Goal: Information Seeking & Learning: Learn about a topic

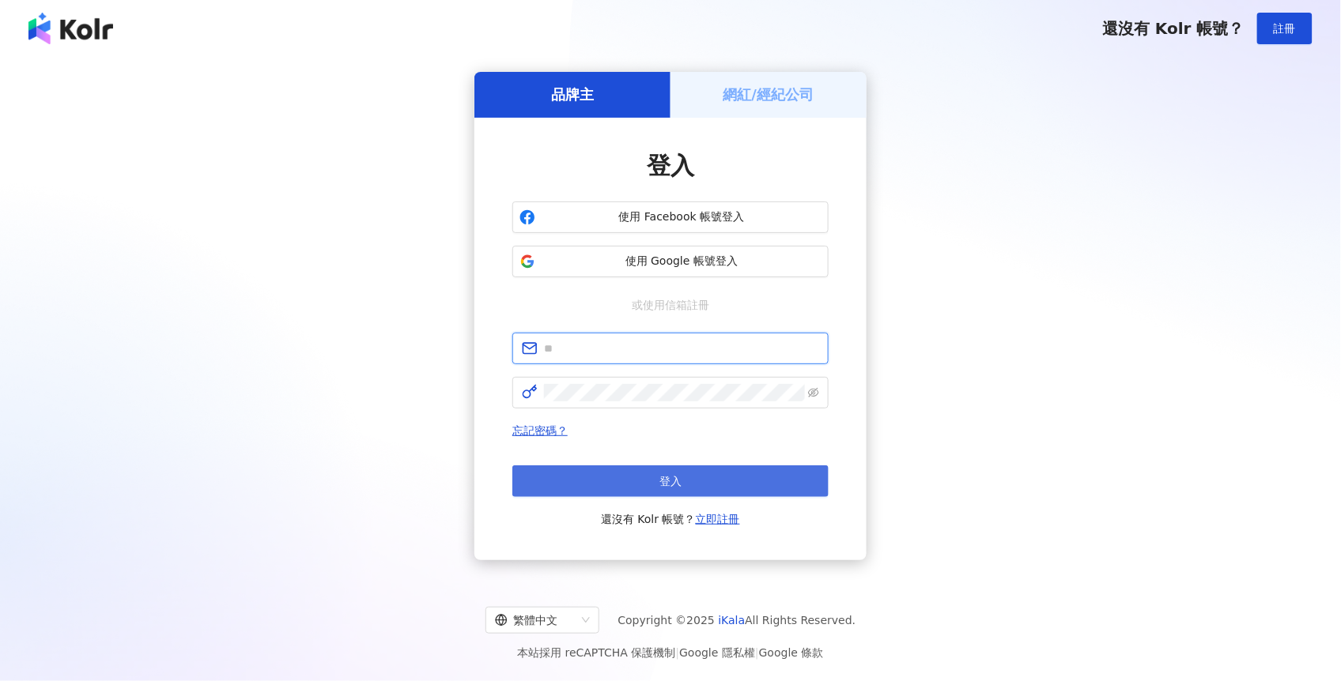
type input "**********"
click at [664, 488] on button "登入" at bounding box center [670, 482] width 316 height 32
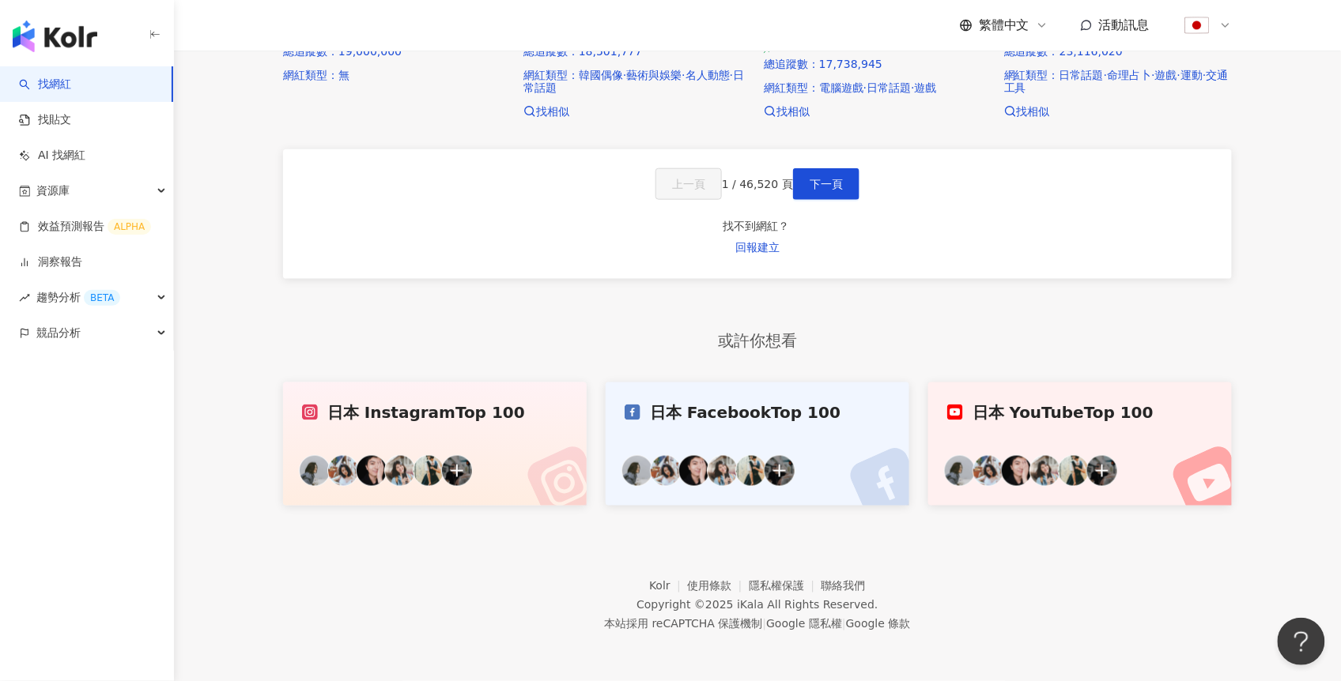
scroll to position [1092, 0]
click at [779, 245] on span "回報建立" at bounding box center [757, 247] width 44 height 13
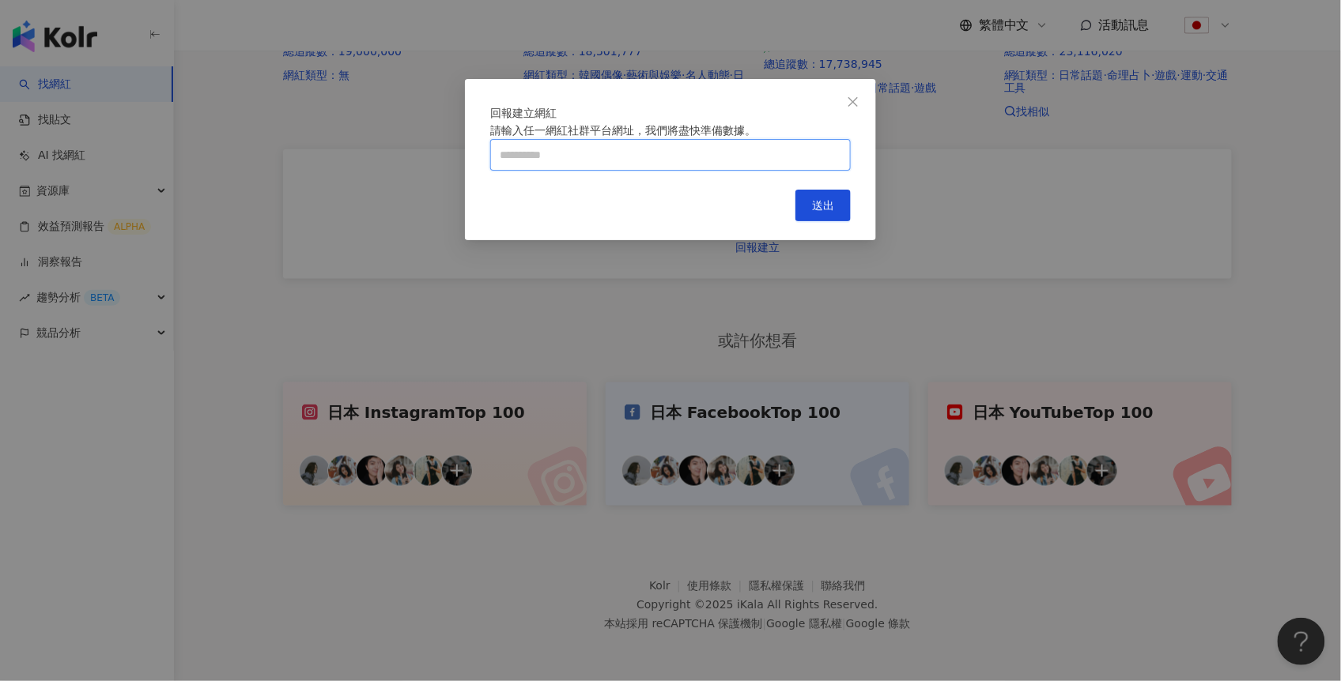
click at [676, 171] on input "text" at bounding box center [670, 155] width 360 height 32
paste input "**********"
type input "**********"
click at [817, 212] on span "送出" at bounding box center [823, 205] width 22 height 13
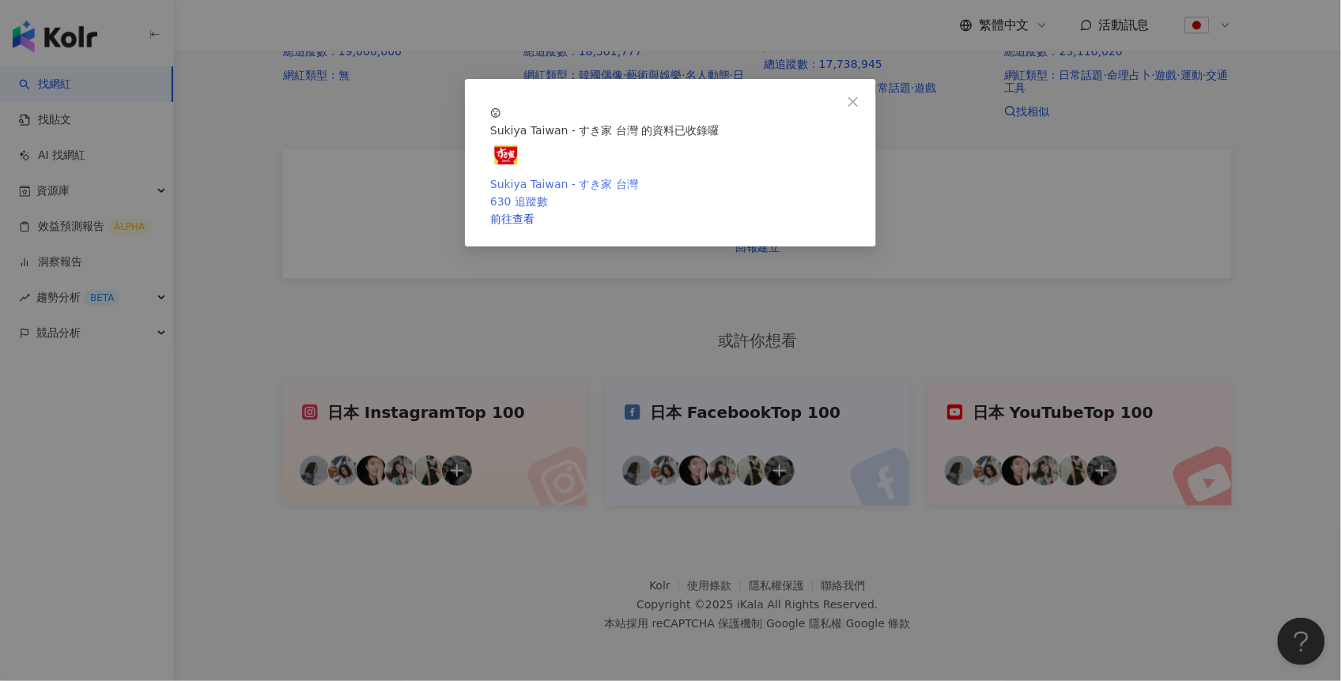
click at [628, 193] on div "Sukiya Taiwan - すき家 台灣" at bounding box center [670, 183] width 360 height 17
click at [854, 98] on icon "close" at bounding box center [853, 102] width 13 height 13
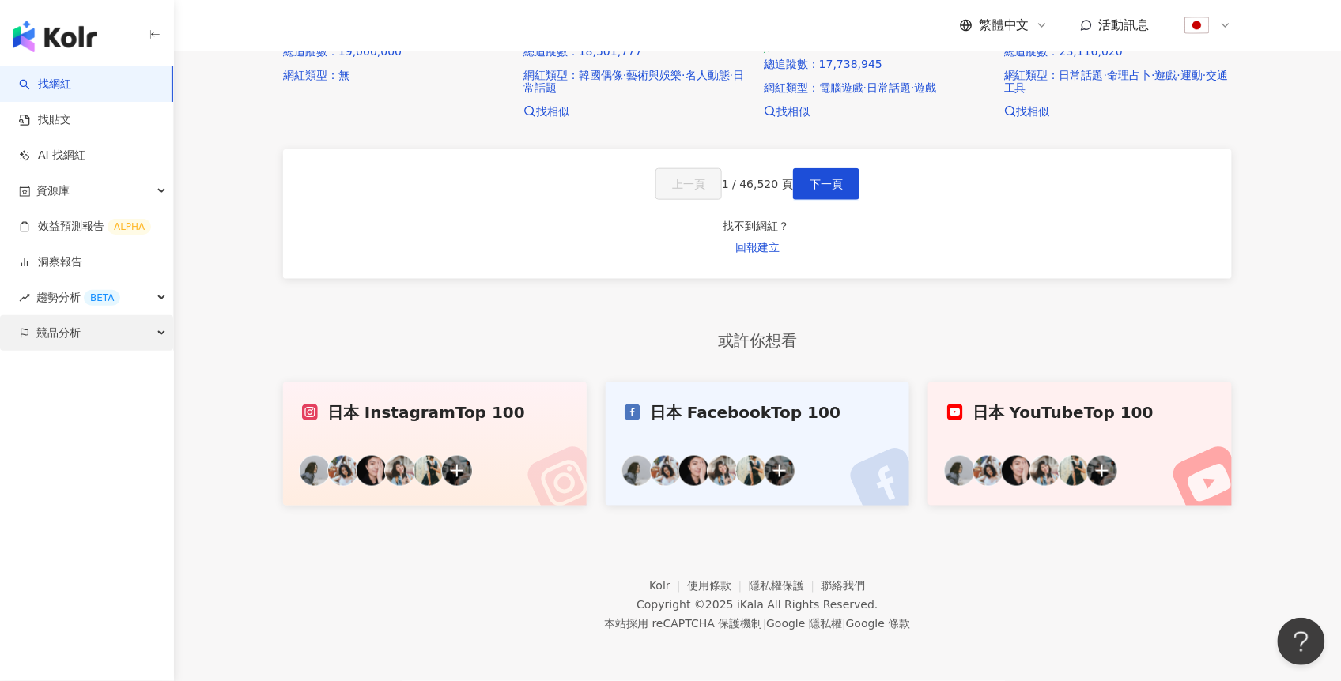
click at [62, 342] on span "競品分析" at bounding box center [58, 333] width 44 height 36
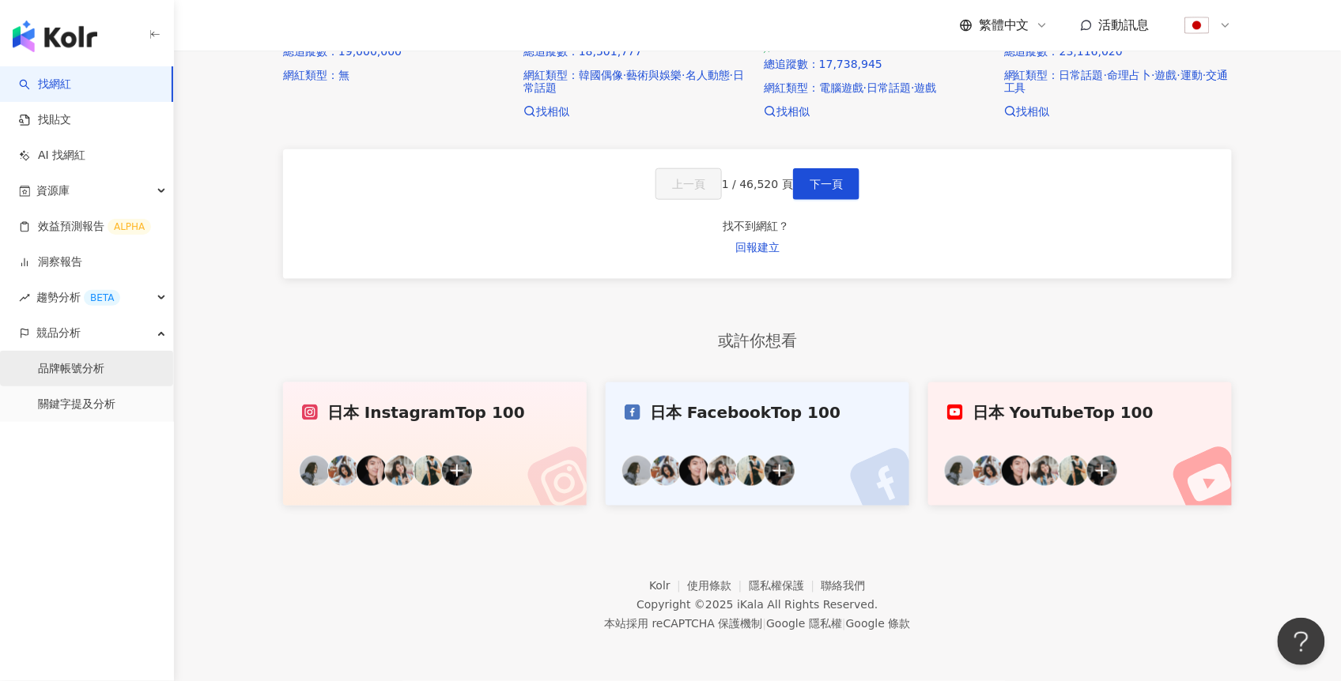
click at [70, 367] on link "品牌帳號分析" at bounding box center [71, 369] width 66 height 16
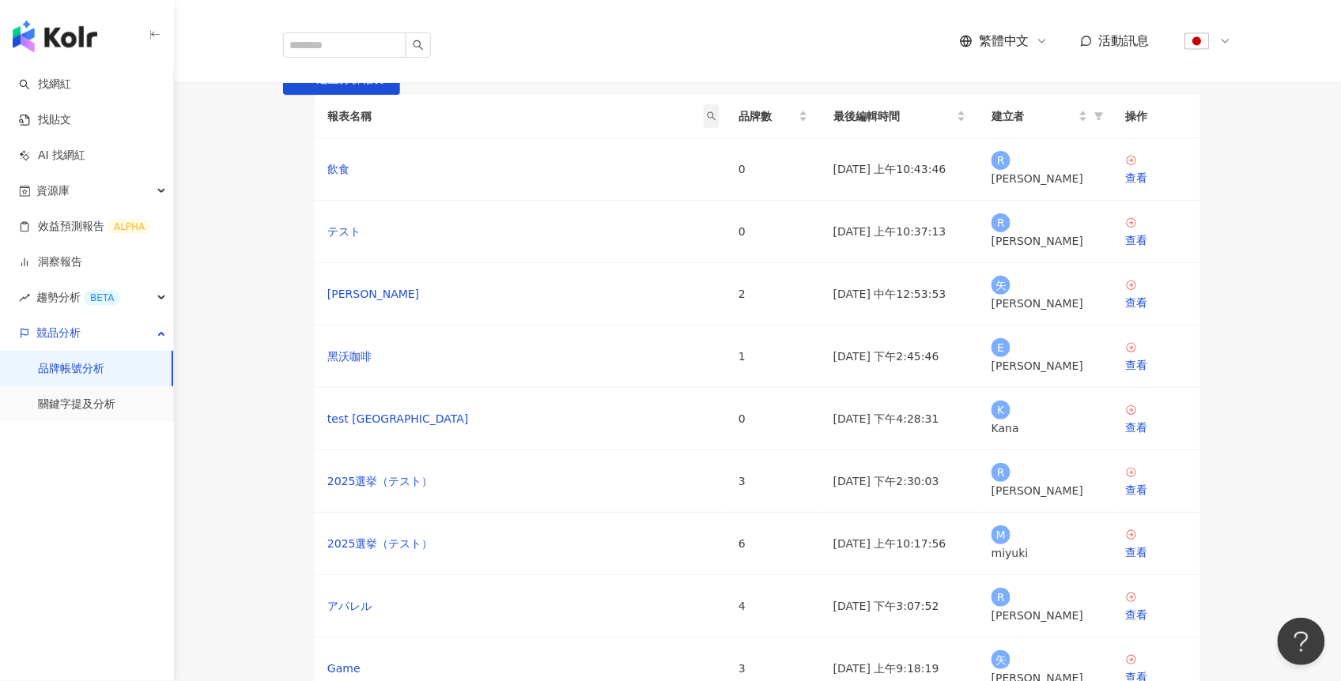
click at [710, 121] on icon "search" at bounding box center [711, 115] width 9 height 9
click at [592, 270] on input "text" at bounding box center [655, 263] width 130 height 32
type input "******"
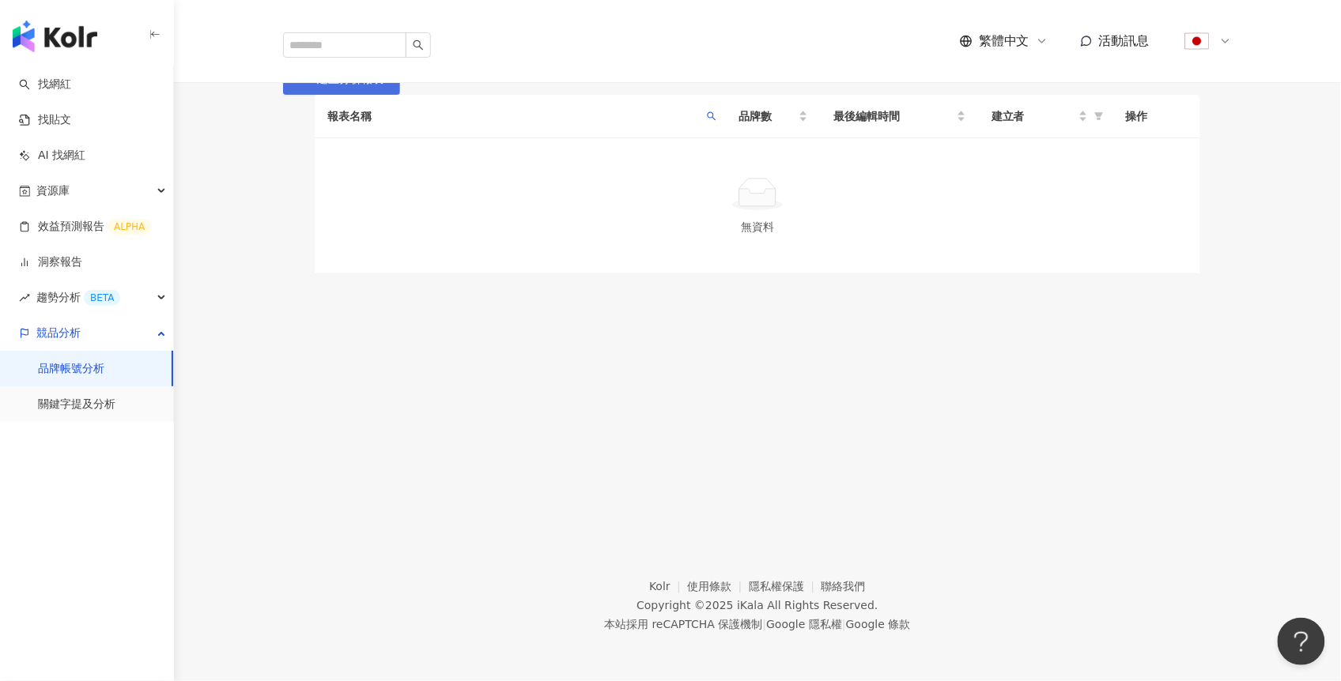
click at [383, 85] on span "建立分析報表" at bounding box center [350, 79] width 66 height 13
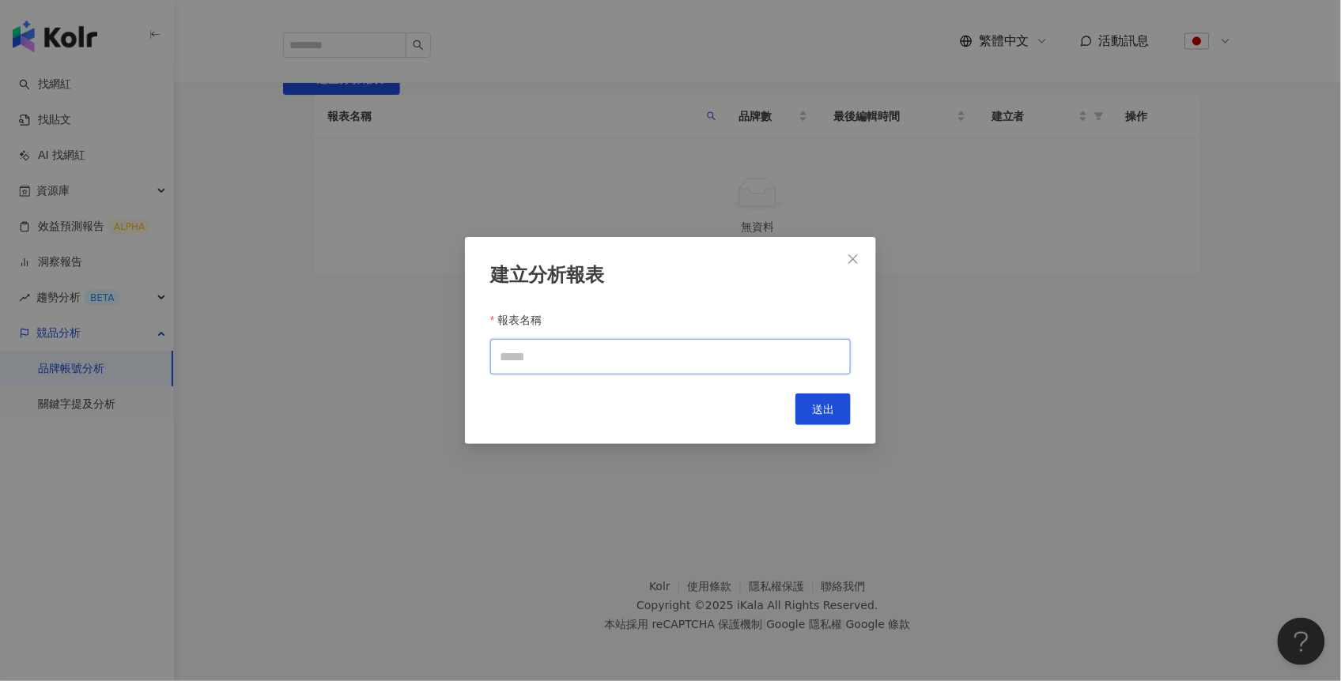
click at [636, 359] on input "報表名稱" at bounding box center [670, 357] width 360 height 36
type input "**********"
click at [820, 409] on span "送出" at bounding box center [823, 409] width 22 height 13
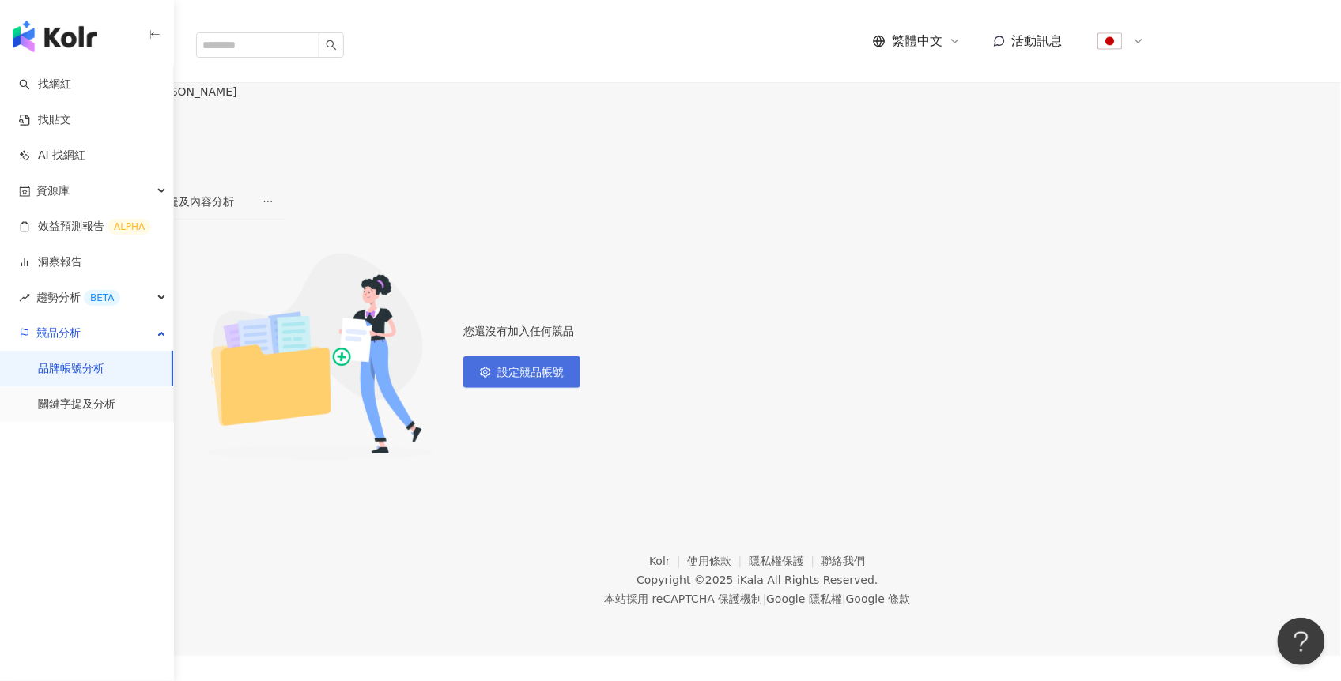
click at [564, 372] on span "設定競品帳號" at bounding box center [530, 372] width 66 height 13
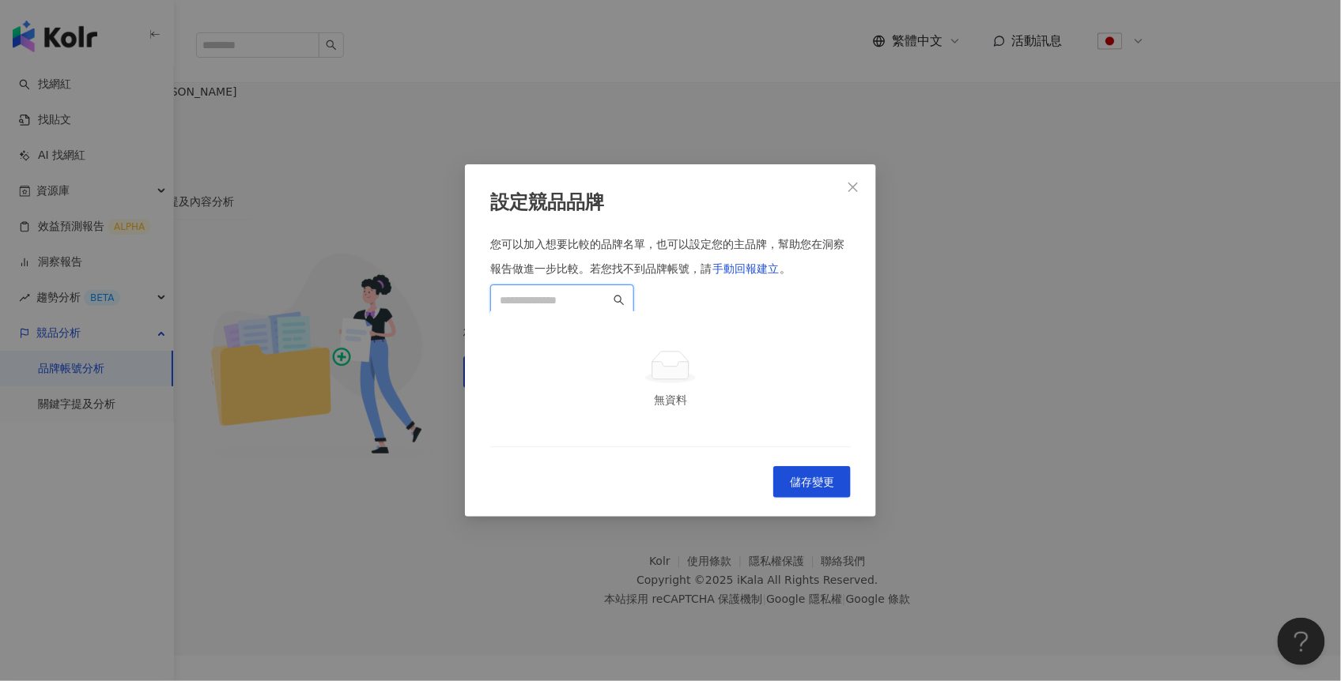
click at [601, 292] on input "search" at bounding box center [555, 300] width 111 height 17
click at [596, 374] on div "Sukiya Taiwan - すき家 台灣" at bounding box center [670, 382] width 335 height 17
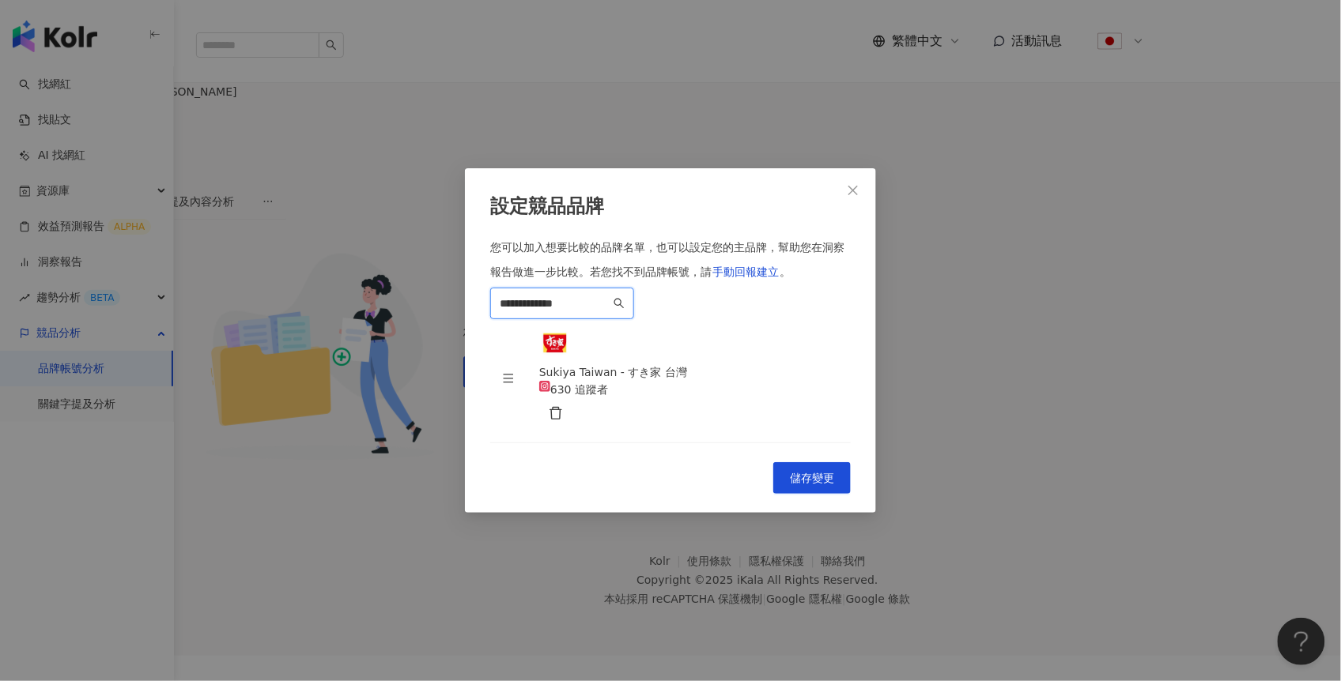
click at [609, 295] on input "**********" at bounding box center [555, 303] width 111 height 17
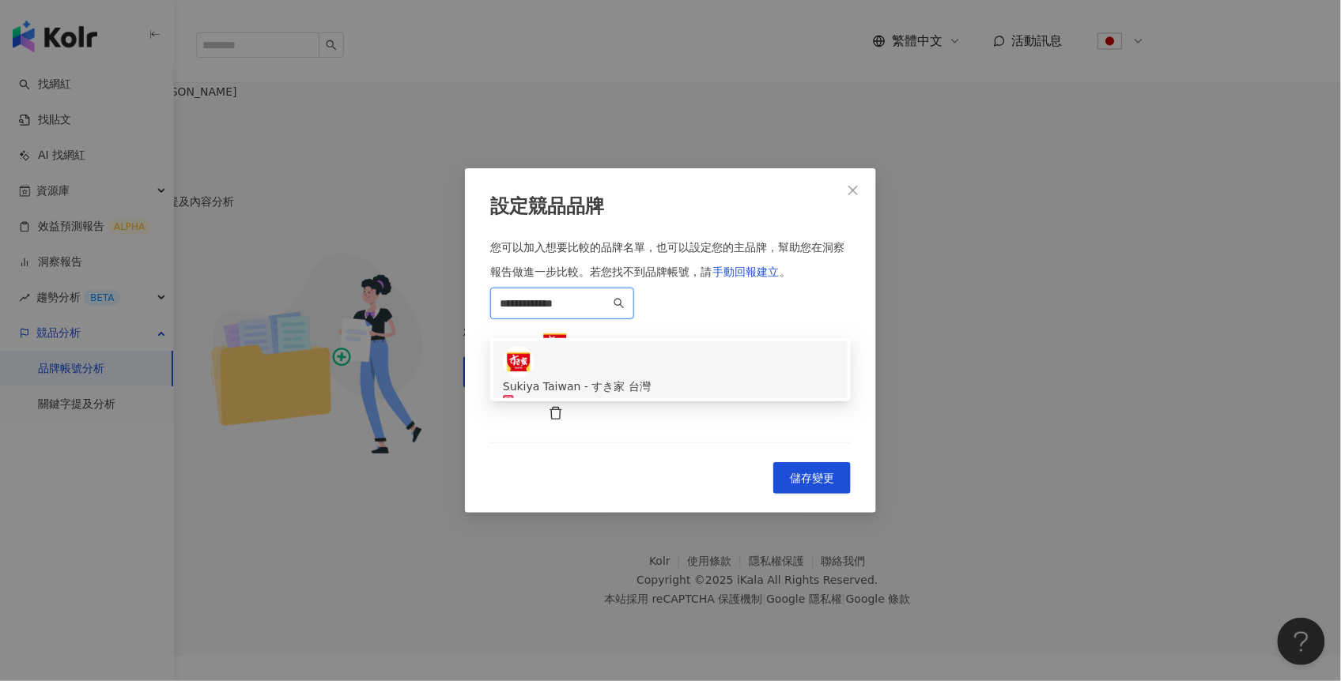
click at [609, 295] on input "**********" at bounding box center [555, 303] width 111 height 17
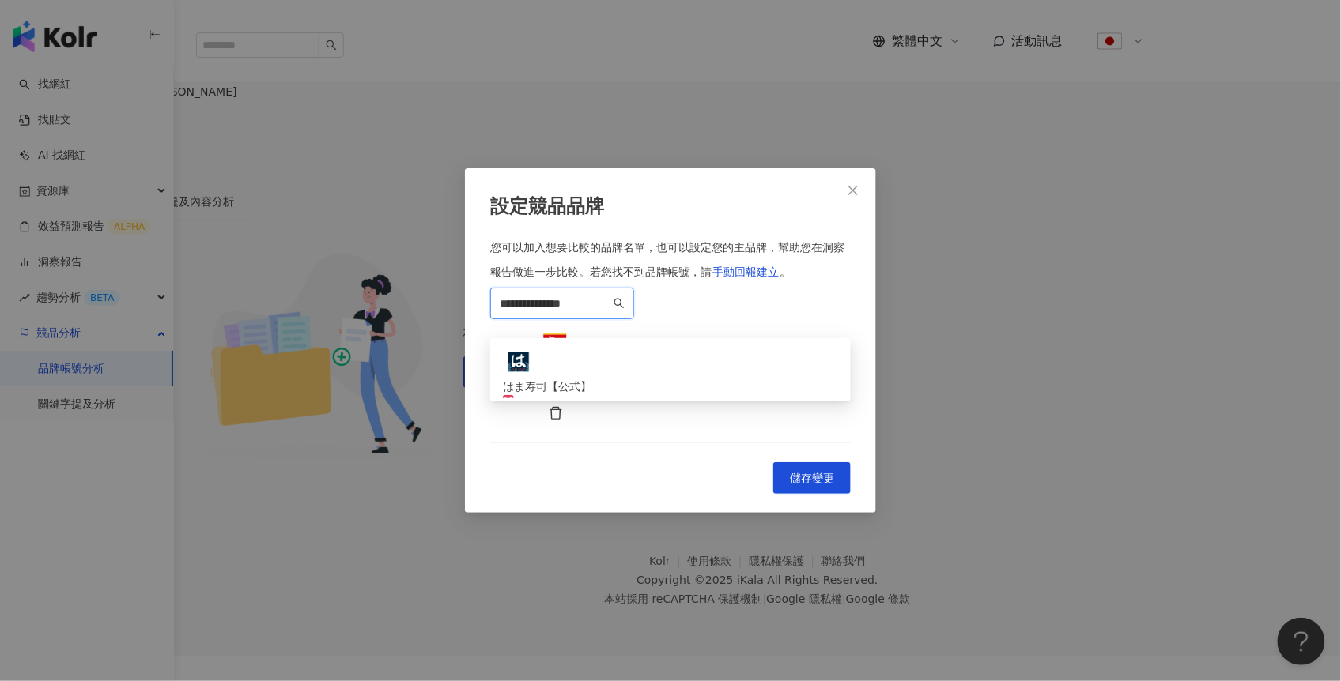
type input "**********"
click at [590, 295] on input "**********" at bounding box center [555, 303] width 111 height 17
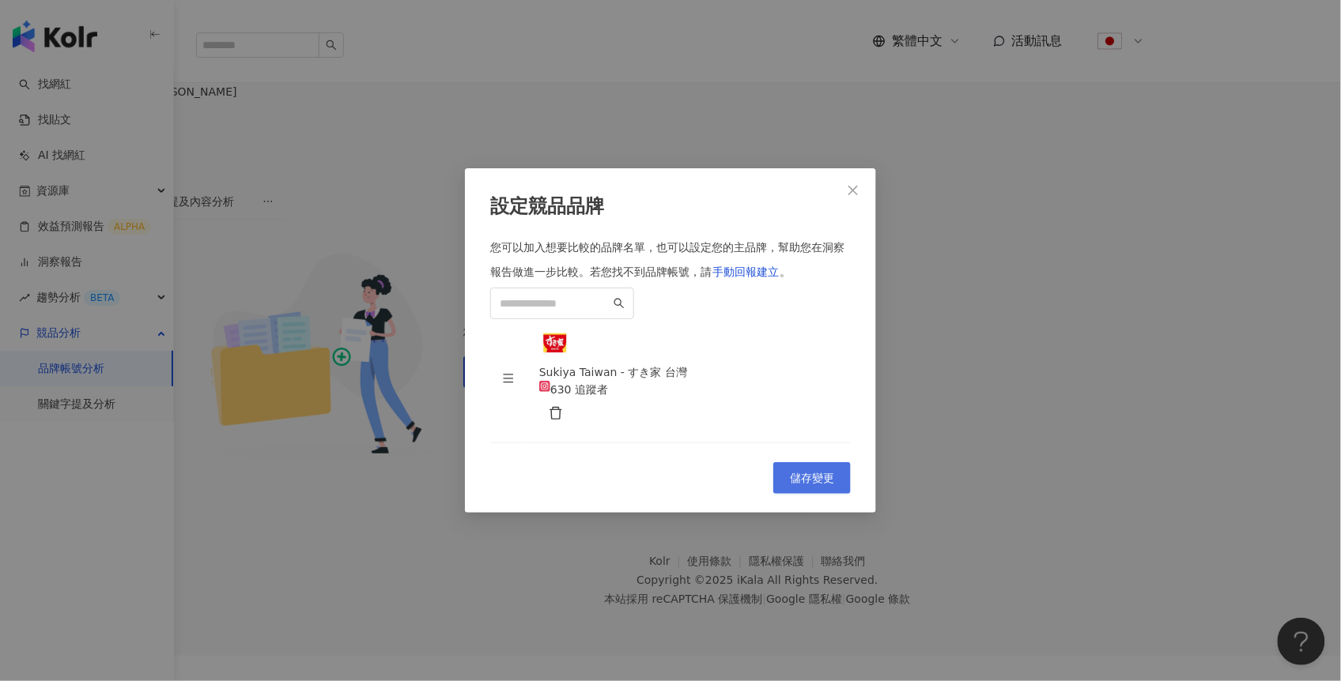
click at [810, 485] on span "儲存變更" at bounding box center [812, 478] width 44 height 13
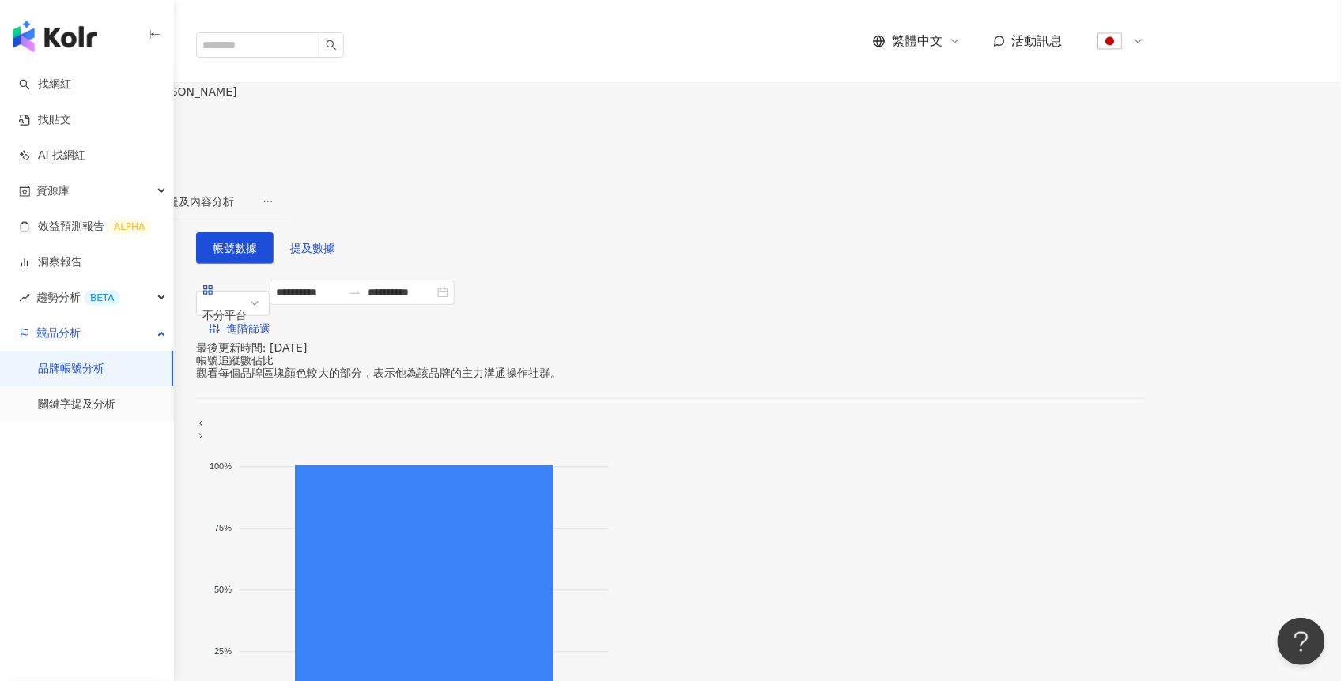
click at [78, 36] on img "button" at bounding box center [55, 37] width 85 height 32
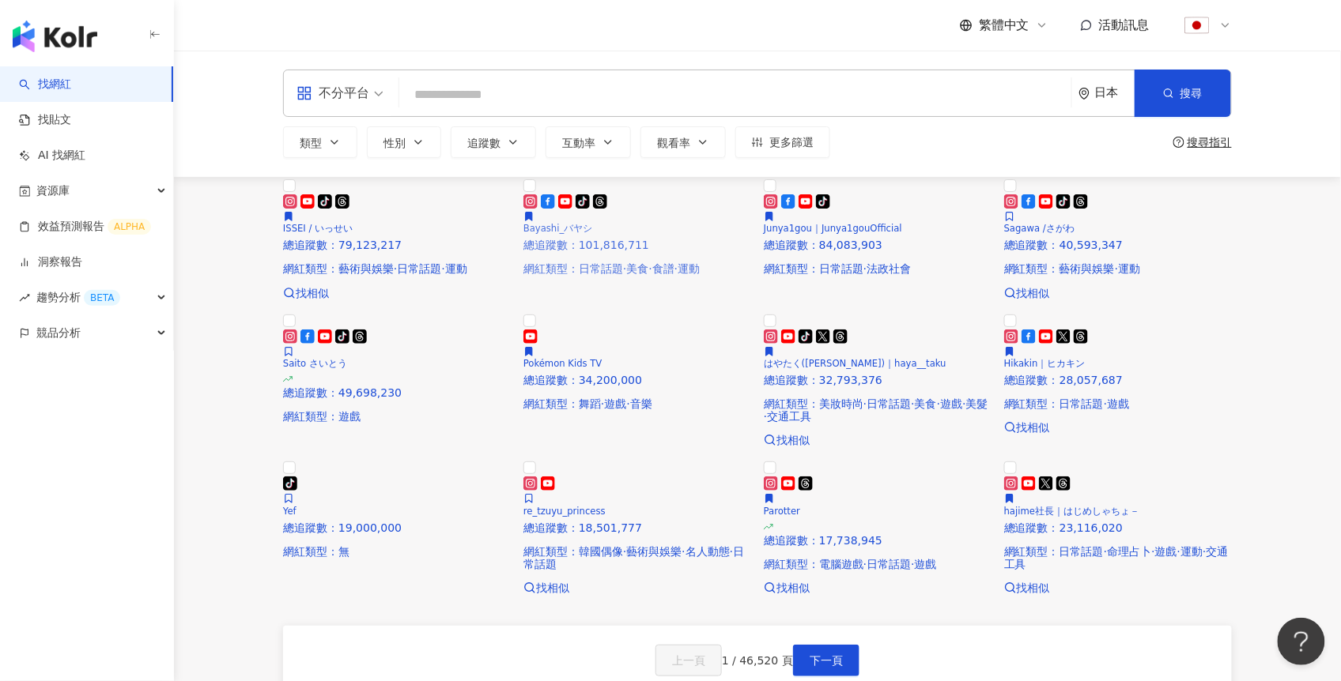
scroll to position [1092, 0]
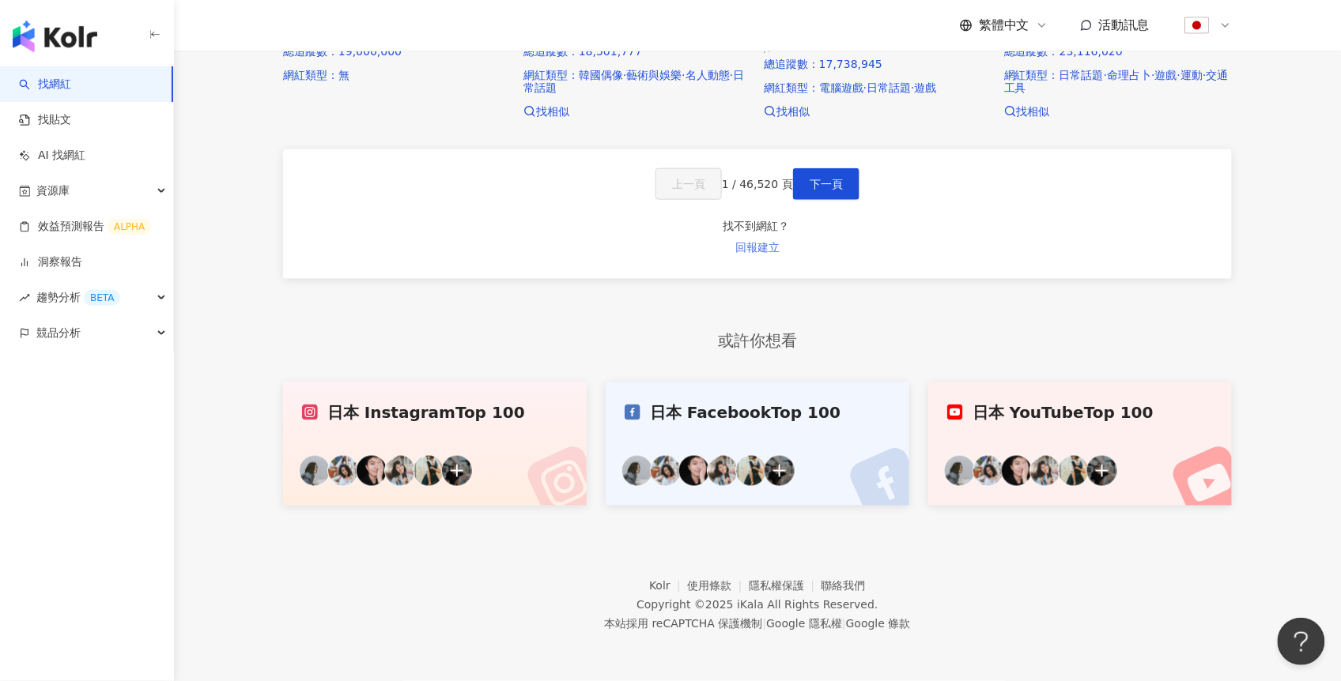
click at [779, 249] on span "回報建立" at bounding box center [757, 247] width 44 height 13
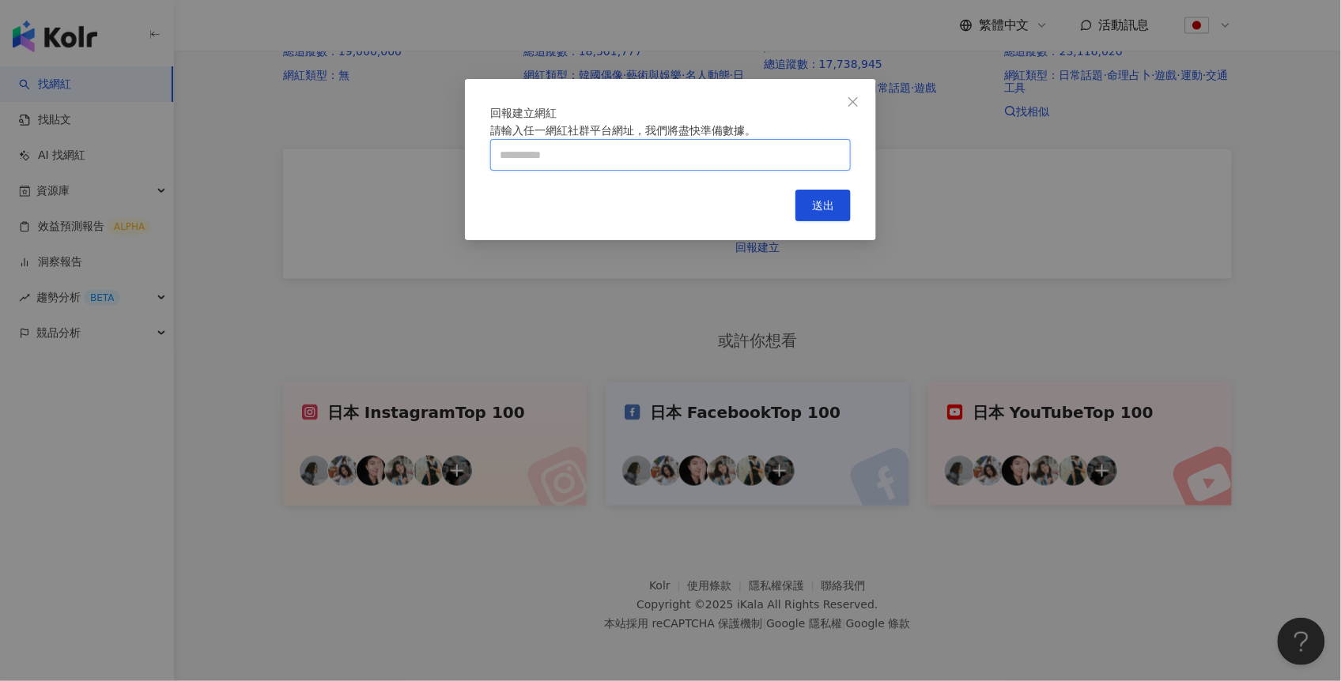
click at [711, 171] on input "text" at bounding box center [670, 155] width 360 height 32
paste input "**********"
type input "**********"
click at [816, 221] on button "送出" at bounding box center [822, 206] width 55 height 32
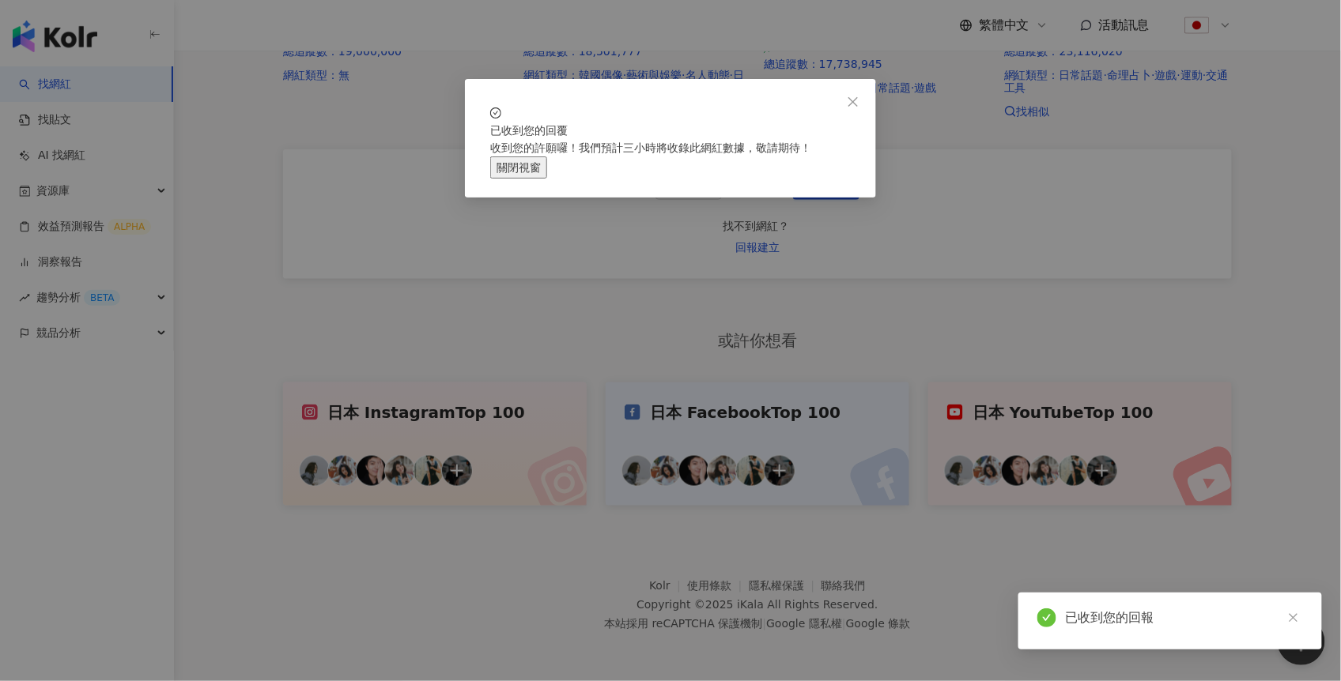
click at [547, 179] on button "關閉視窗" at bounding box center [518, 168] width 57 height 22
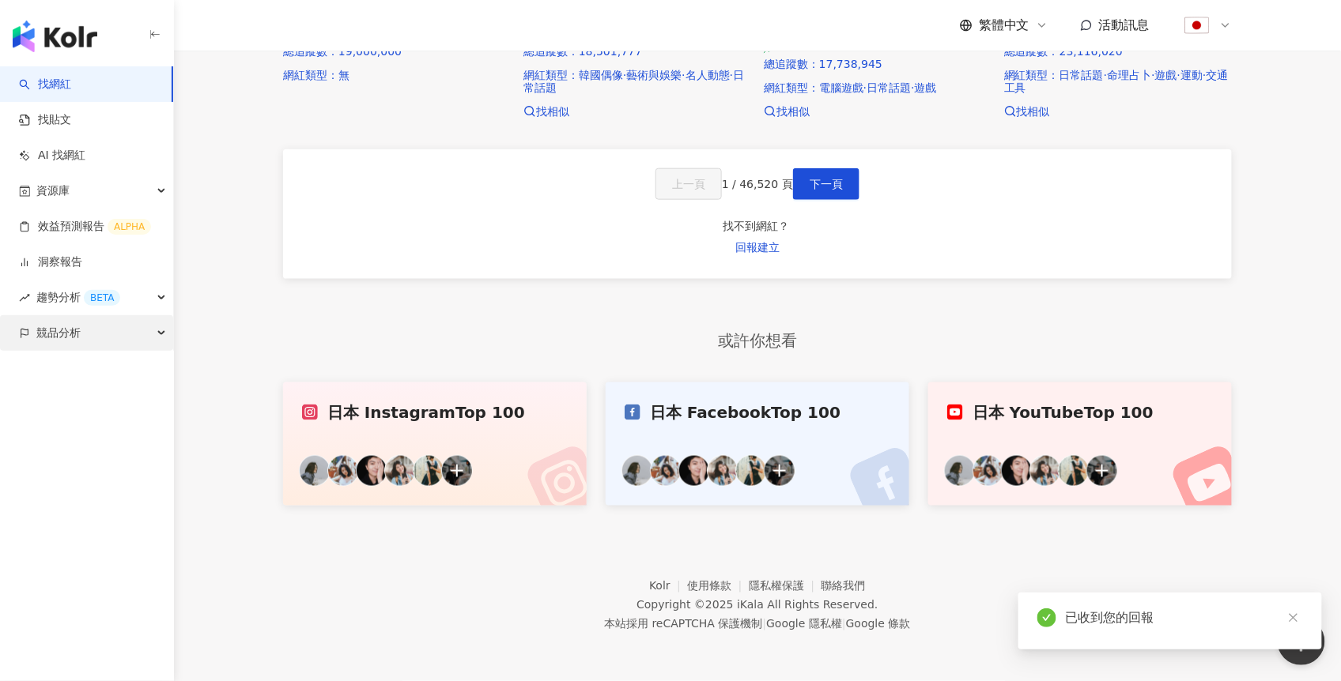
click at [53, 334] on span "競品分析" at bounding box center [58, 333] width 44 height 36
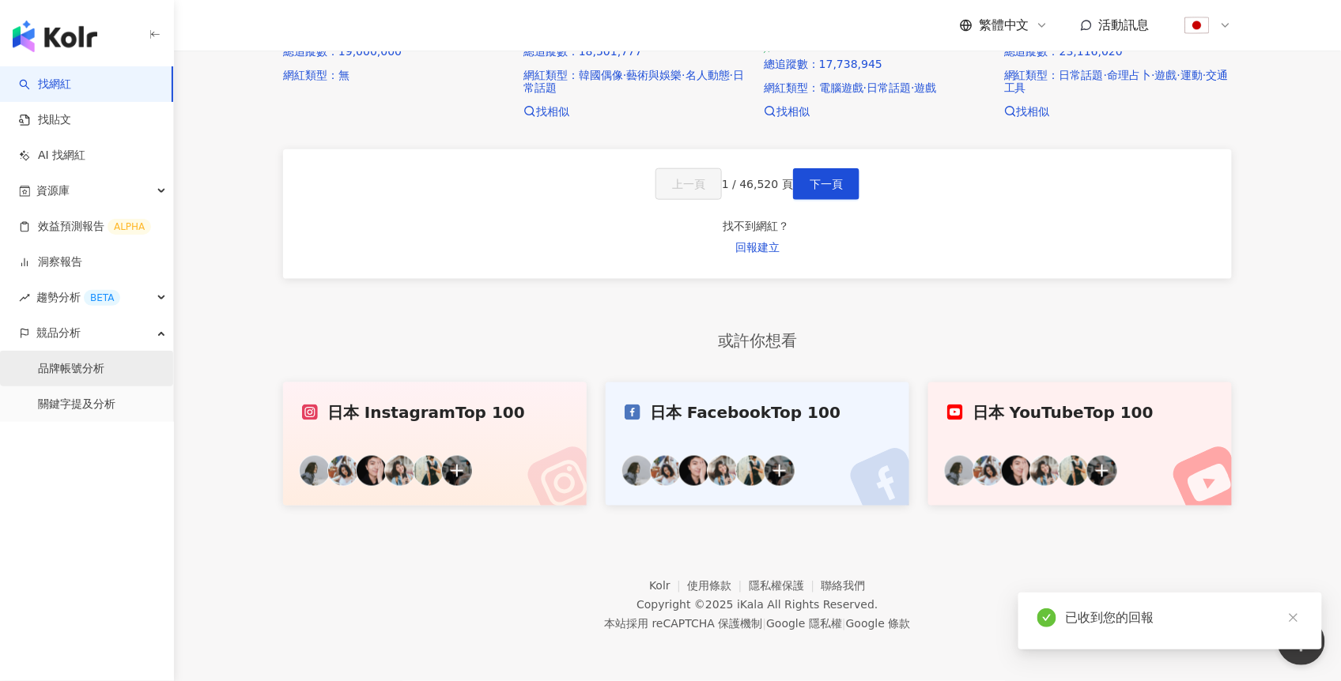
click at [57, 369] on link "品牌帳號分析" at bounding box center [71, 369] width 66 height 16
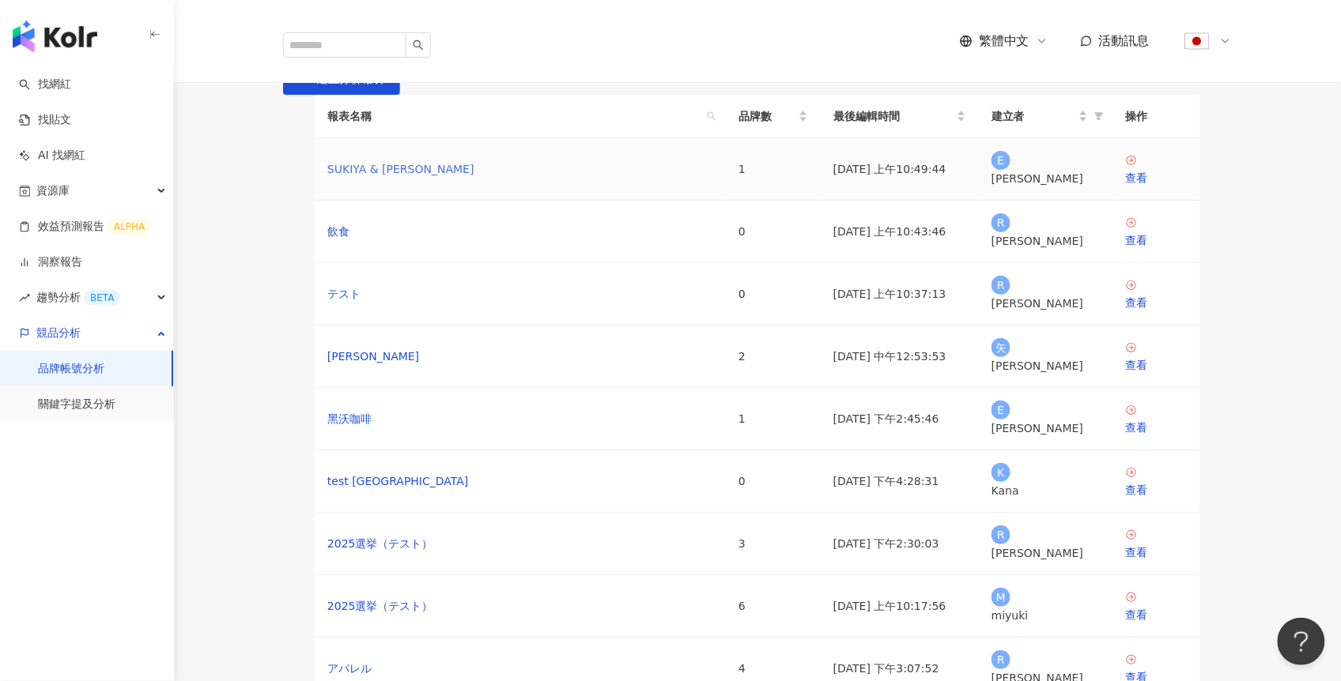
click at [355, 178] on link "SUKIYA & Hamasushi" at bounding box center [400, 168] width 147 height 17
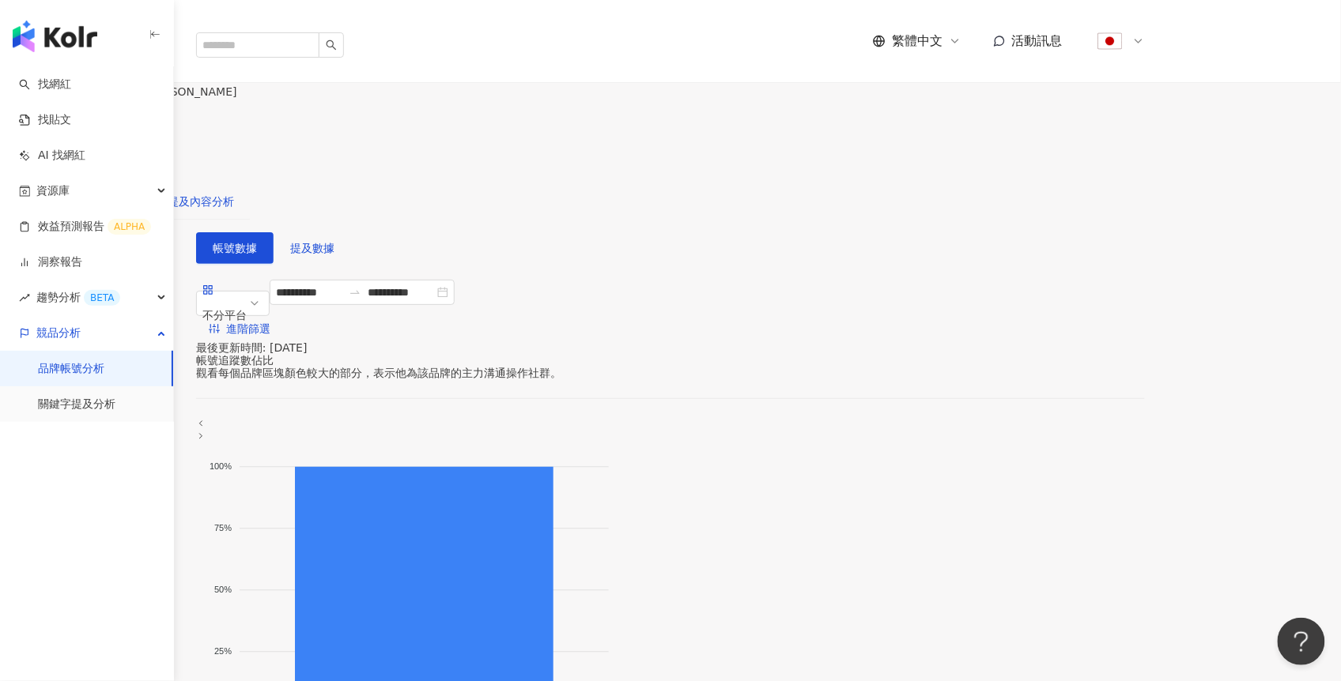
click at [234, 193] on div "提及內容分析" at bounding box center [201, 201] width 66 height 17
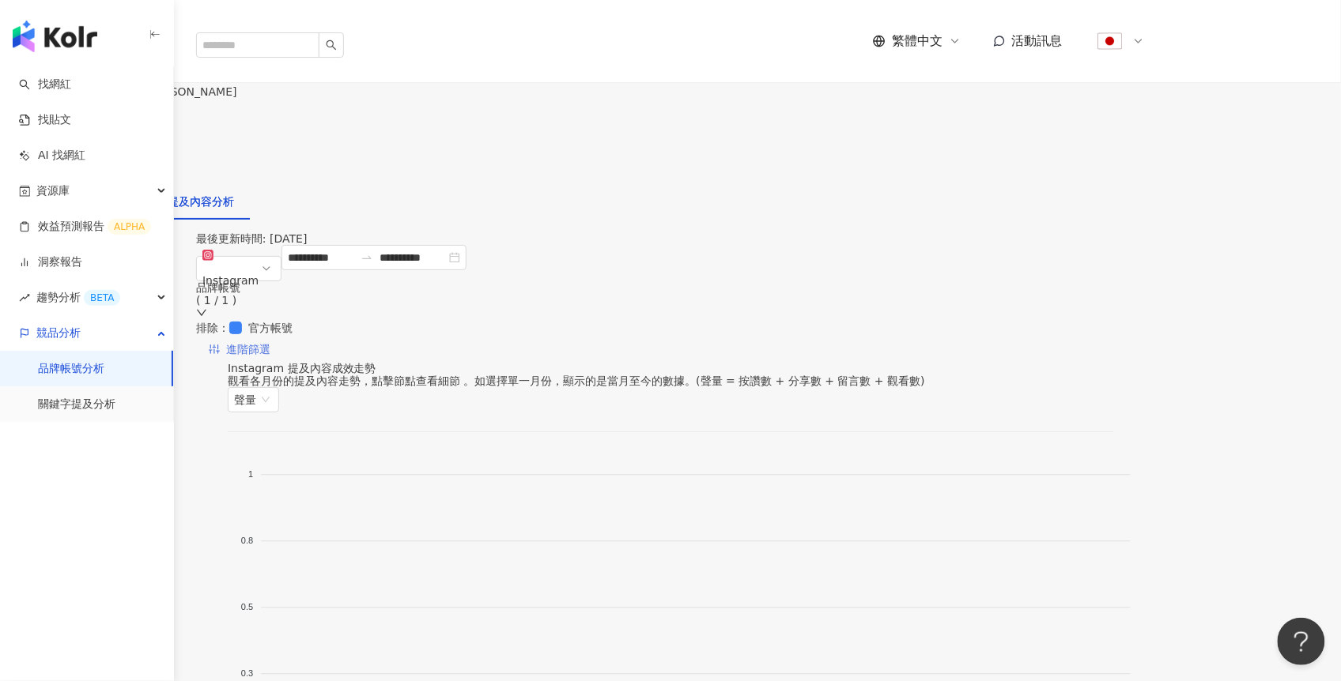
click at [270, 338] on span "進階篩選" at bounding box center [248, 350] width 44 height 25
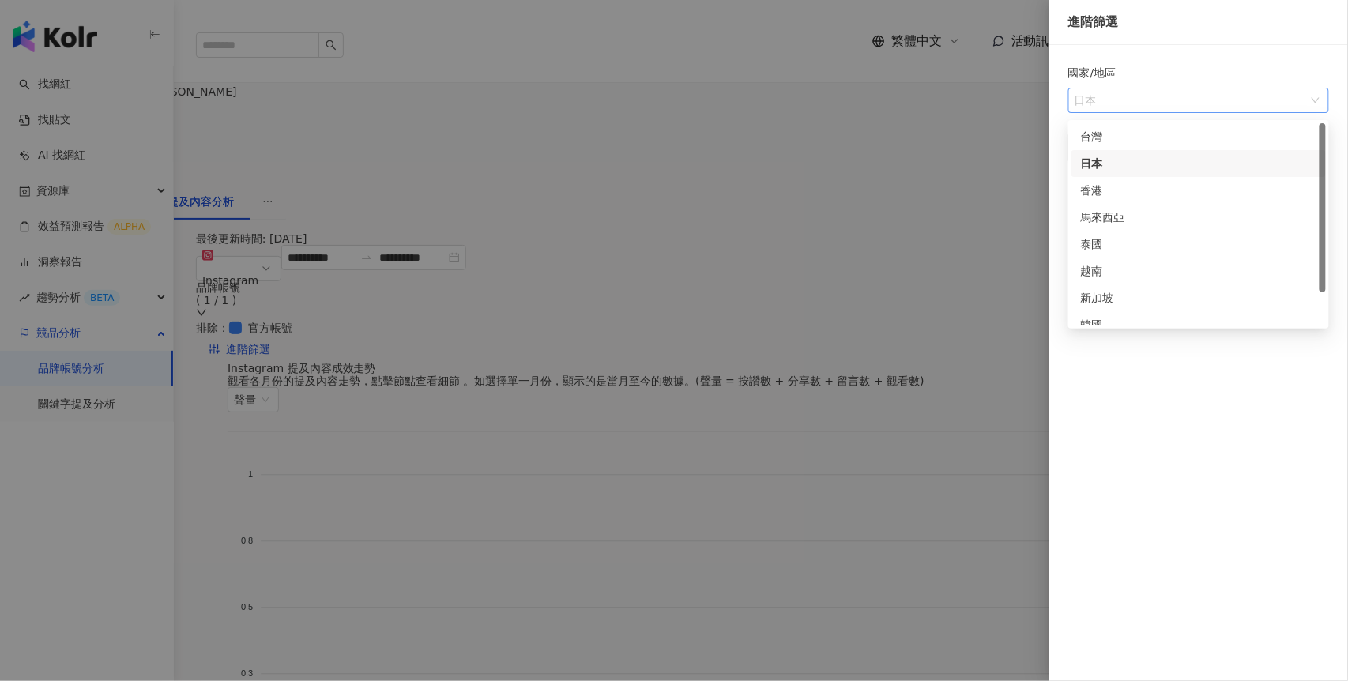
click at [1079, 96] on div "日本" at bounding box center [1191, 101] width 232 height 24
click at [1099, 140] on div "台灣" at bounding box center [1199, 136] width 236 height 17
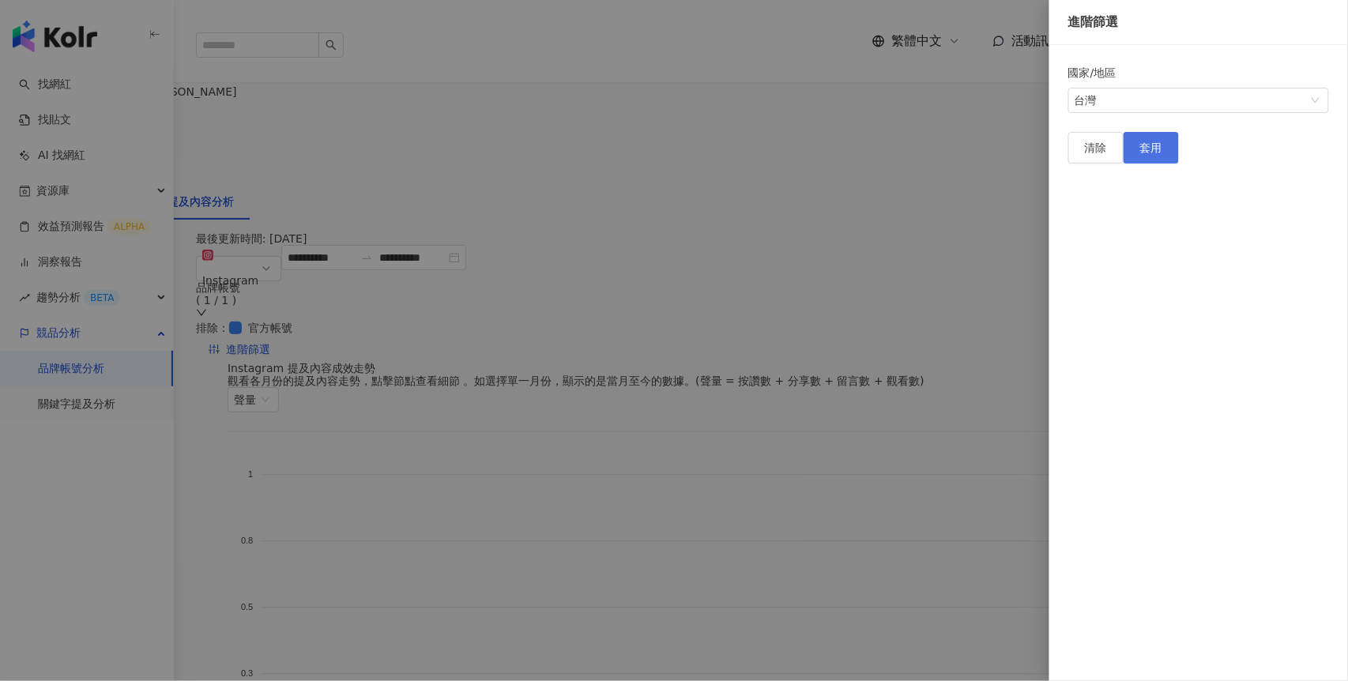
click at [1179, 164] on button "套用" at bounding box center [1151, 148] width 55 height 32
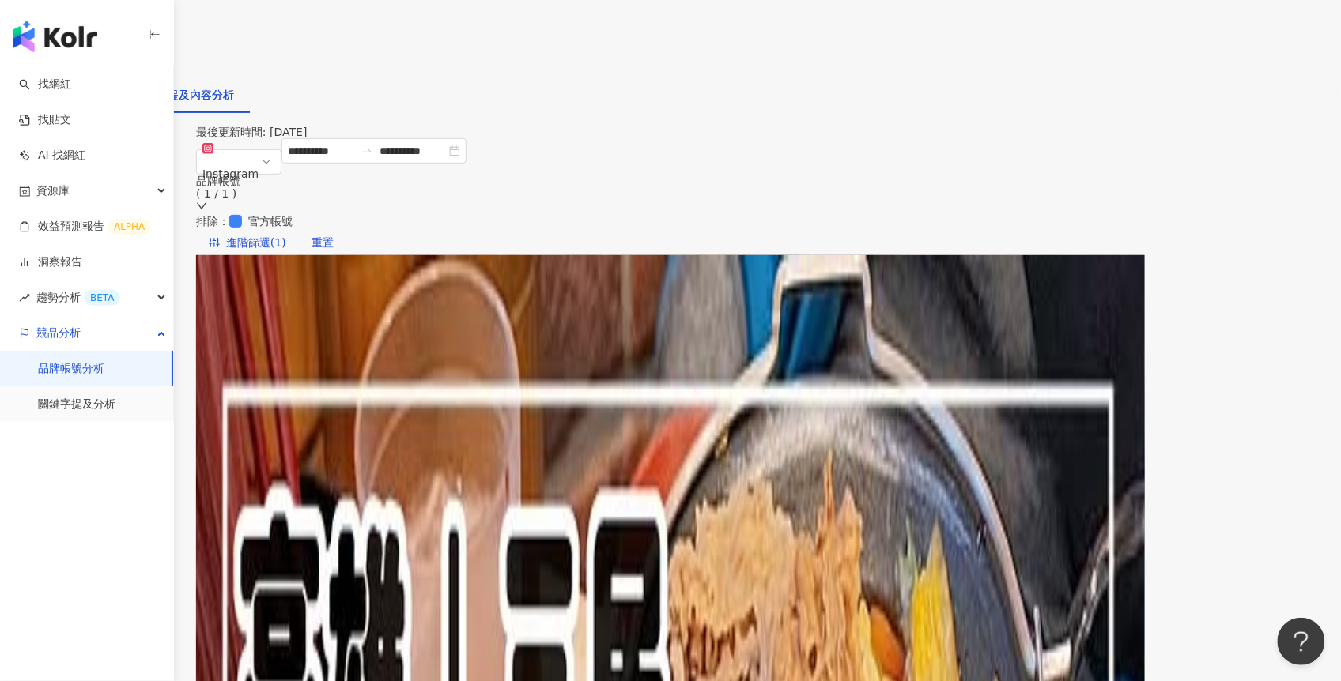
scroll to position [296, 0]
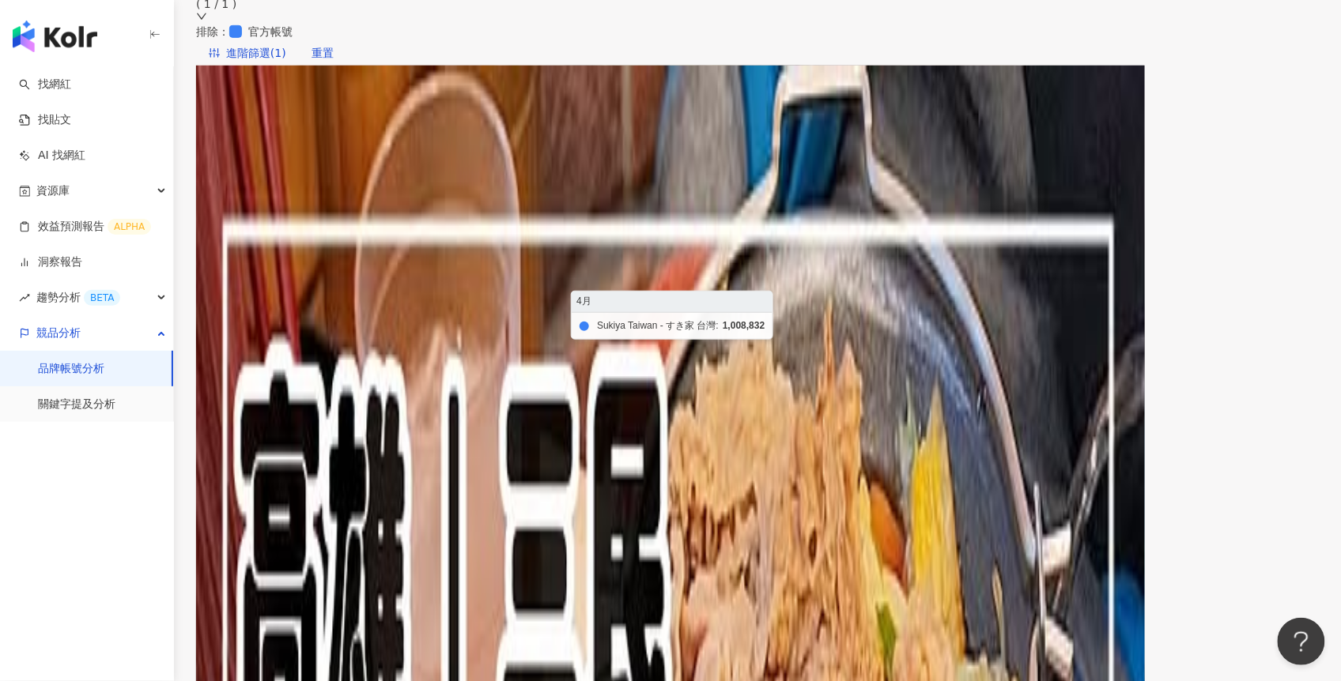
click at [633, 267] on foreignobject at bounding box center [683, 313] width 911 height 316
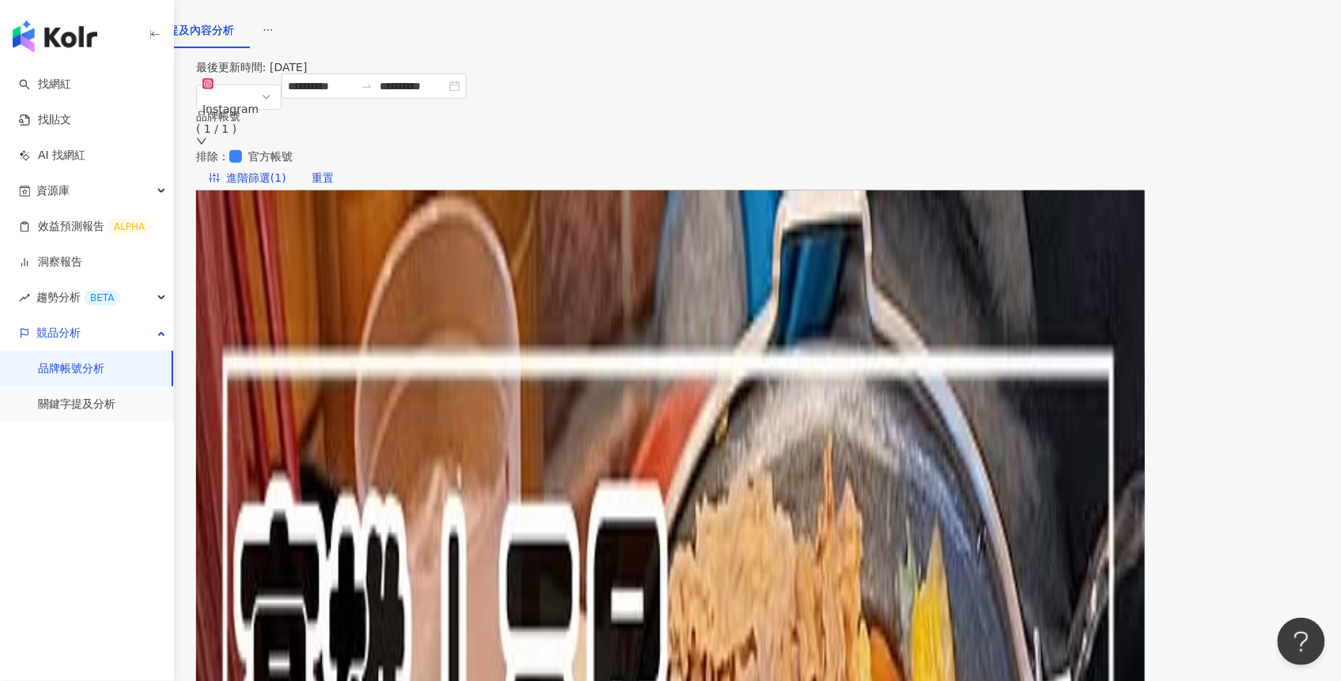
scroll to position [0, 0]
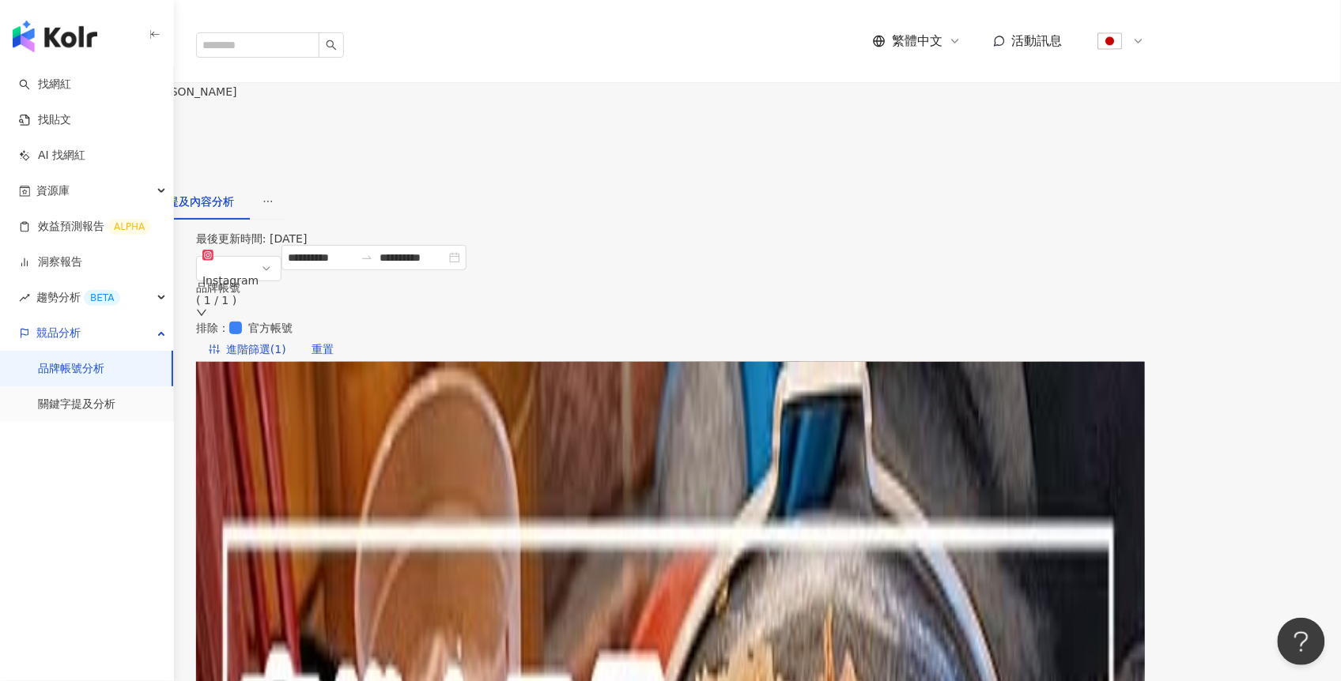
click at [60, 193] on div "數據總覽" at bounding box center [38, 201] width 44 height 17
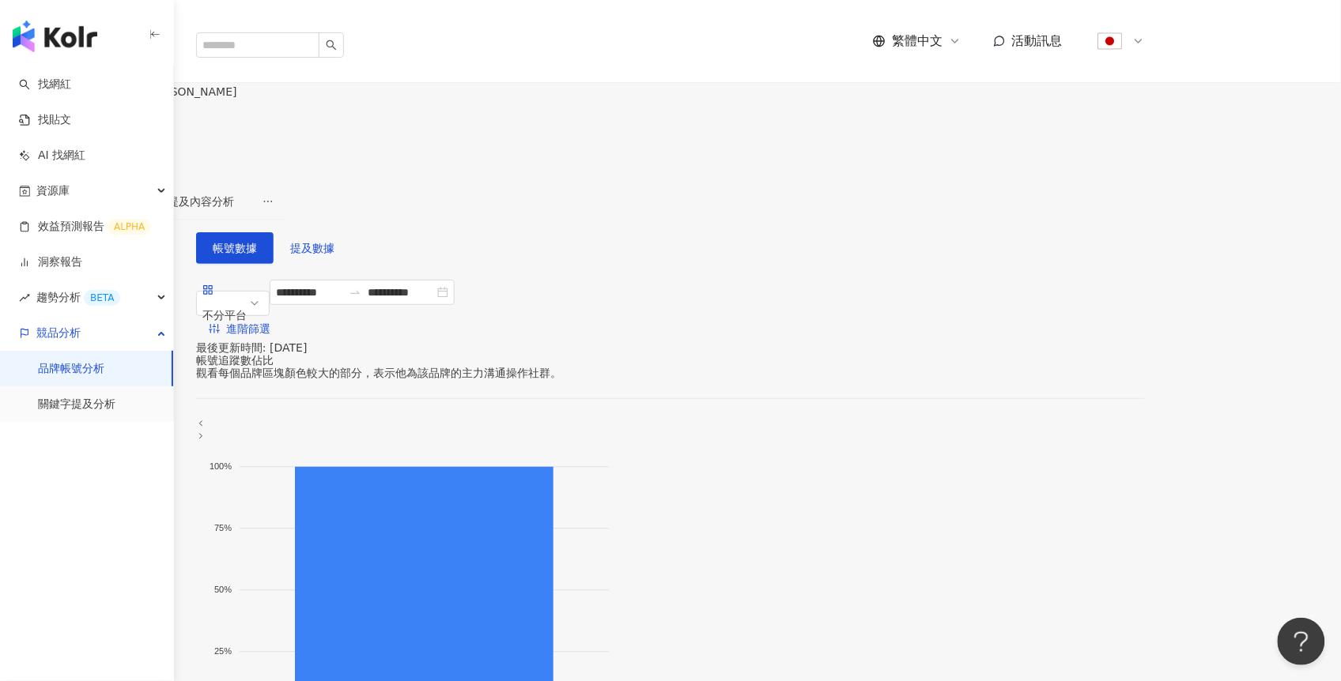
click at [100, 129] on span "設定競品帳號" at bounding box center [67, 135] width 66 height 13
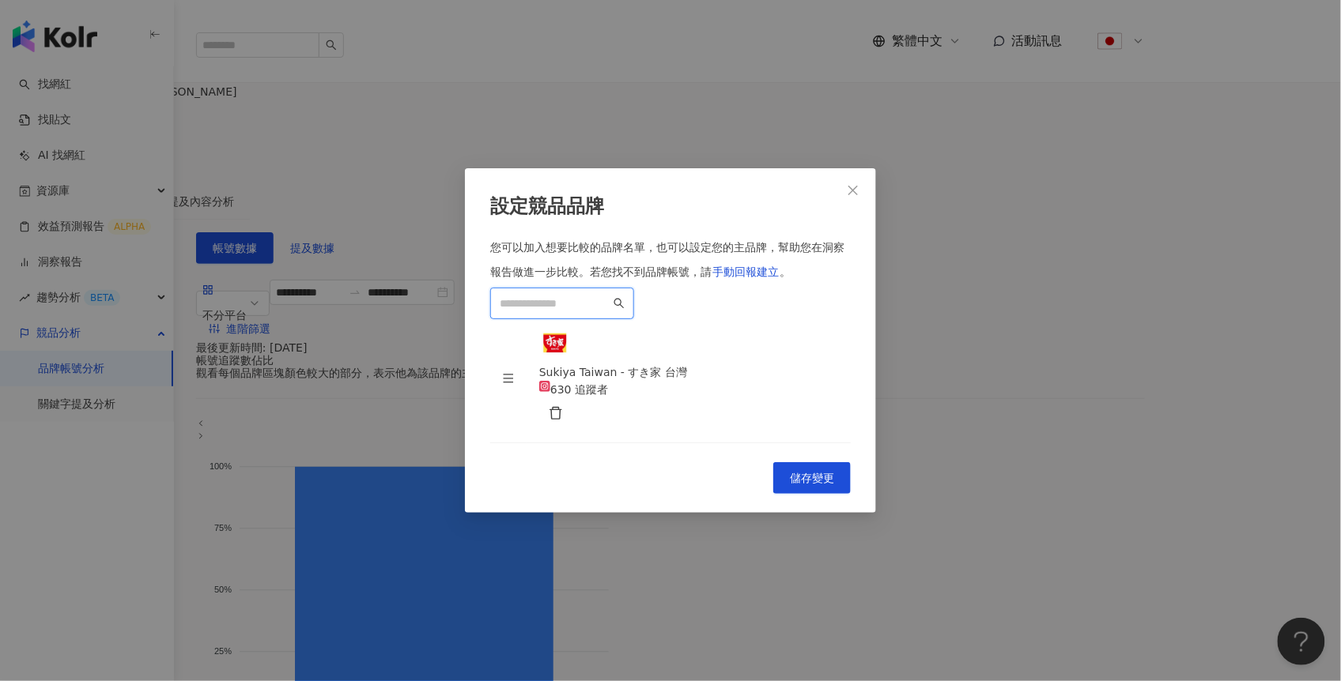
click at [610, 295] on input "search" at bounding box center [555, 303] width 111 height 17
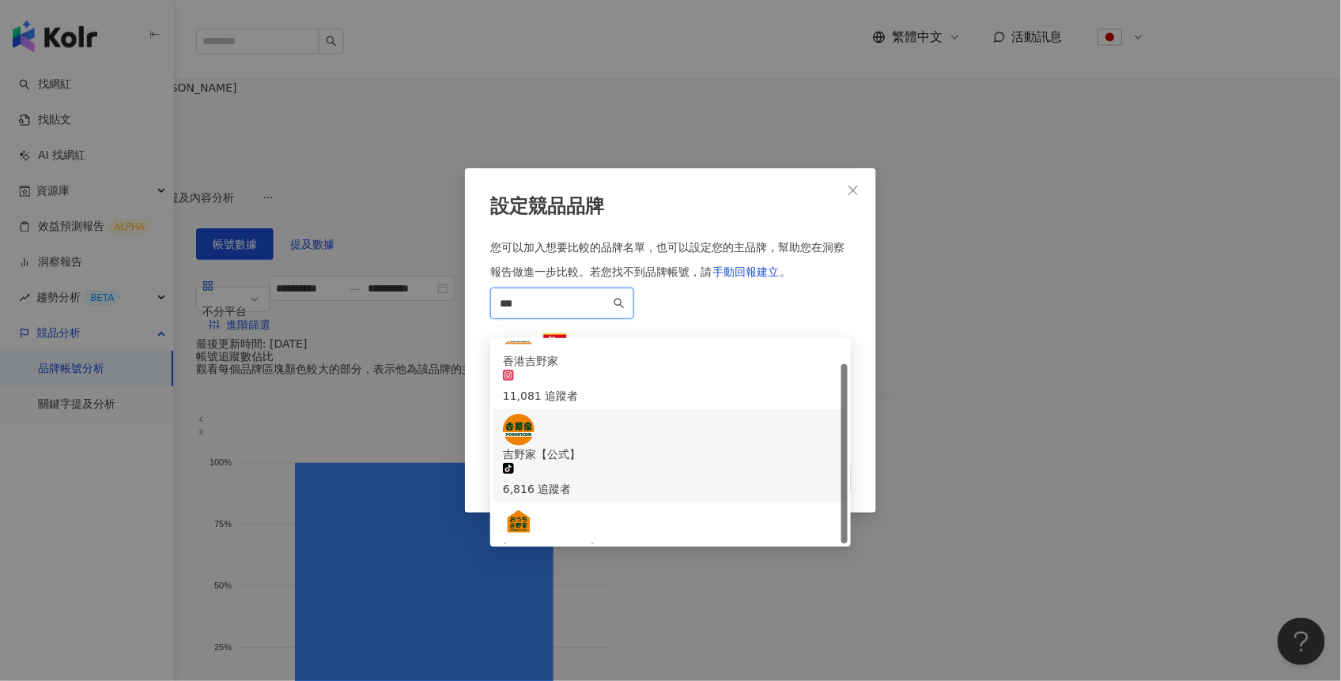
scroll to position [12, 0]
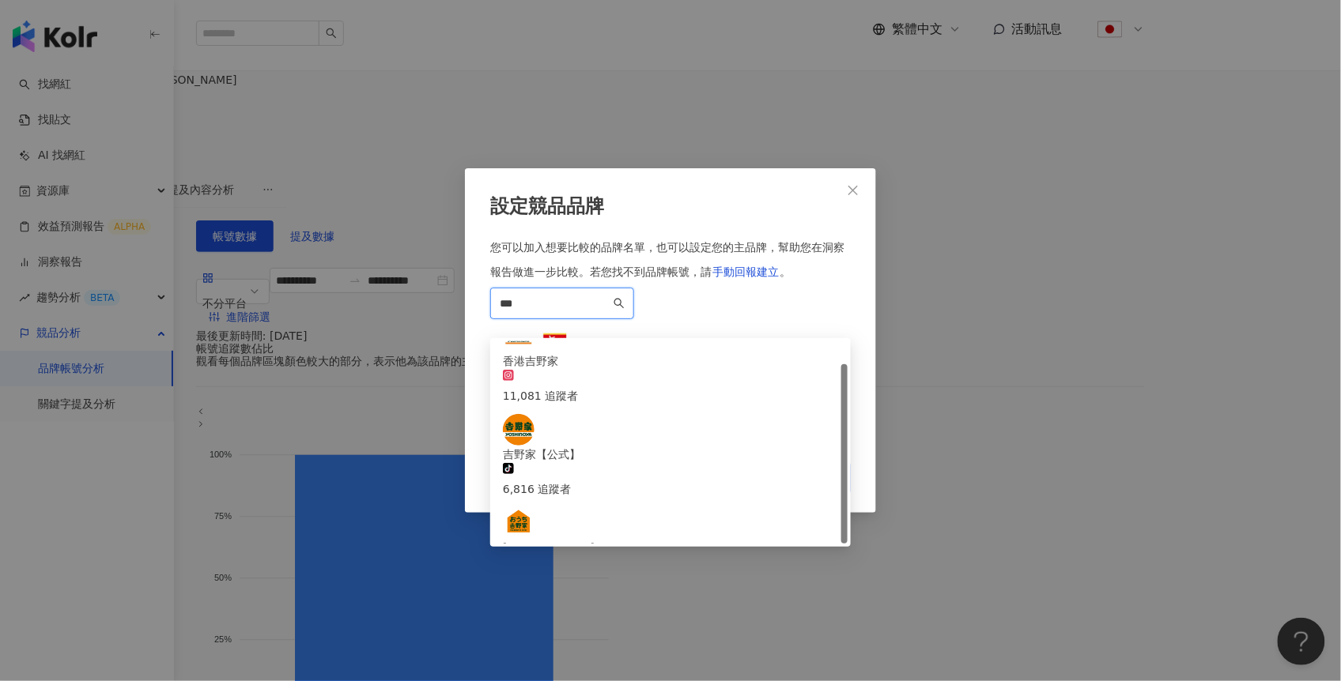
click at [590, 632] on div "台灣吉野家" at bounding box center [670, 640] width 335 height 17
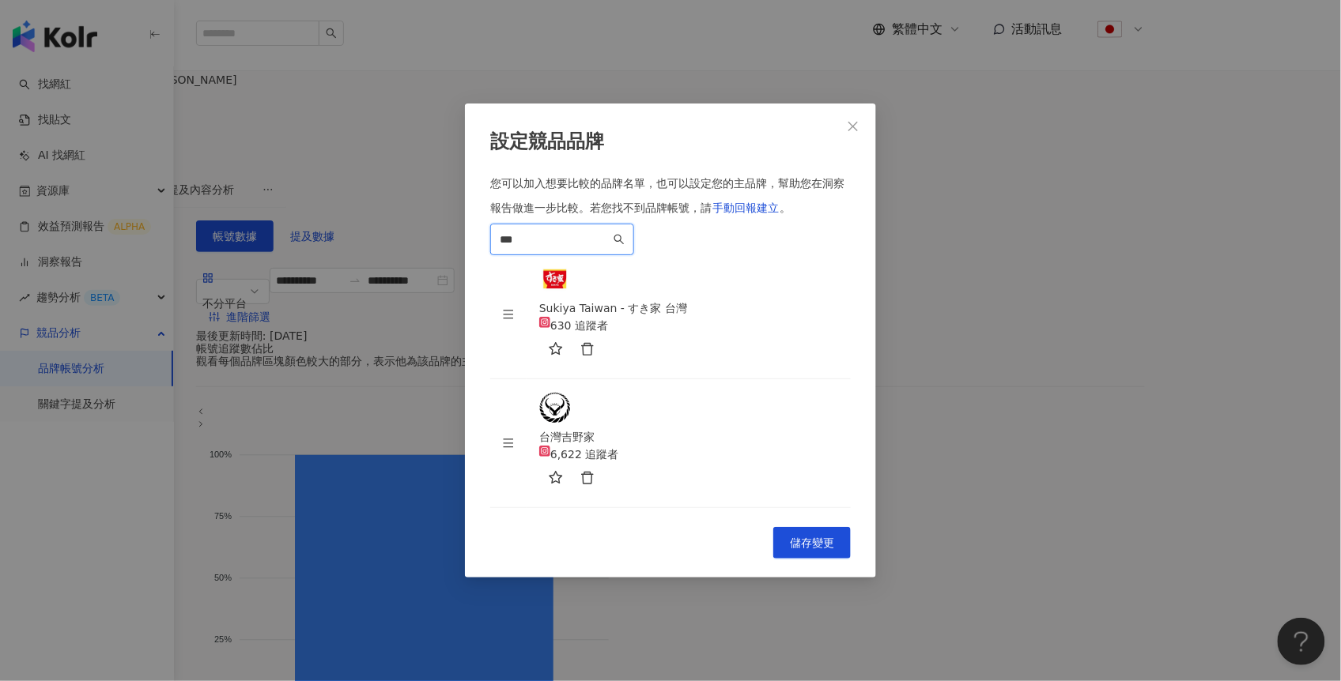
click at [544, 248] on input "***" at bounding box center [555, 239] width 111 height 17
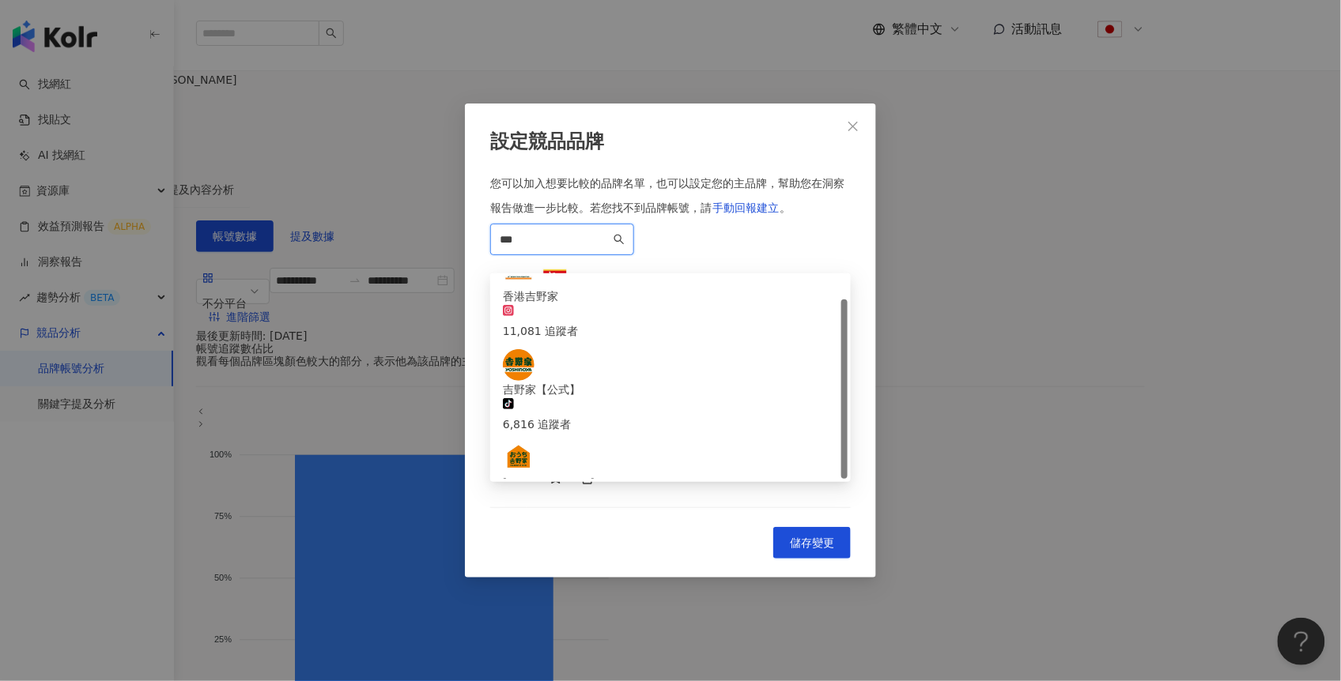
click at [544, 248] on input "***" at bounding box center [555, 239] width 111 height 17
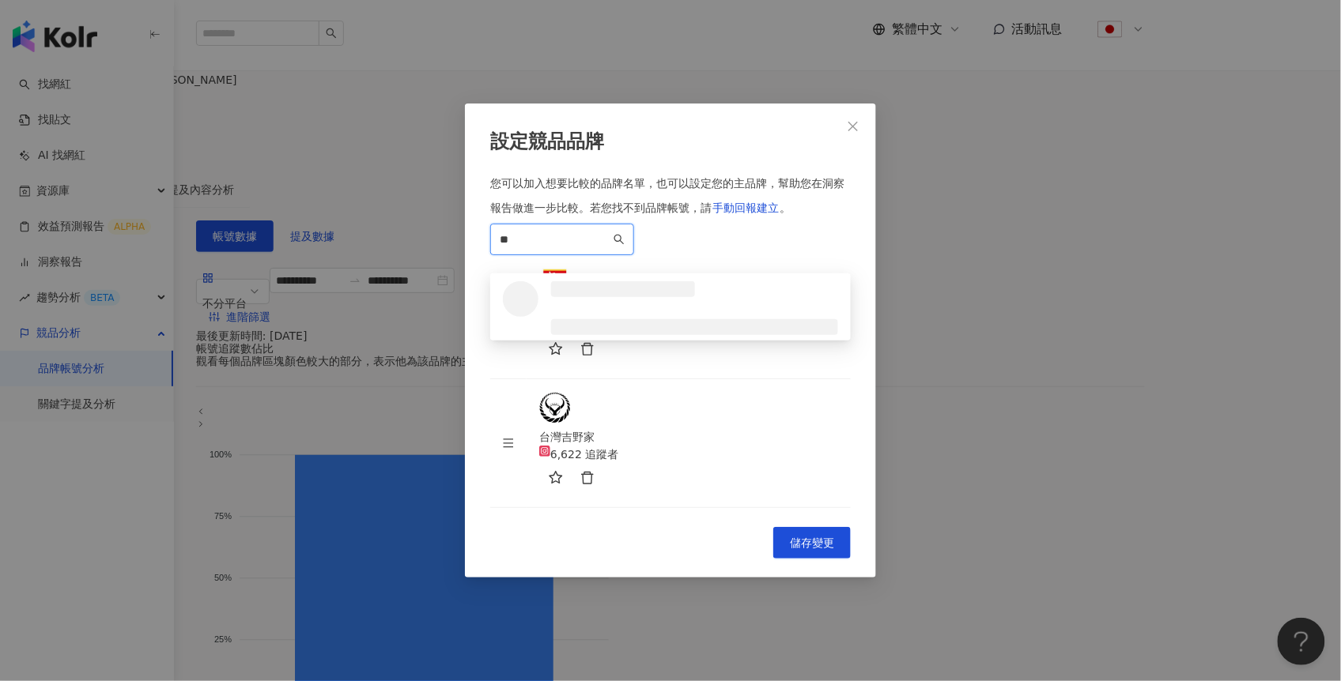
scroll to position [0, 0]
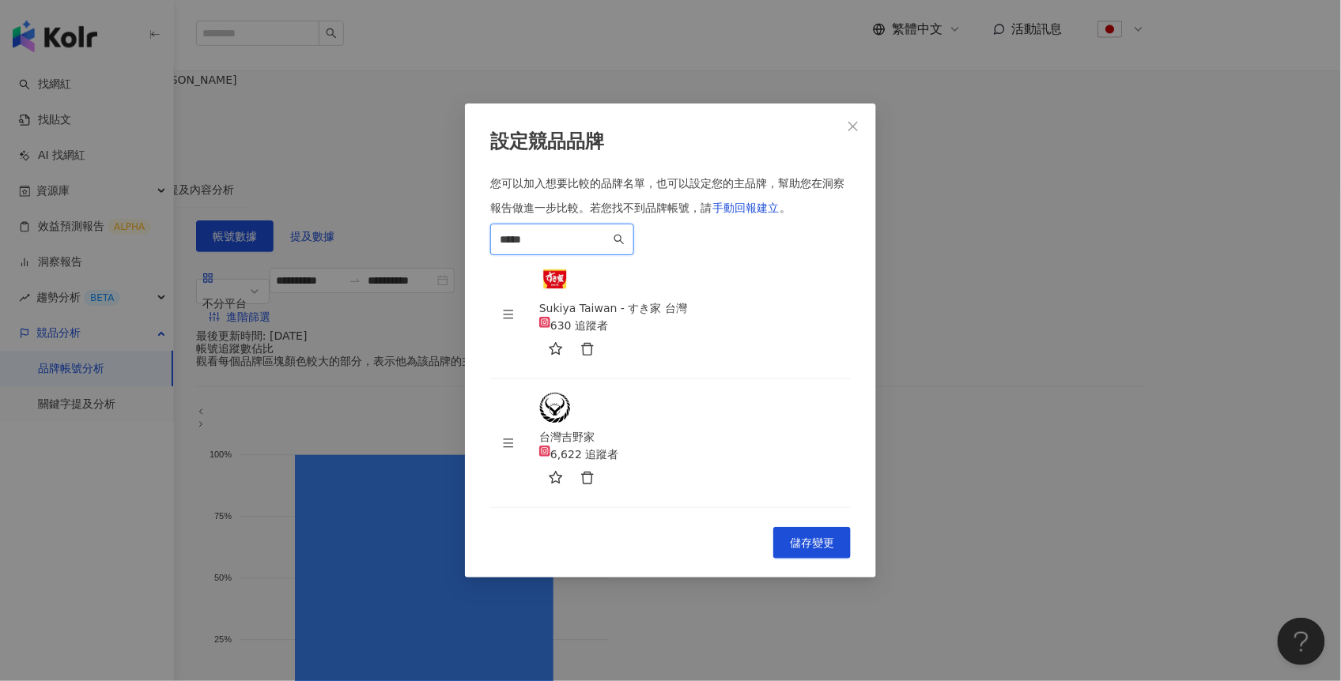
click at [577, 248] on input "*****" at bounding box center [555, 239] width 111 height 17
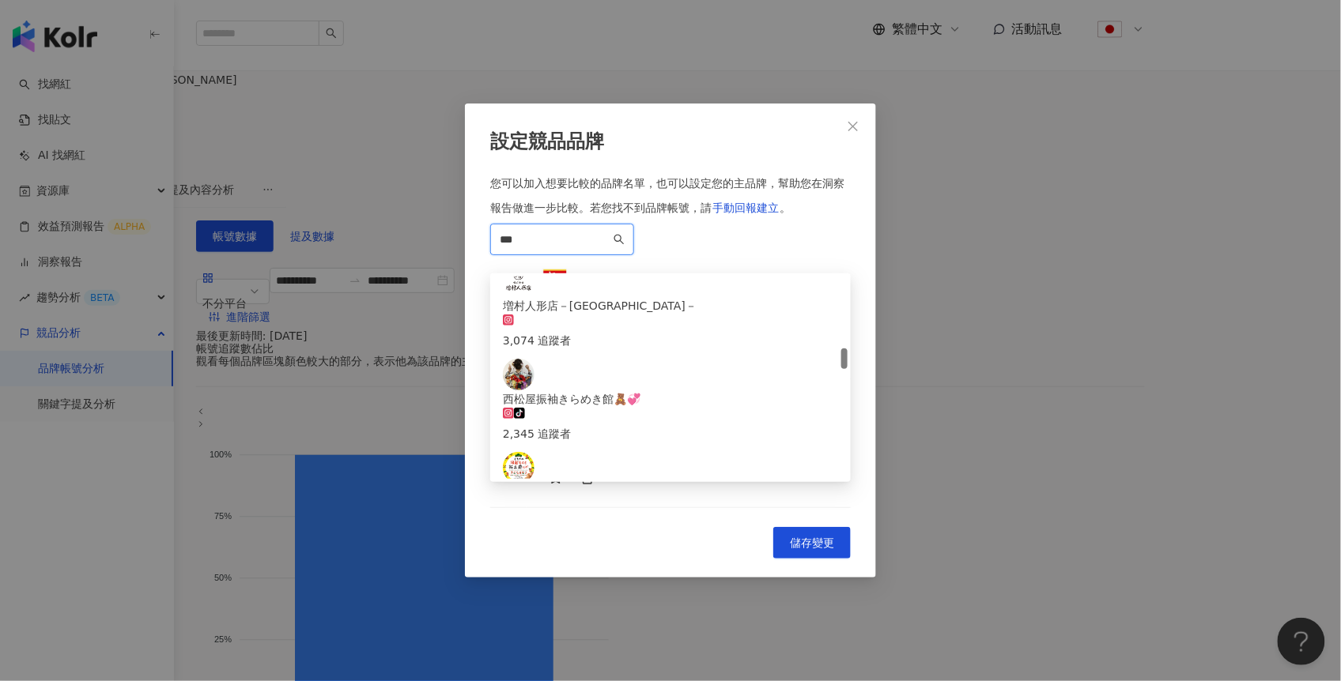
scroll to position [1021, 0]
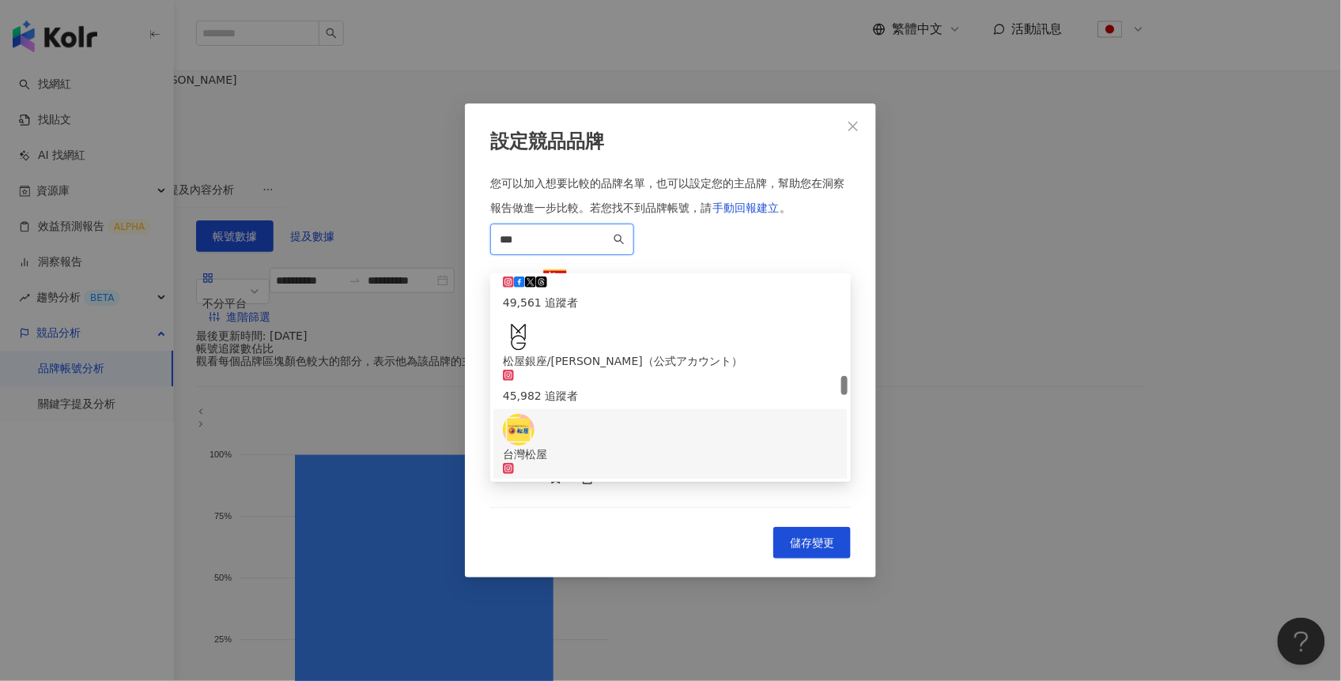
click at [569, 446] on div "台灣松屋" at bounding box center [670, 454] width 335 height 17
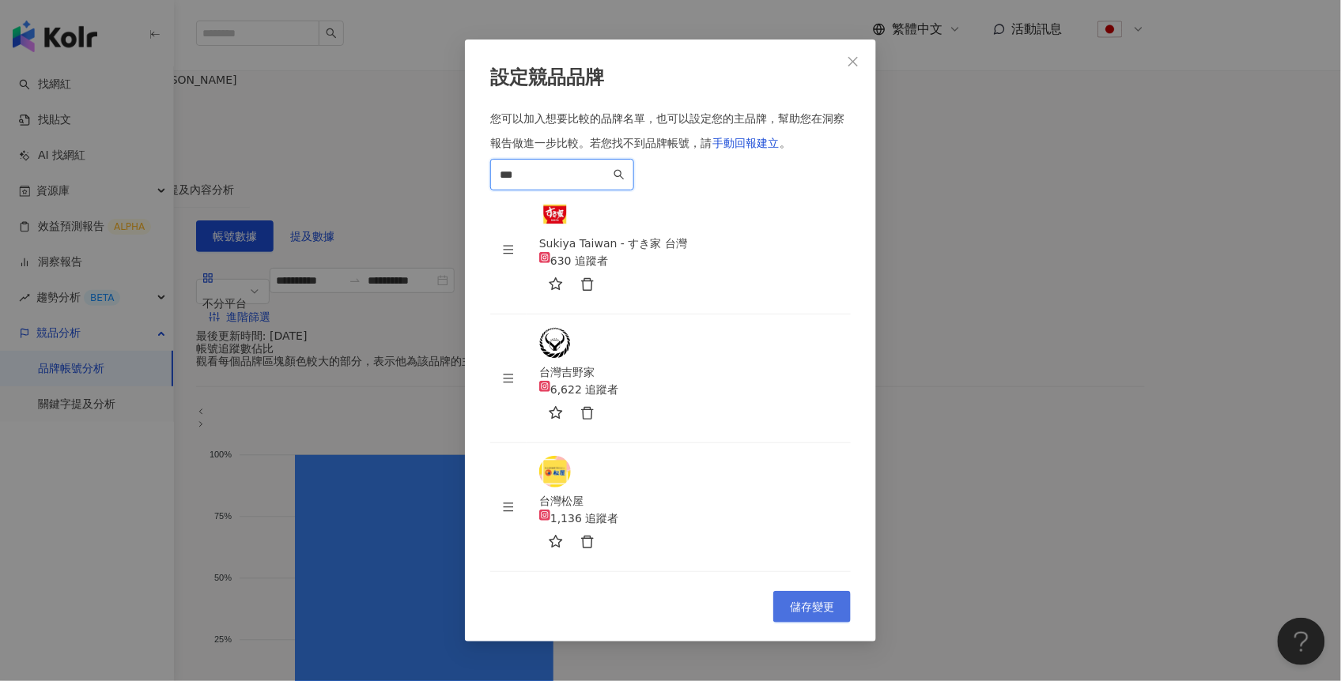
type input "**"
click at [816, 591] on button "儲存變更" at bounding box center [811, 607] width 77 height 32
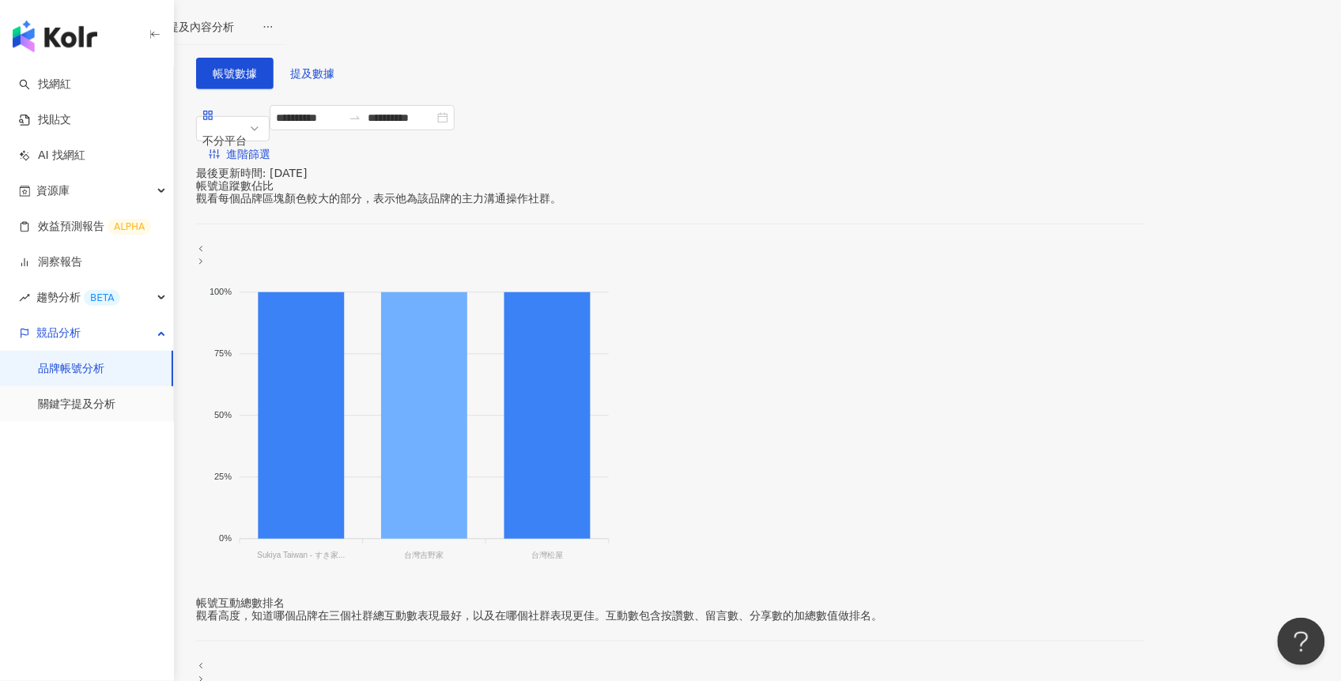
scroll to position [138, 0]
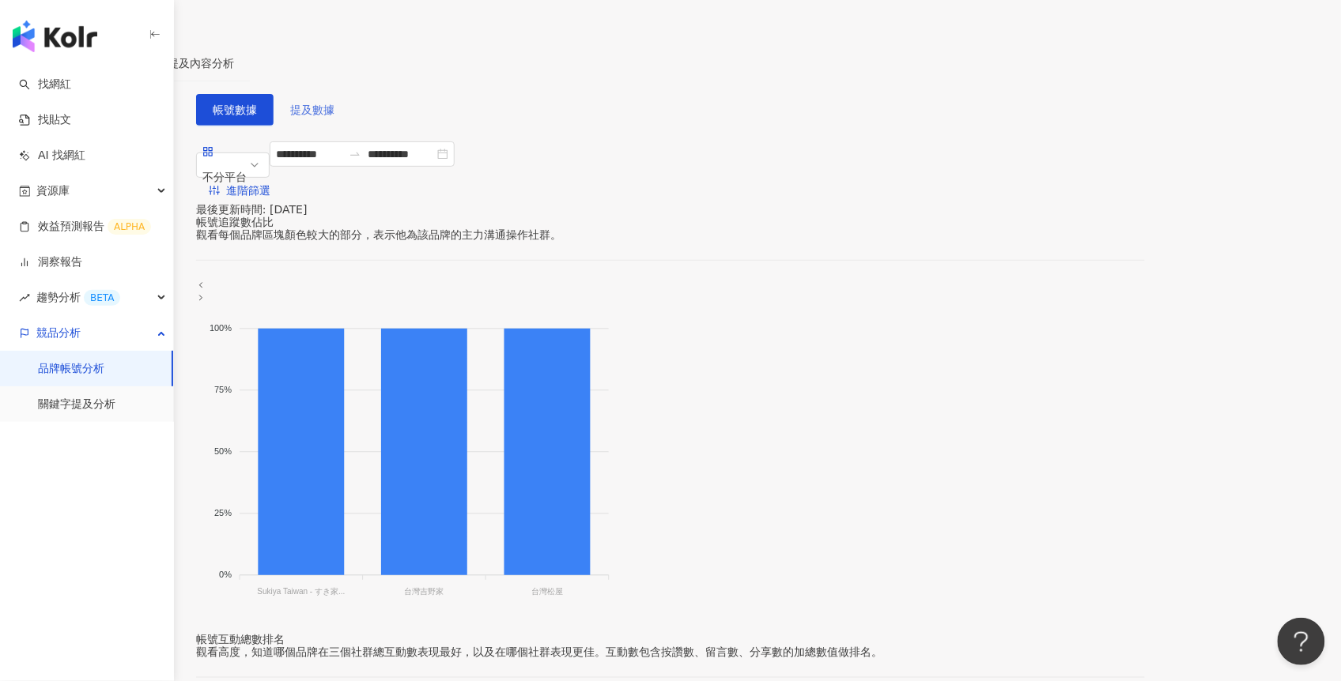
click at [334, 104] on span "提及數據" at bounding box center [312, 110] width 44 height 13
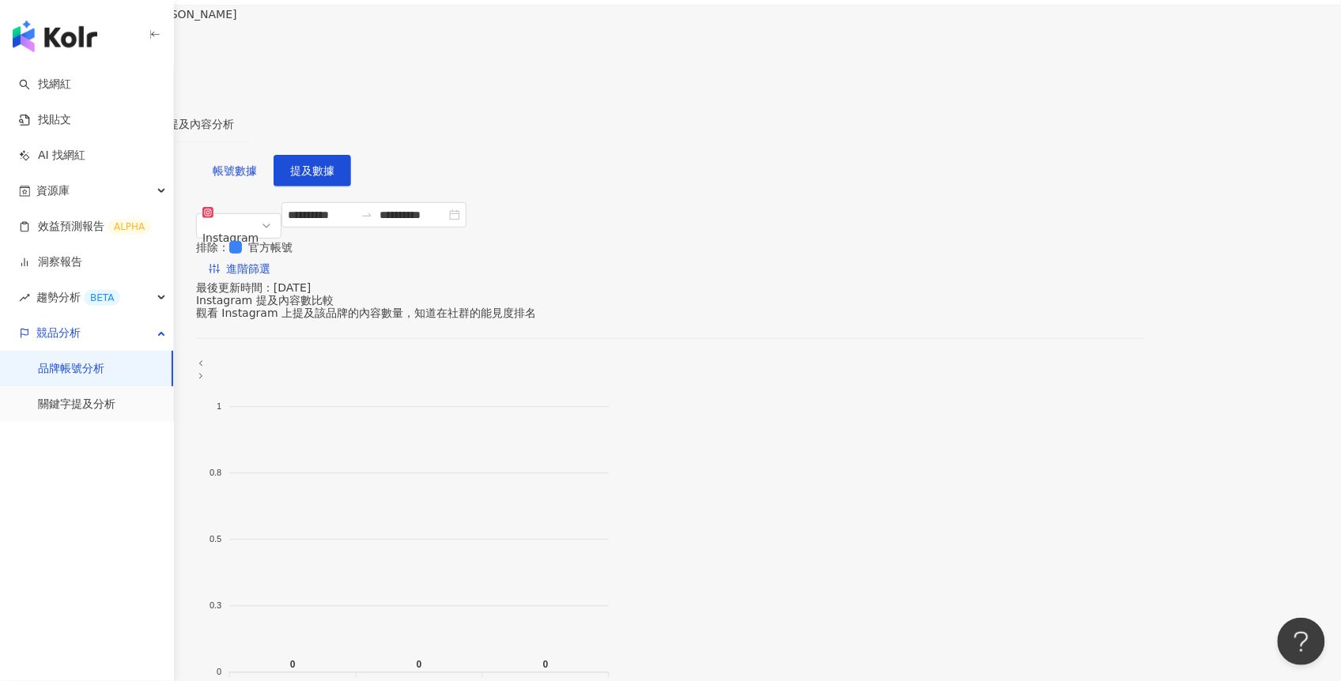
scroll to position [130, 0]
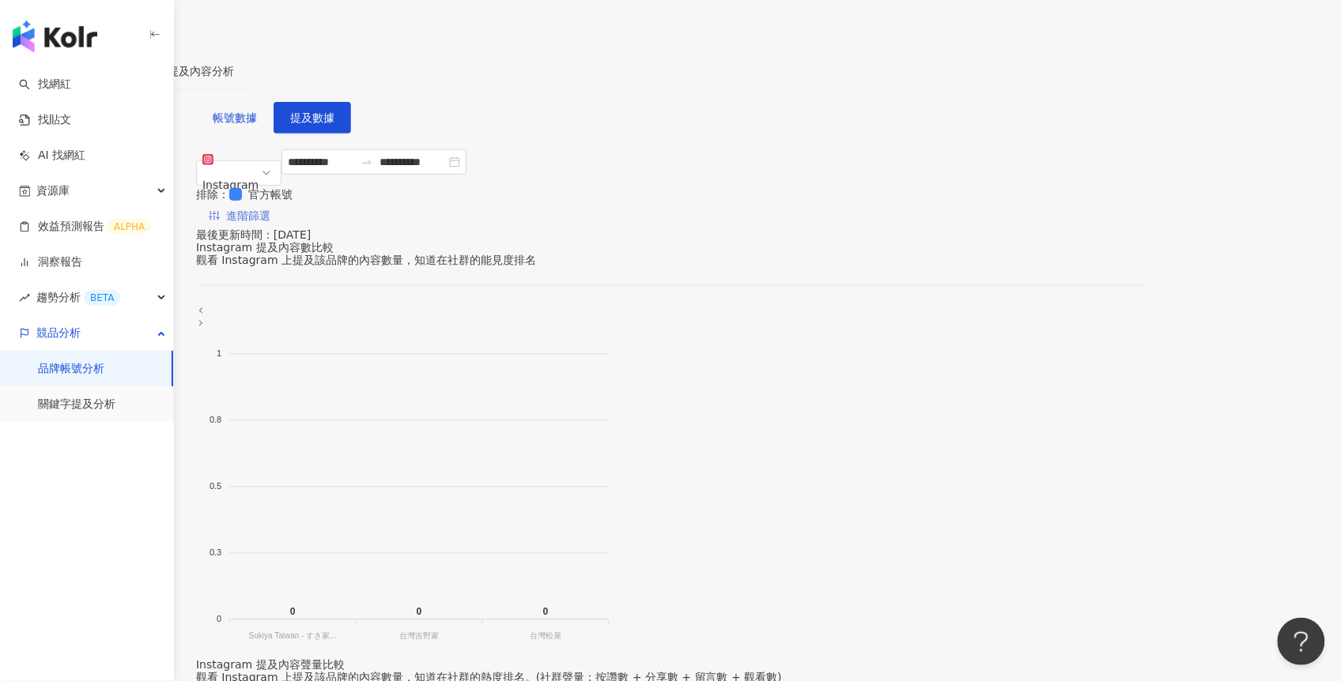
click at [283, 203] on button "進階篩選" at bounding box center [239, 215] width 87 height 25
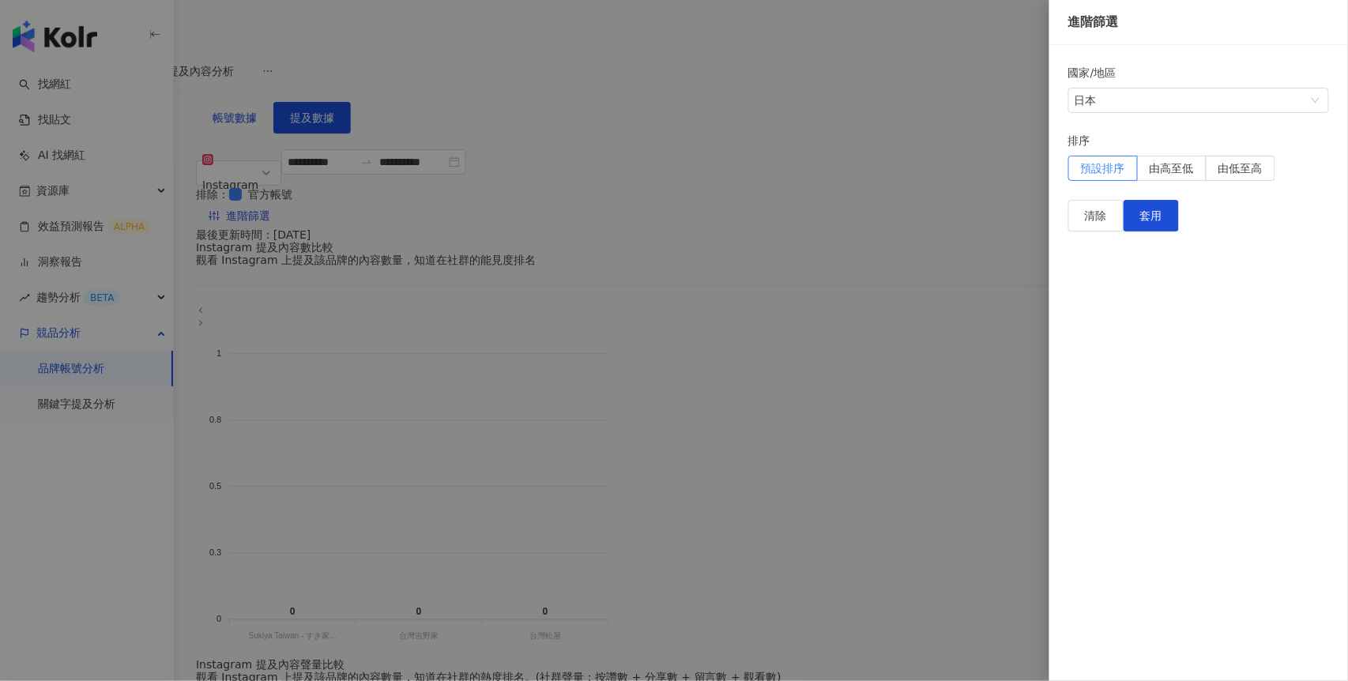
click at [1194, 145] on div "排序" at bounding box center [1199, 144] width 261 height 24
click at [1168, 104] on span "日本" at bounding box center [1199, 101] width 248 height 24
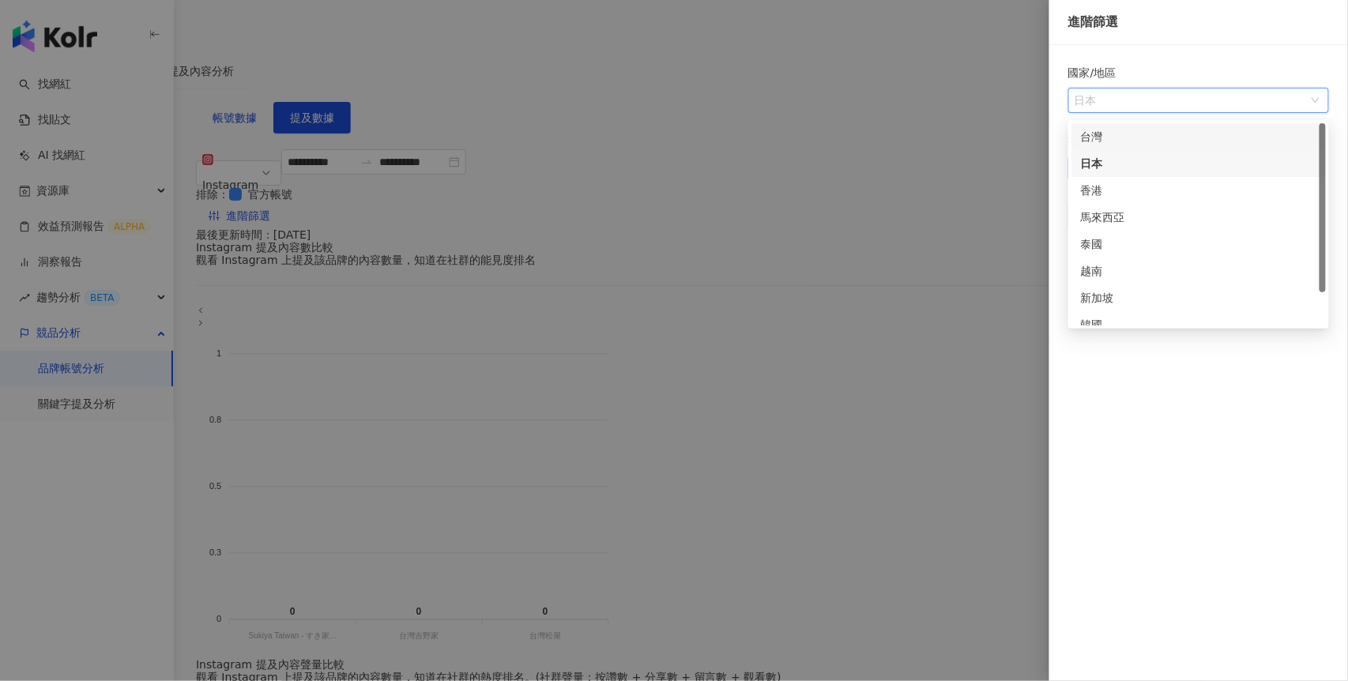
click at [1116, 139] on div "台灣" at bounding box center [1199, 136] width 236 height 17
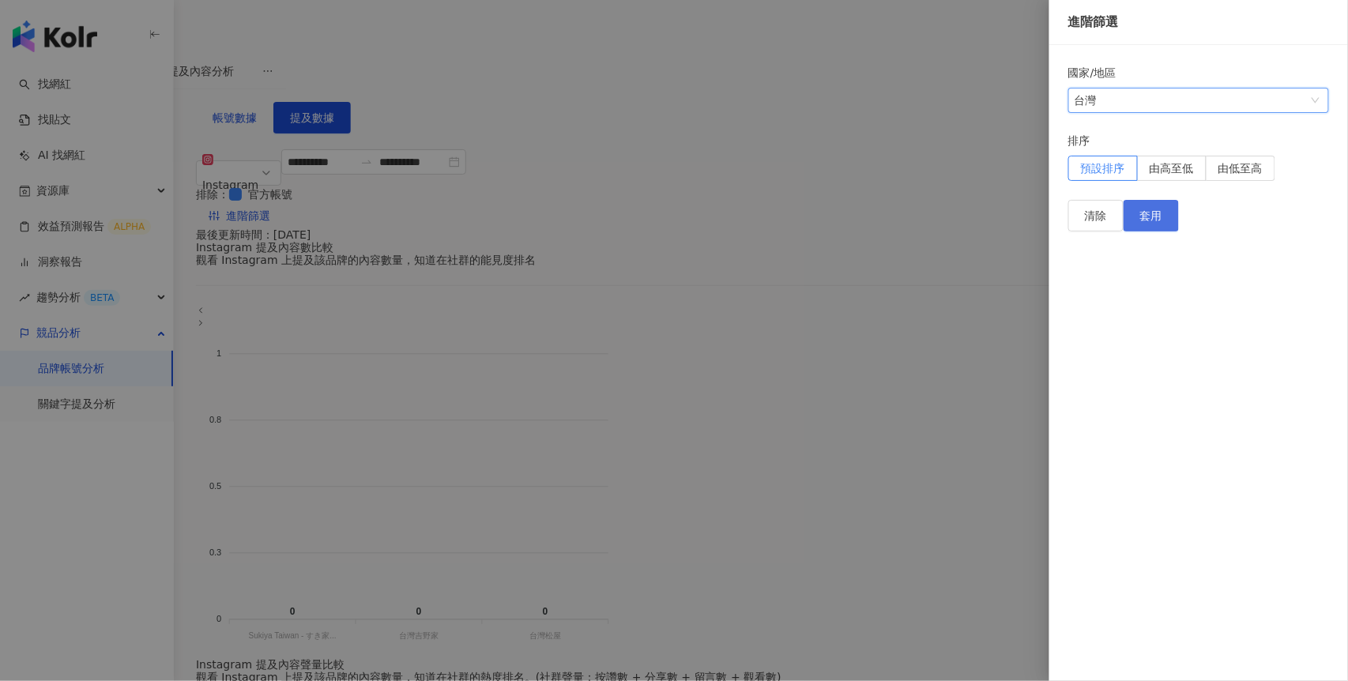
click at [1163, 222] on span "套用" at bounding box center [1152, 215] width 22 height 13
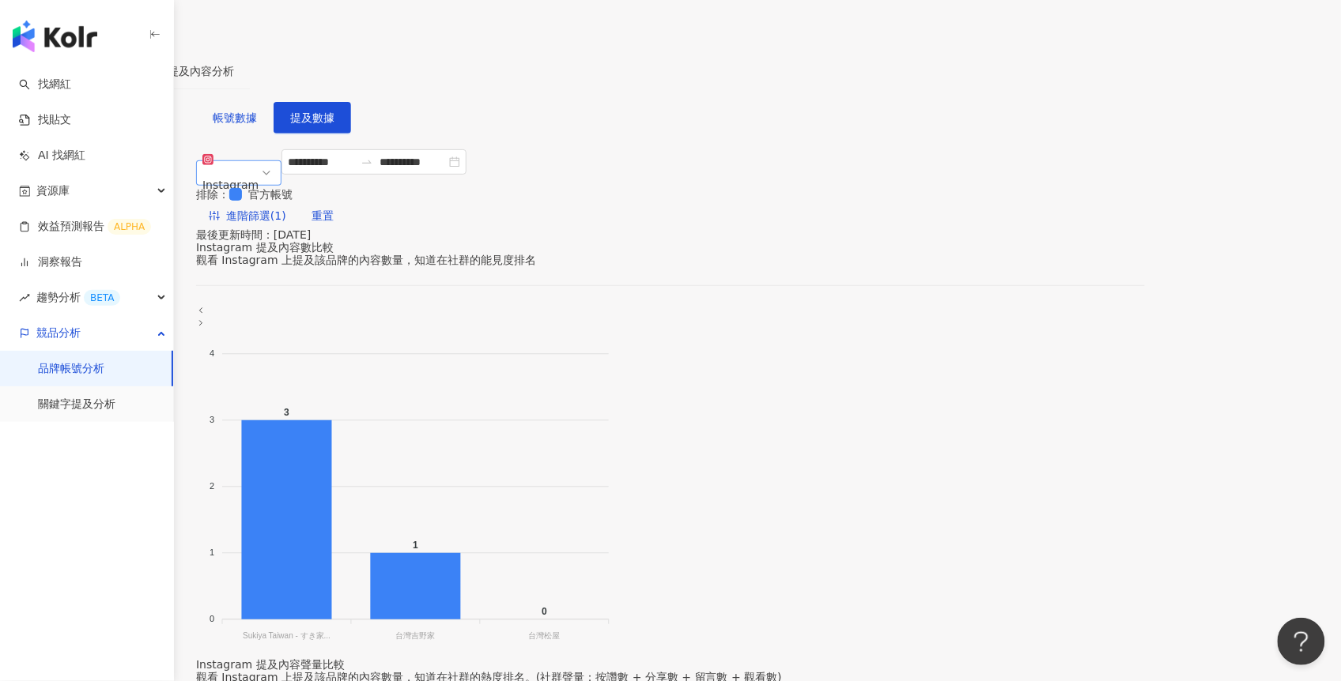
click at [258, 173] on div "Instagram" at bounding box center [230, 185] width 56 height 24
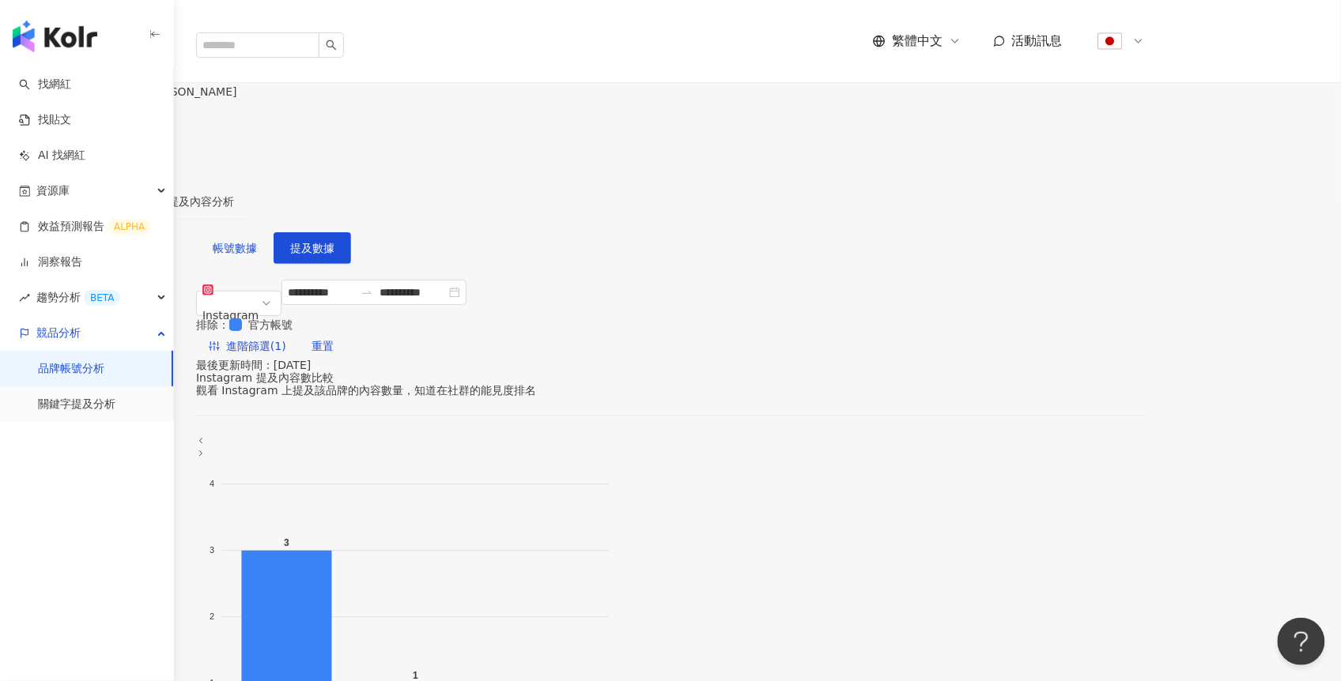
click at [136, 193] on div "帳號分析" at bounding box center [114, 201] width 44 height 17
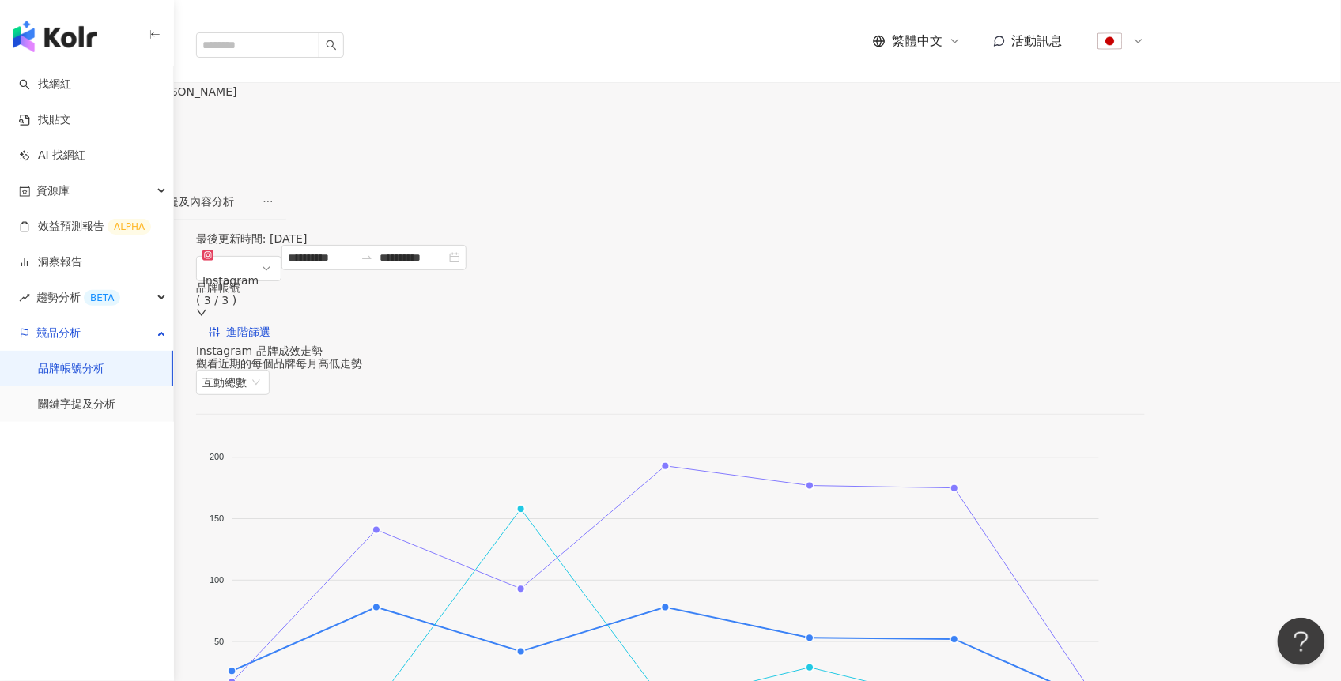
scroll to position [157, 0]
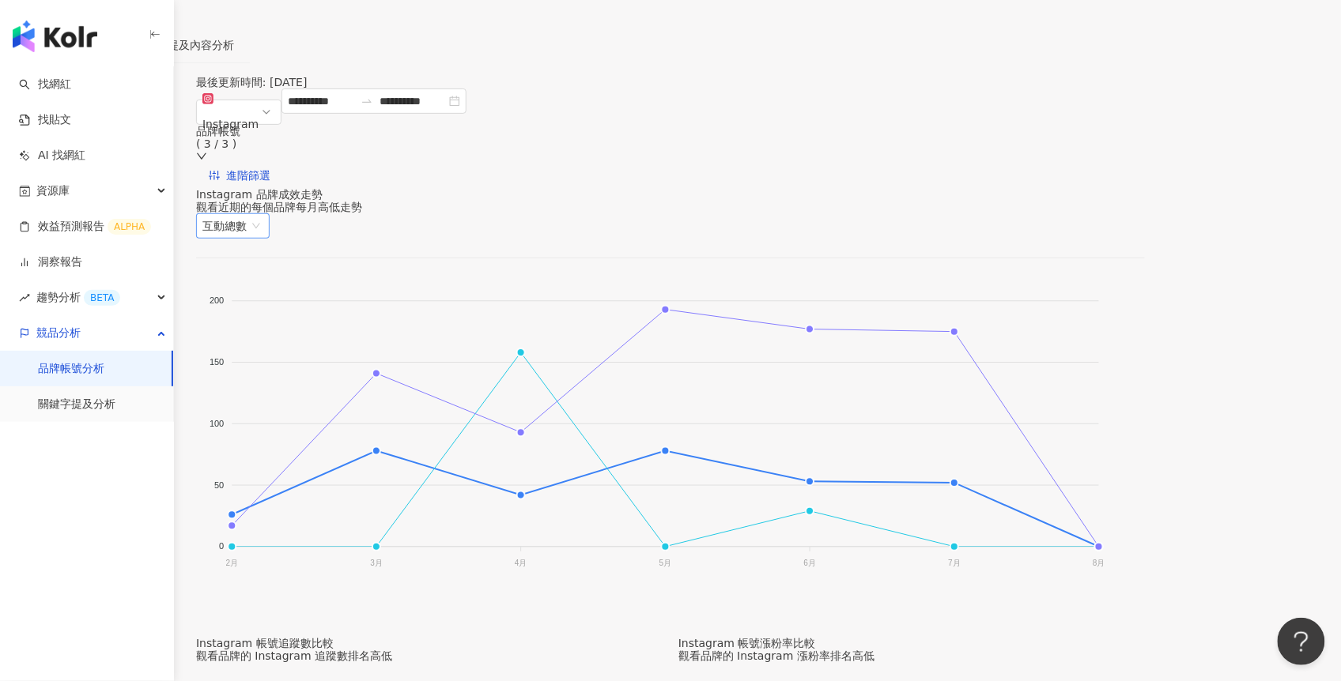
click at [270, 213] on div "互動總數" at bounding box center [233, 225] width 74 height 25
click at [1133, 282] on div "互動率" at bounding box center [1153, 277] width 70 height 17
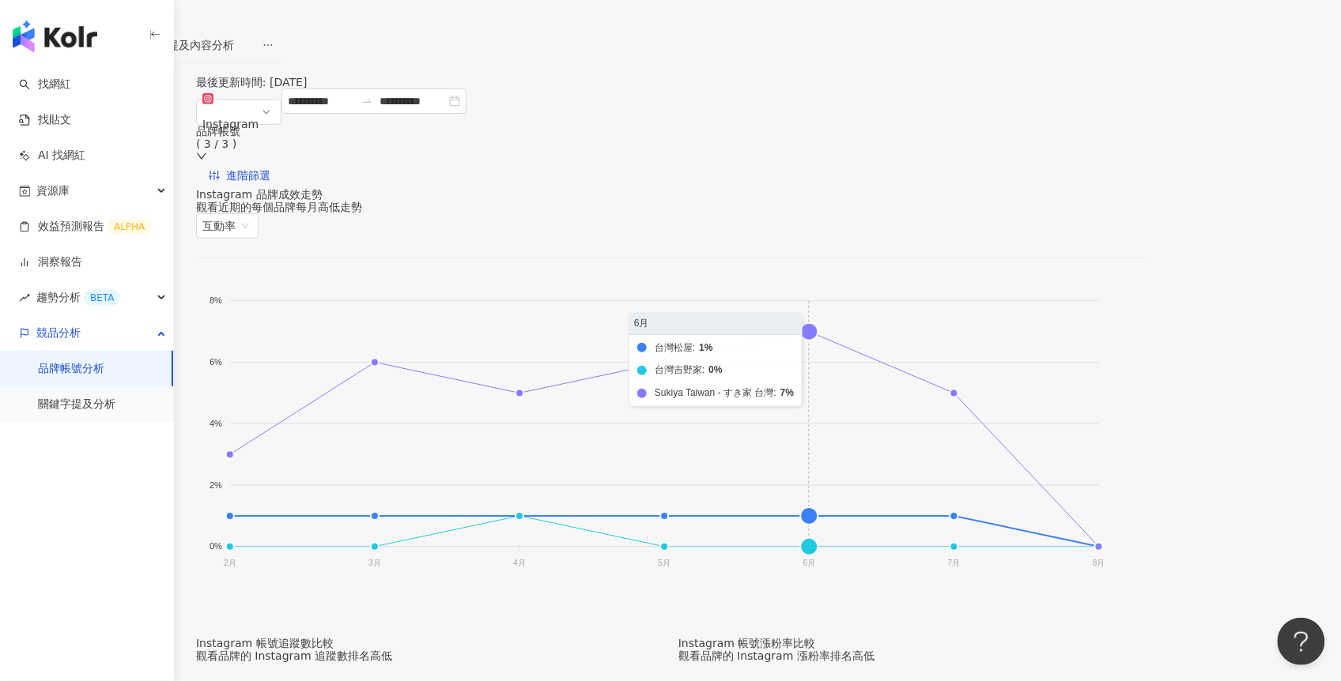
click at [915, 306] on foreignobject "台灣松屋 台灣吉野家 Sukiya Taiwan - すき家 台灣" at bounding box center [651, 435] width 911 height 316
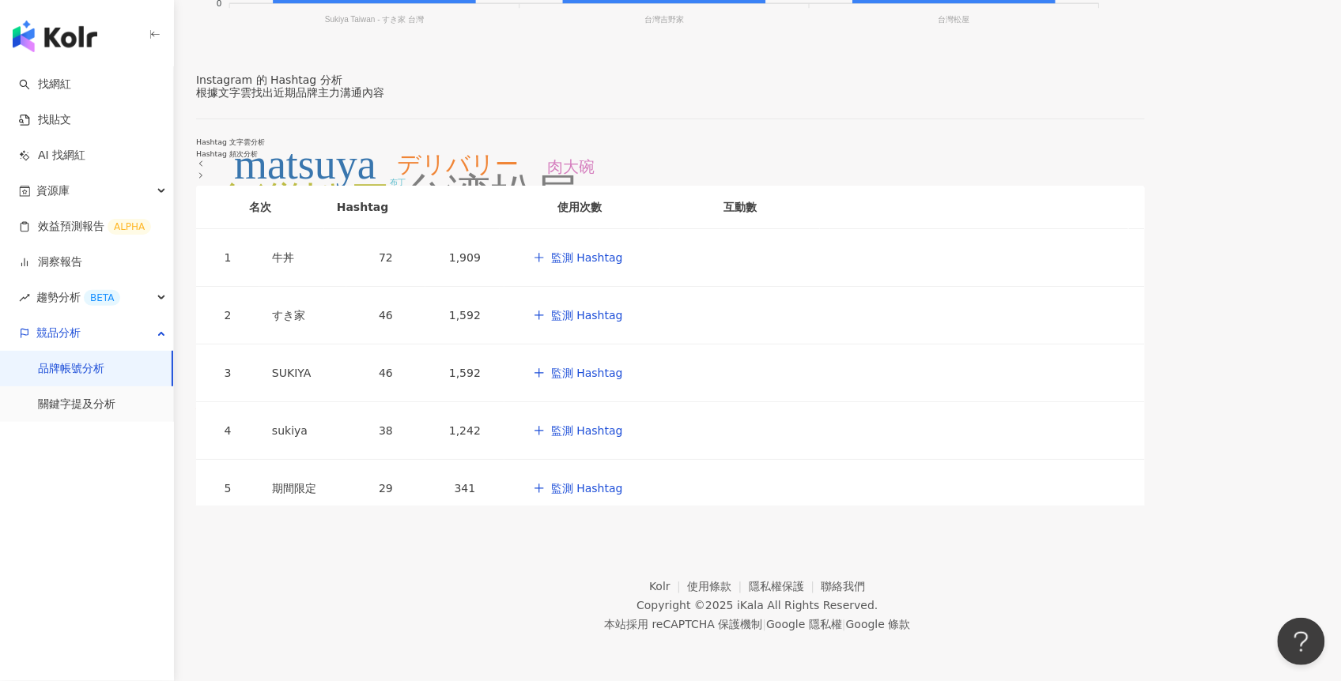
scroll to position [0, 0]
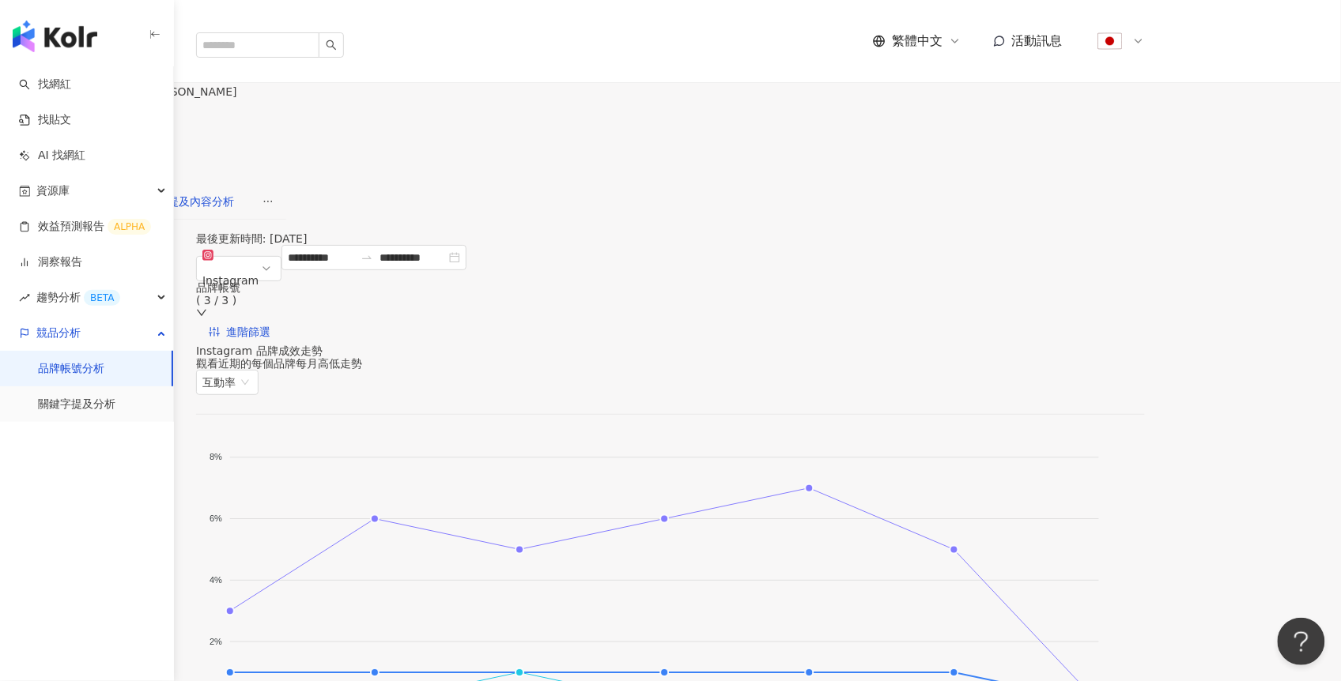
click at [234, 193] on div "提及內容分析" at bounding box center [201, 201] width 66 height 17
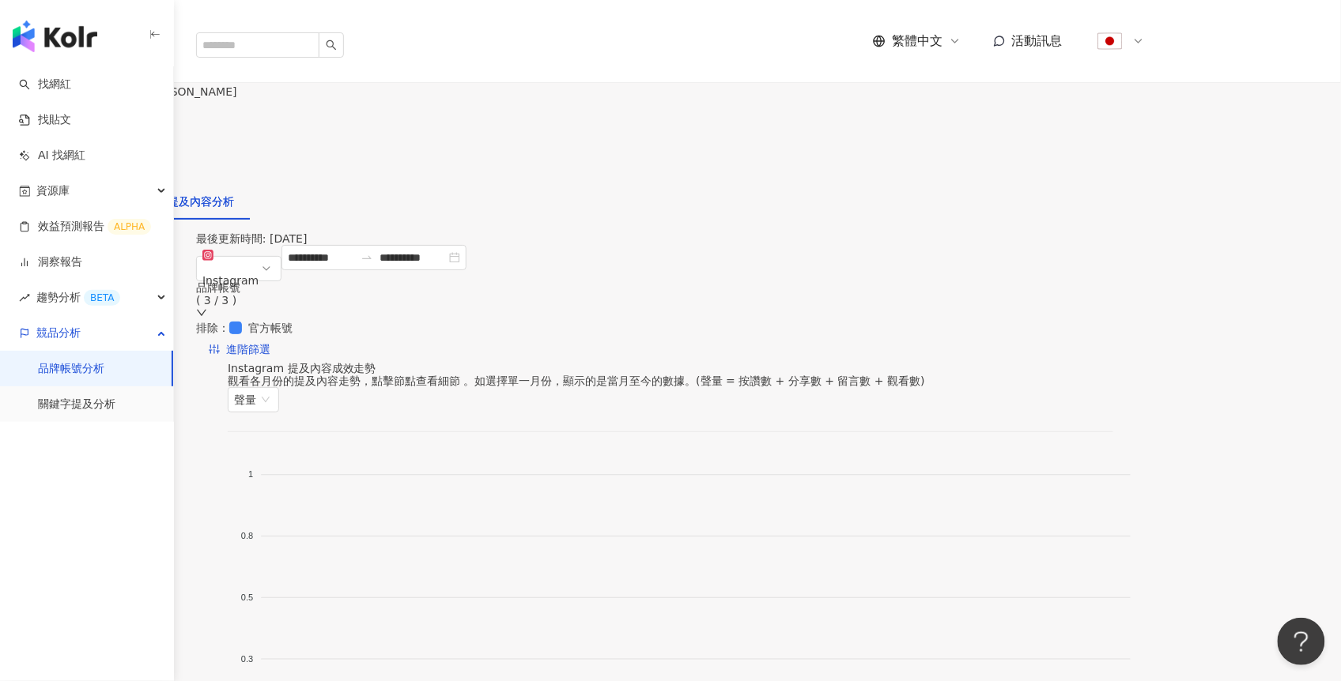
scroll to position [91, 0]
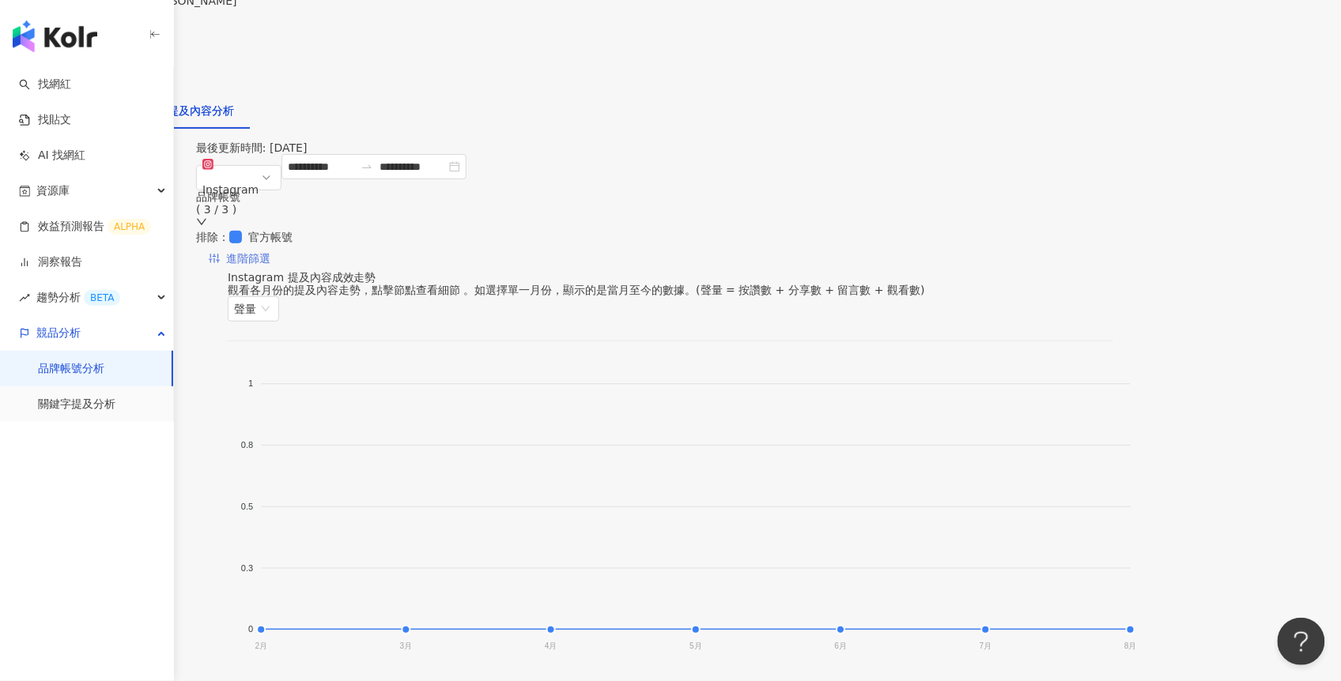
click at [270, 247] on span "進階篩選" at bounding box center [248, 259] width 44 height 25
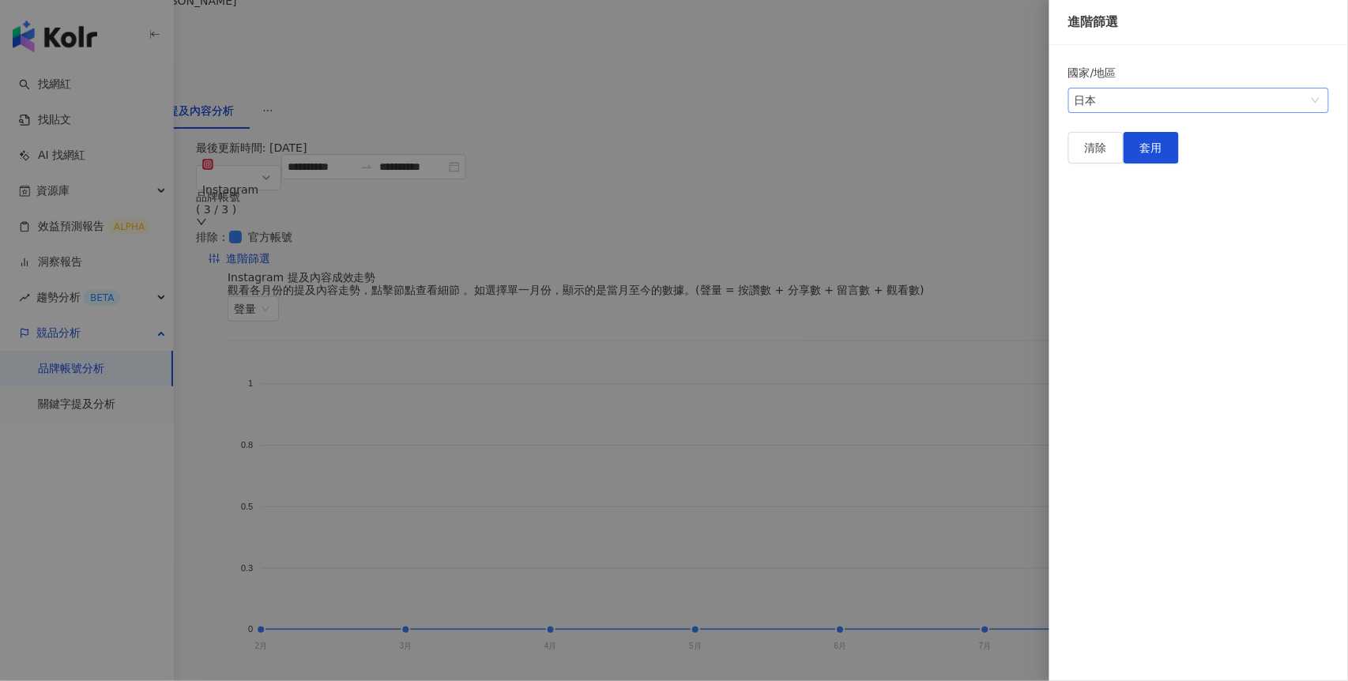
click at [1133, 99] on span "日本" at bounding box center [1199, 101] width 248 height 24
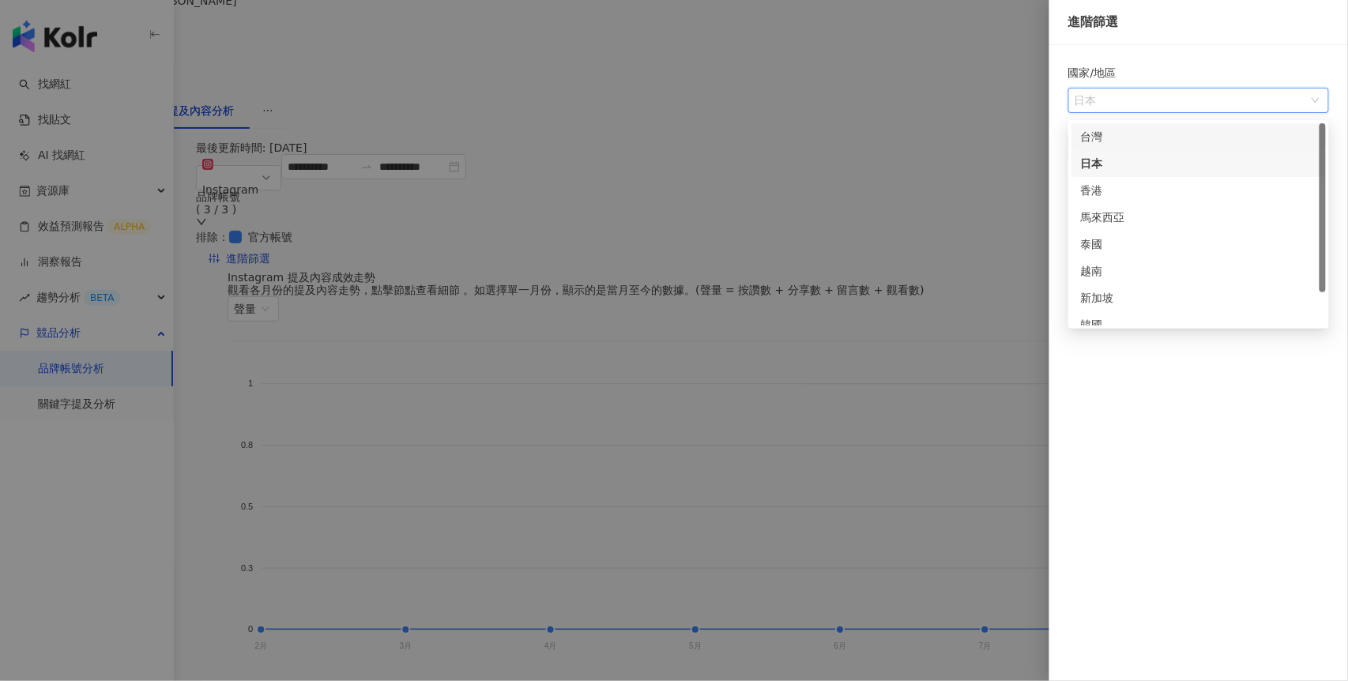
click at [1114, 131] on div "台灣" at bounding box center [1199, 136] width 236 height 17
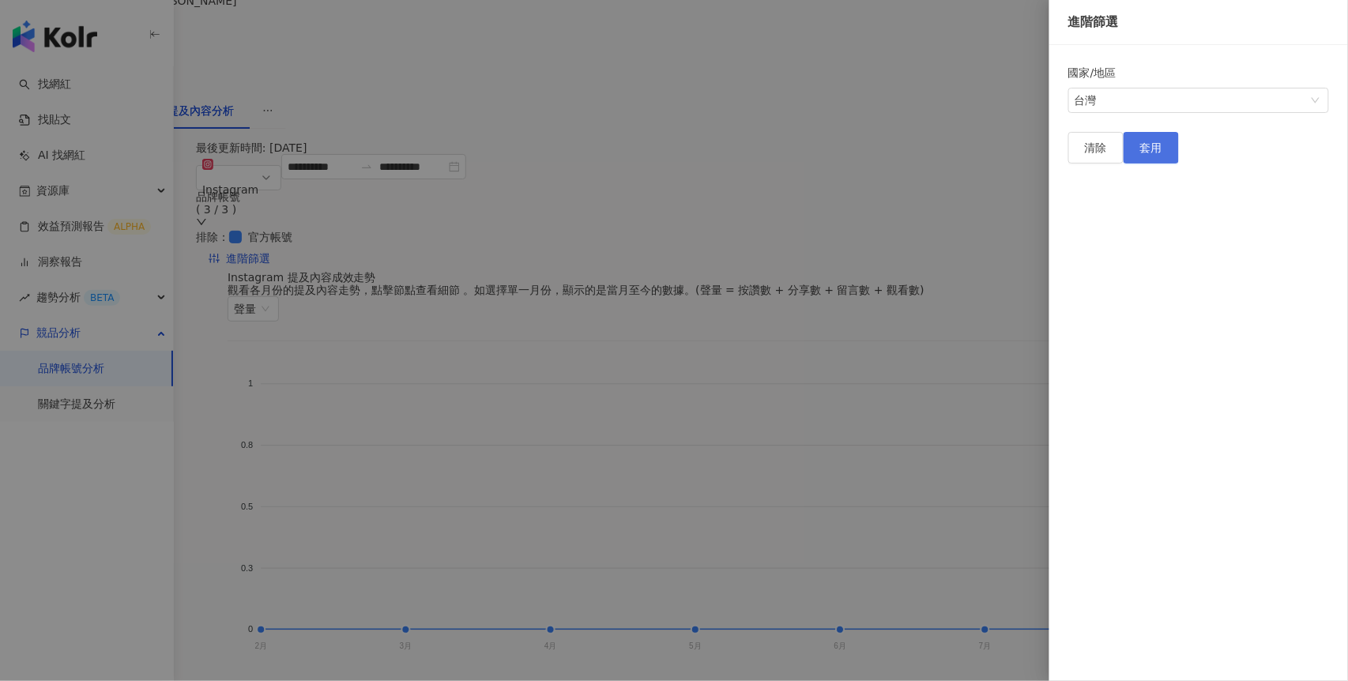
click at [1163, 154] on span "套用" at bounding box center [1152, 147] width 22 height 13
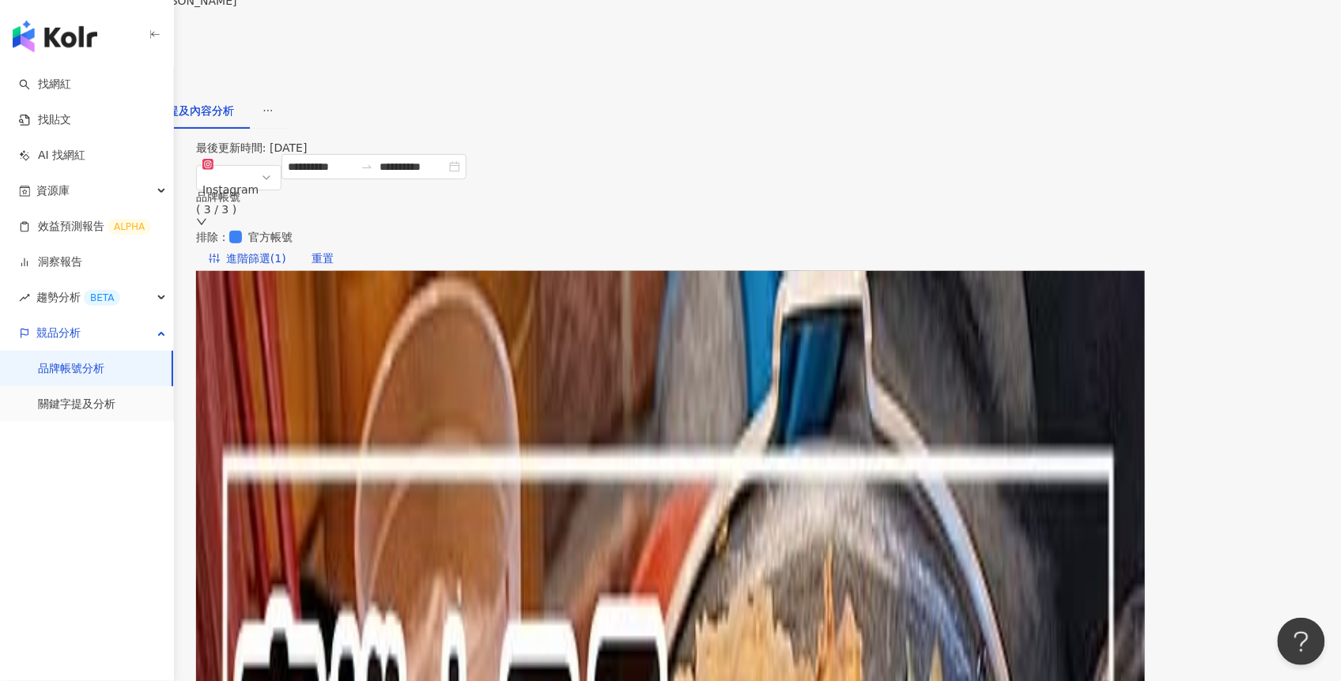
click at [60, 102] on div "數據總覽" at bounding box center [38, 110] width 44 height 17
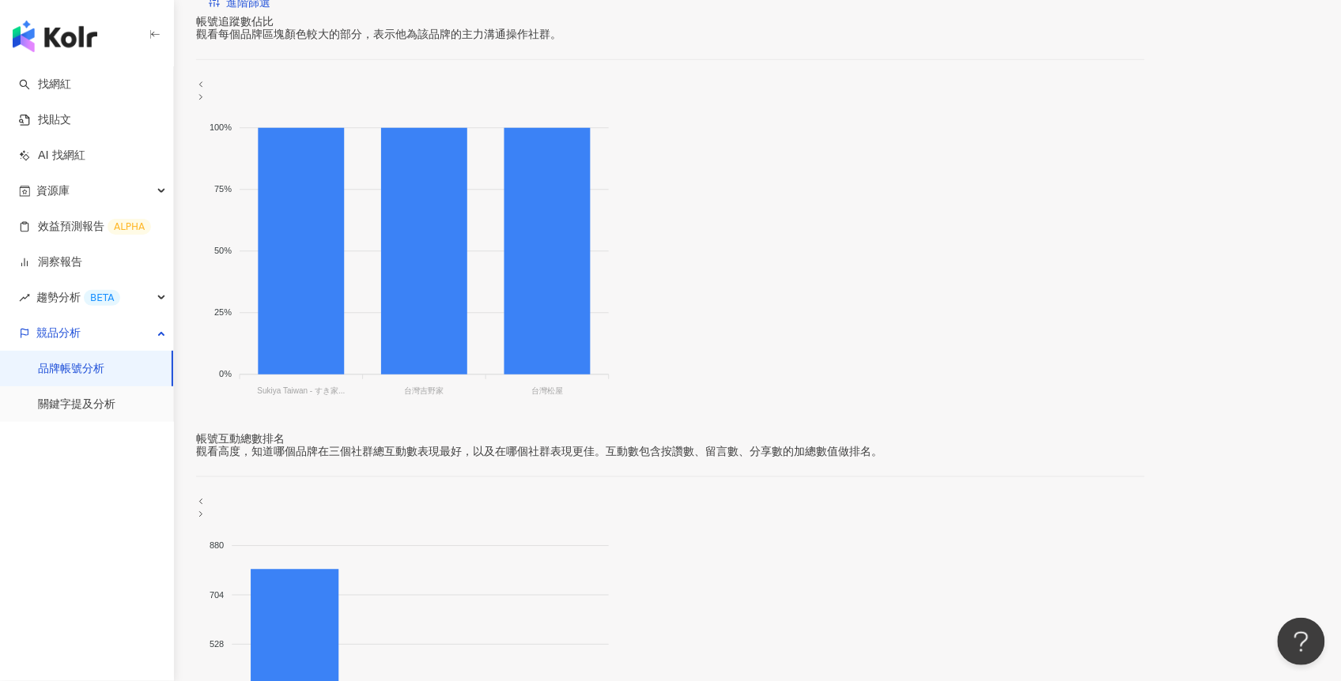
scroll to position [666, 0]
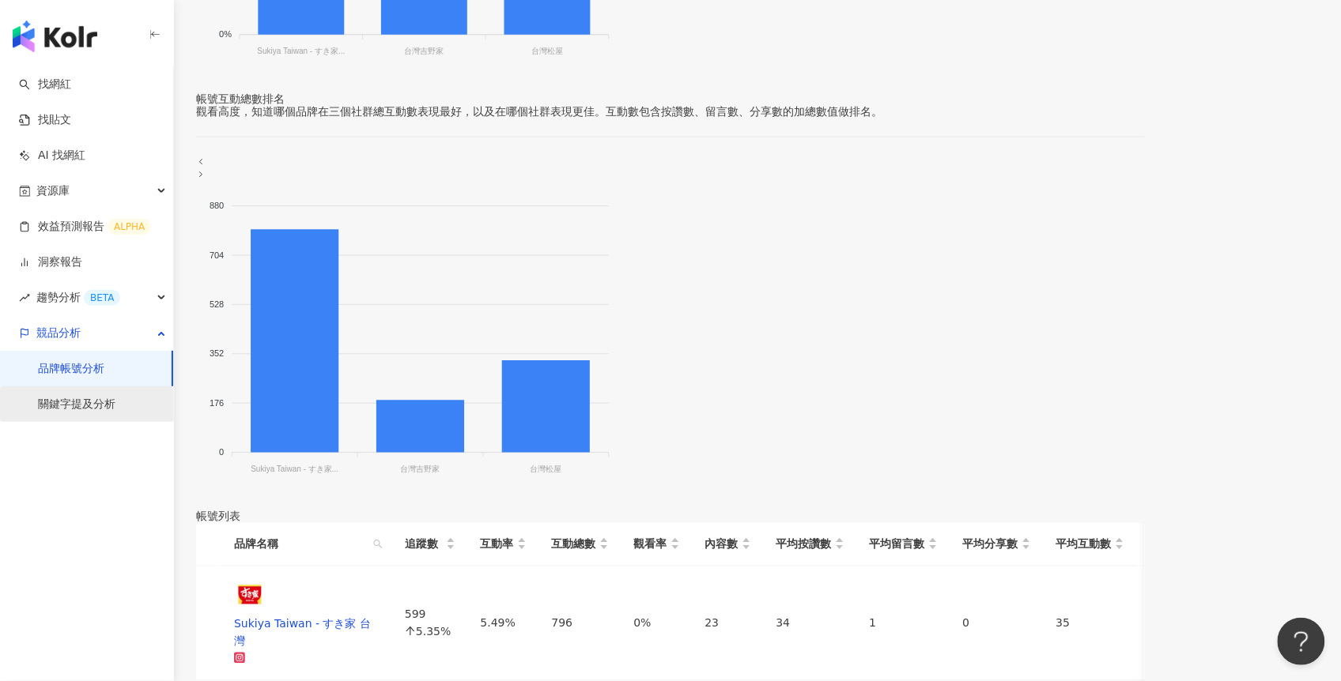
click at [59, 407] on link "關鍵字提及分析" at bounding box center [76, 405] width 77 height 16
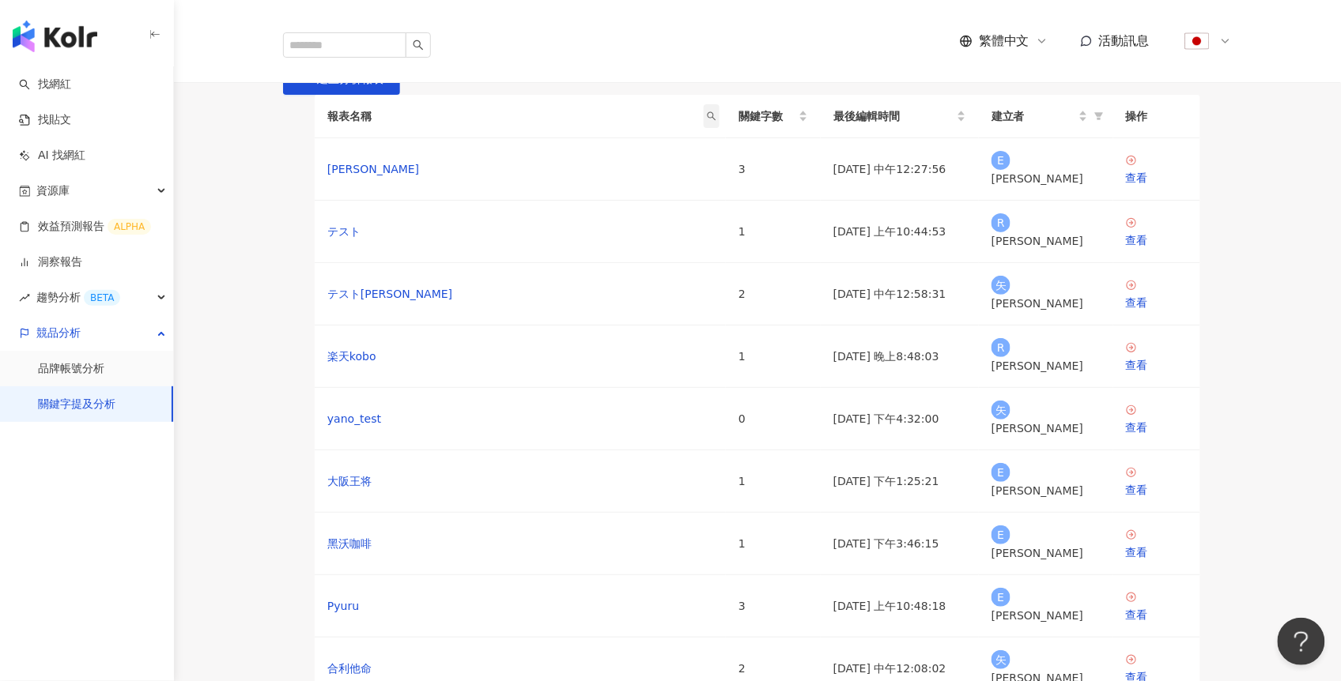
click at [715, 121] on icon "search" at bounding box center [711, 115] width 9 height 9
click at [663, 267] on input "text" at bounding box center [655, 263] width 130 height 32
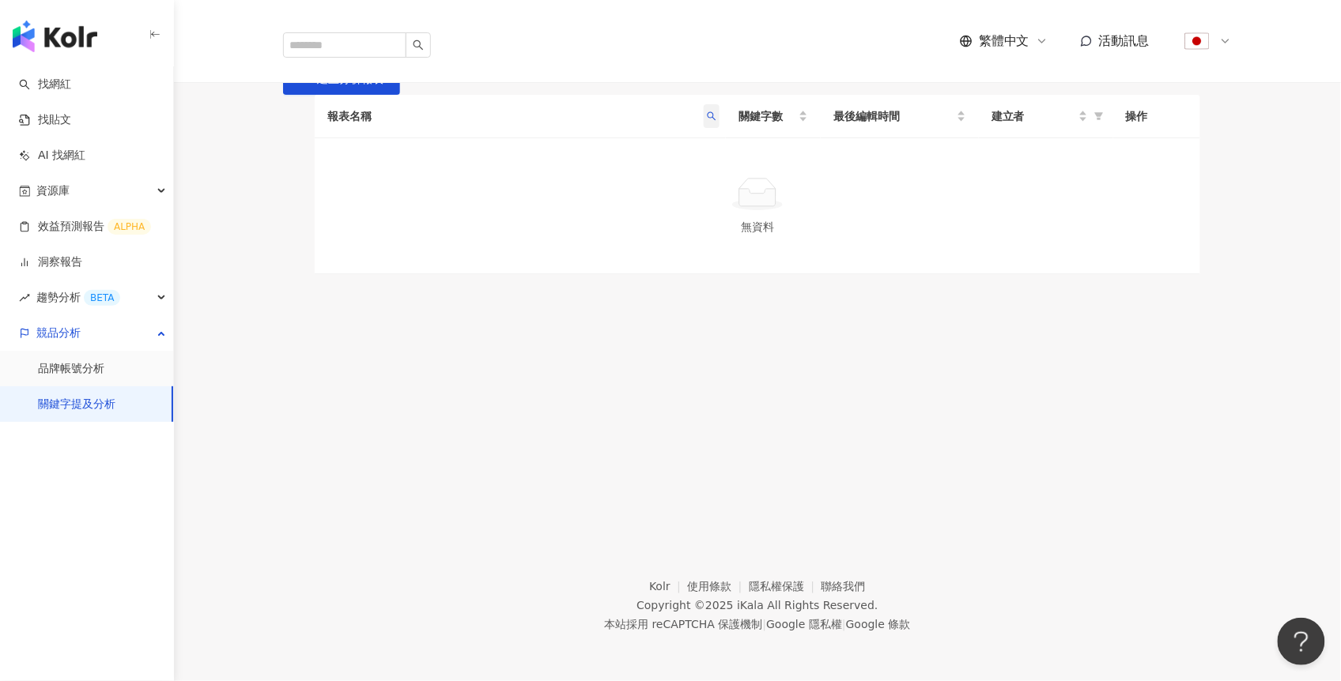
click at [707, 121] on icon "search" at bounding box center [711, 115] width 9 height 9
click at [617, 270] on input "******" at bounding box center [655, 263] width 130 height 32
click at [626, 138] on th "報表名稱" at bounding box center [520, 116] width 411 height 43
click at [49, 400] on link "關鍵字提及分析" at bounding box center [76, 405] width 77 height 16
click at [50, 405] on link "關鍵字提及分析" at bounding box center [76, 405] width 77 height 16
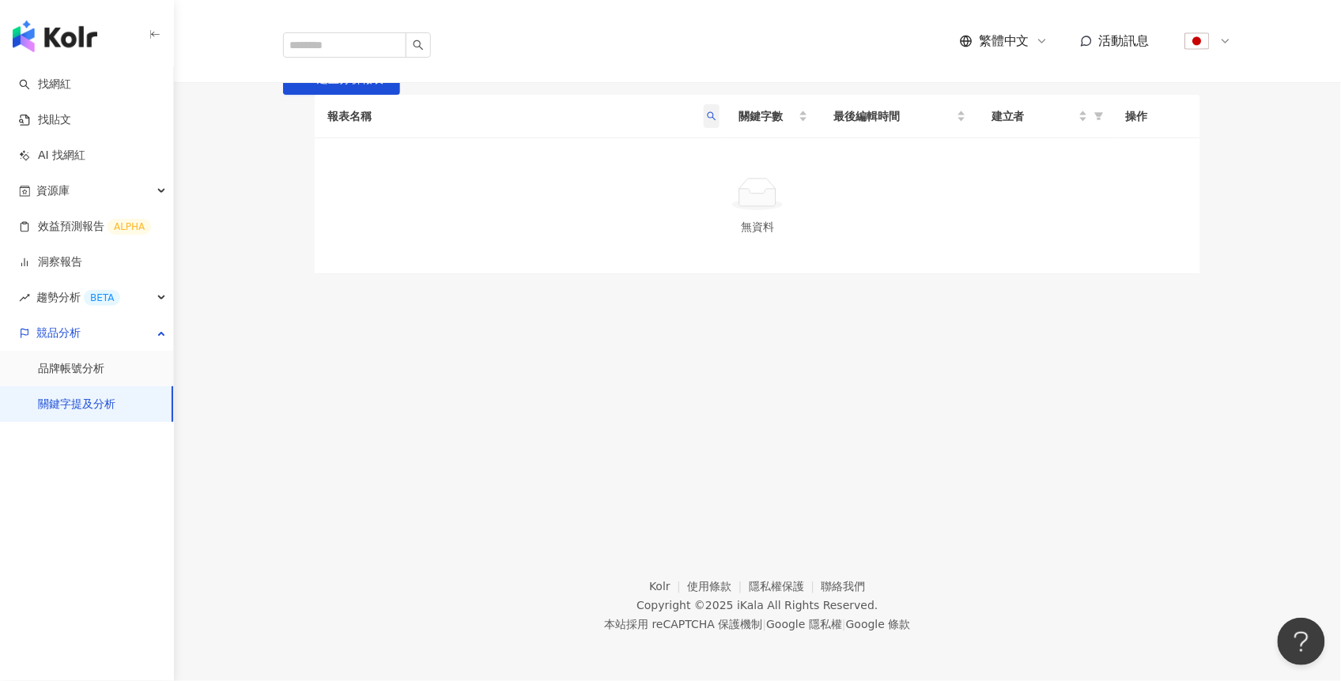
click at [704, 128] on span at bounding box center [711, 116] width 16 height 24
click at [655, 270] on input "******" at bounding box center [655, 263] width 130 height 32
click at [81, 411] on link "關鍵字提及分析" at bounding box center [76, 405] width 77 height 16
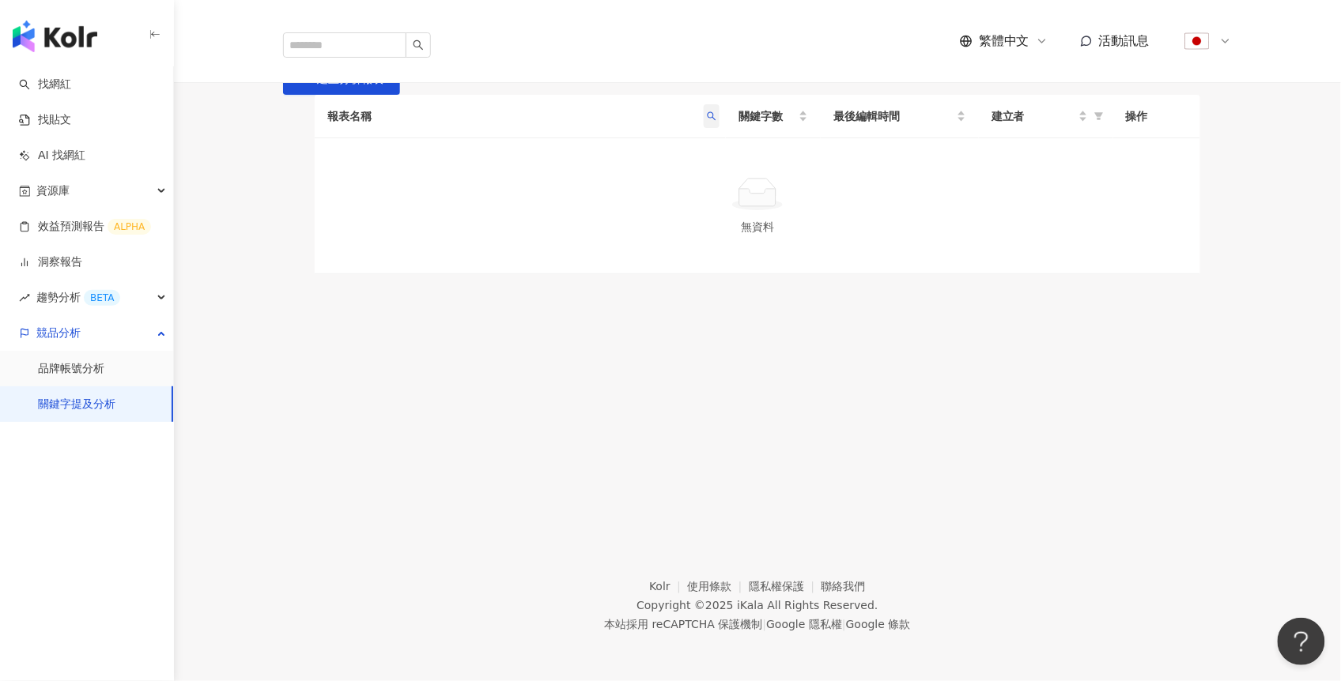
click at [711, 121] on icon "search" at bounding box center [711, 115] width 9 height 9
click at [639, 262] on input "**" at bounding box center [655, 263] width 130 height 32
type input "*"
click at [1224, 35] on icon at bounding box center [1225, 41] width 13 height 13
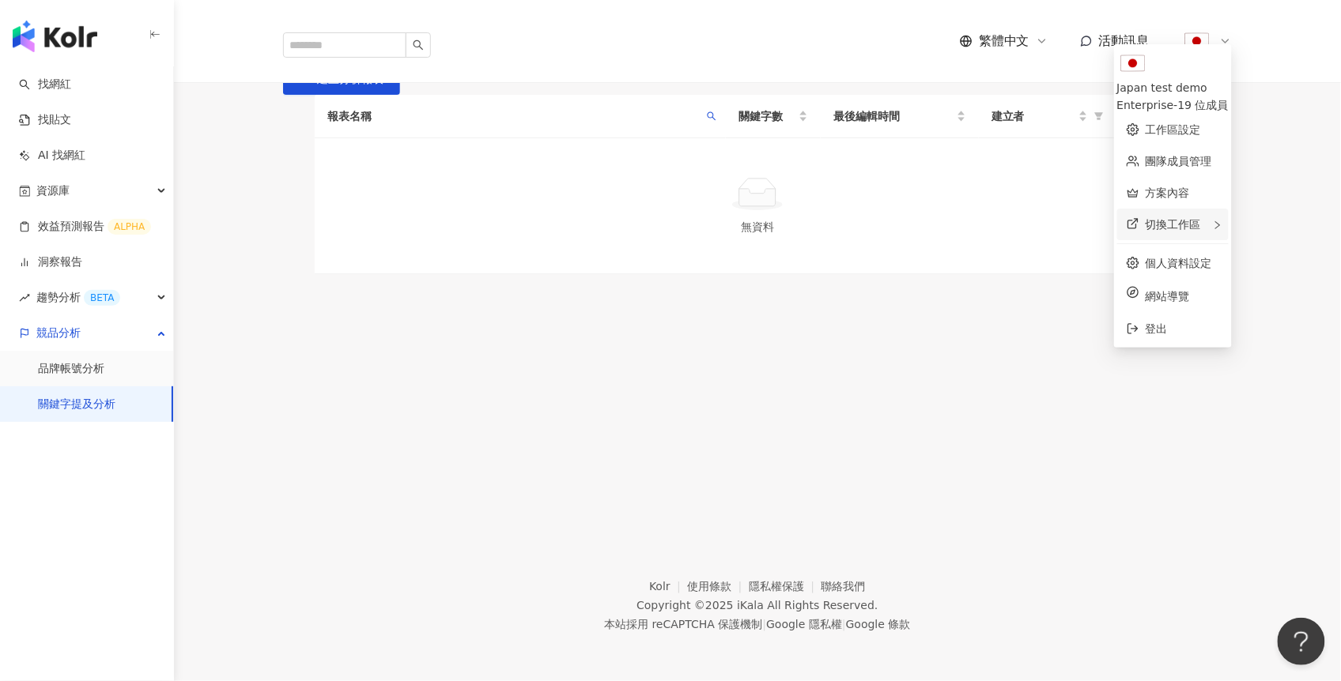
click at [1124, 209] on div "切換工作區" at bounding box center [1172, 225] width 111 height 32
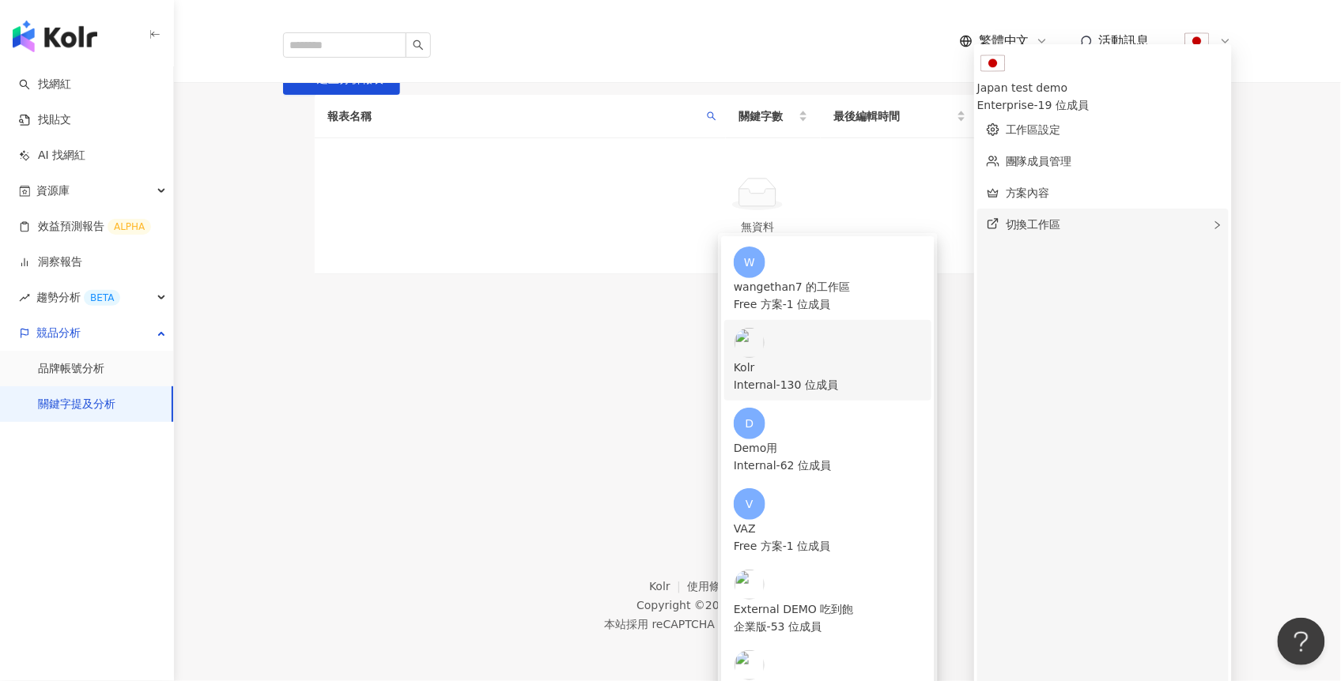
click at [905, 359] on div "Kolr" at bounding box center [828, 367] width 188 height 17
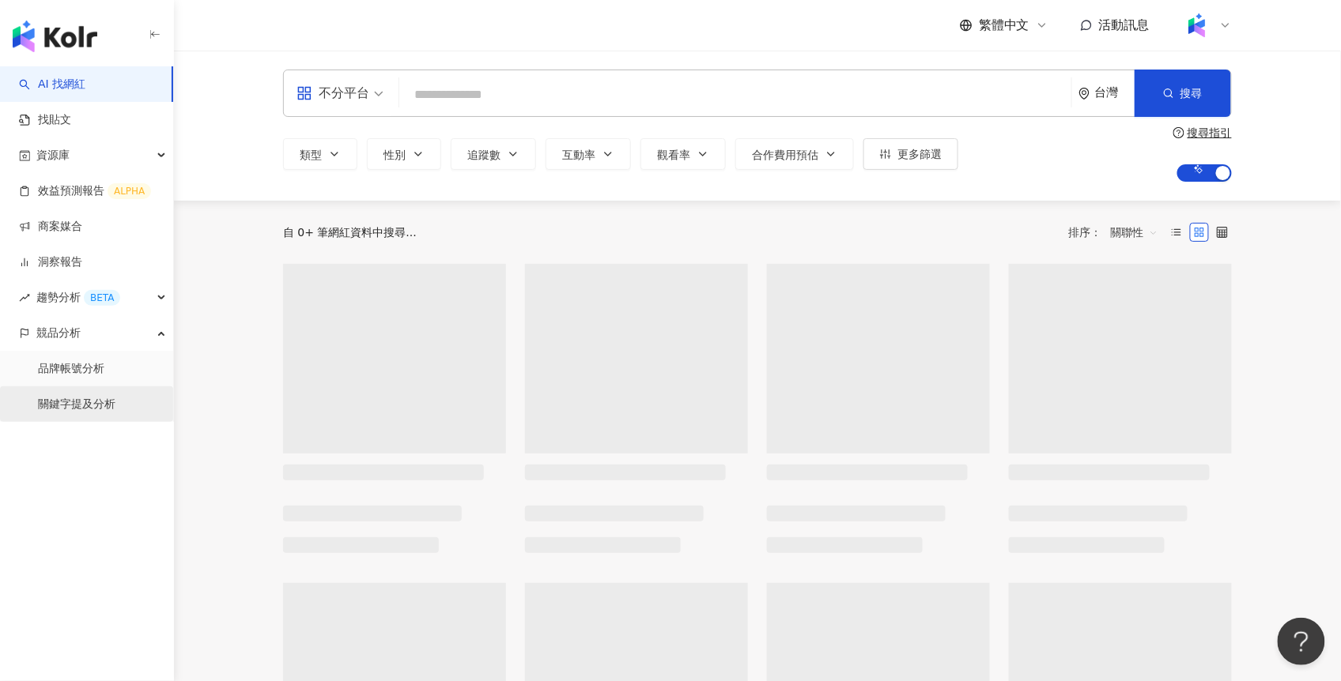
click at [73, 408] on link "關鍵字提及分析" at bounding box center [76, 405] width 77 height 16
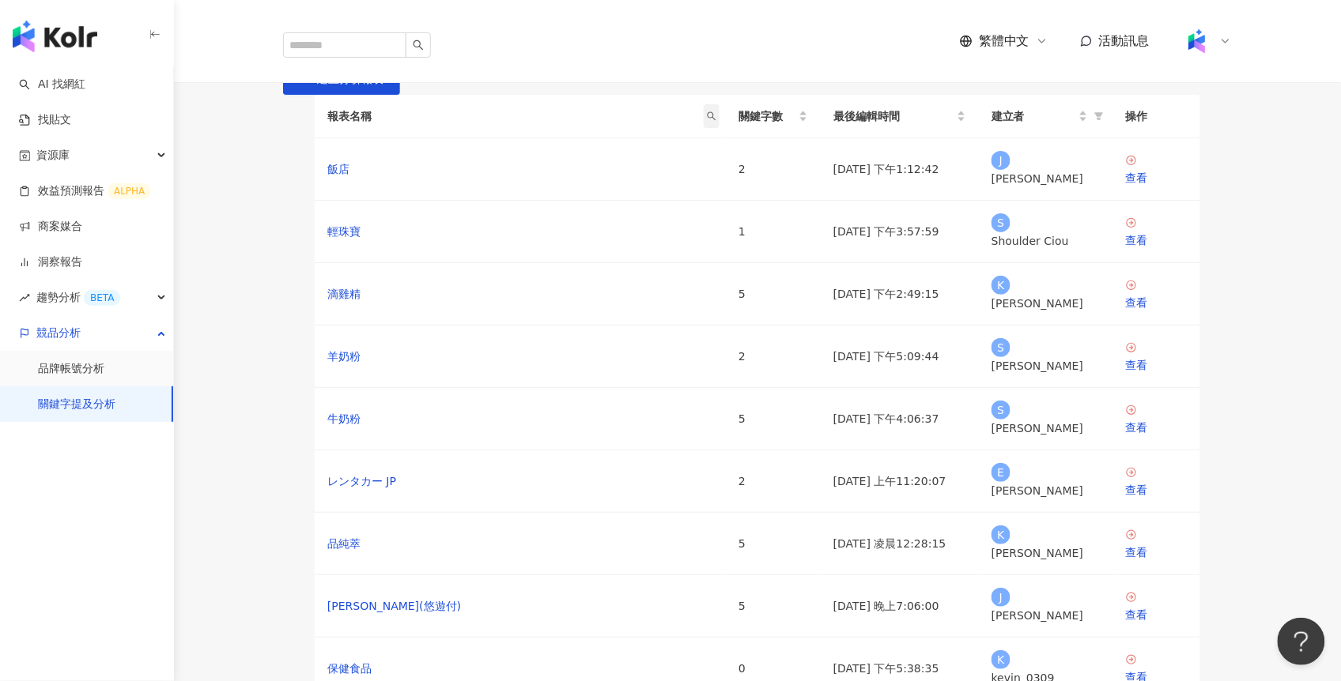
click at [711, 121] on icon "search" at bounding box center [711, 115] width 9 height 9
click at [604, 265] on input "text" at bounding box center [655, 263] width 130 height 32
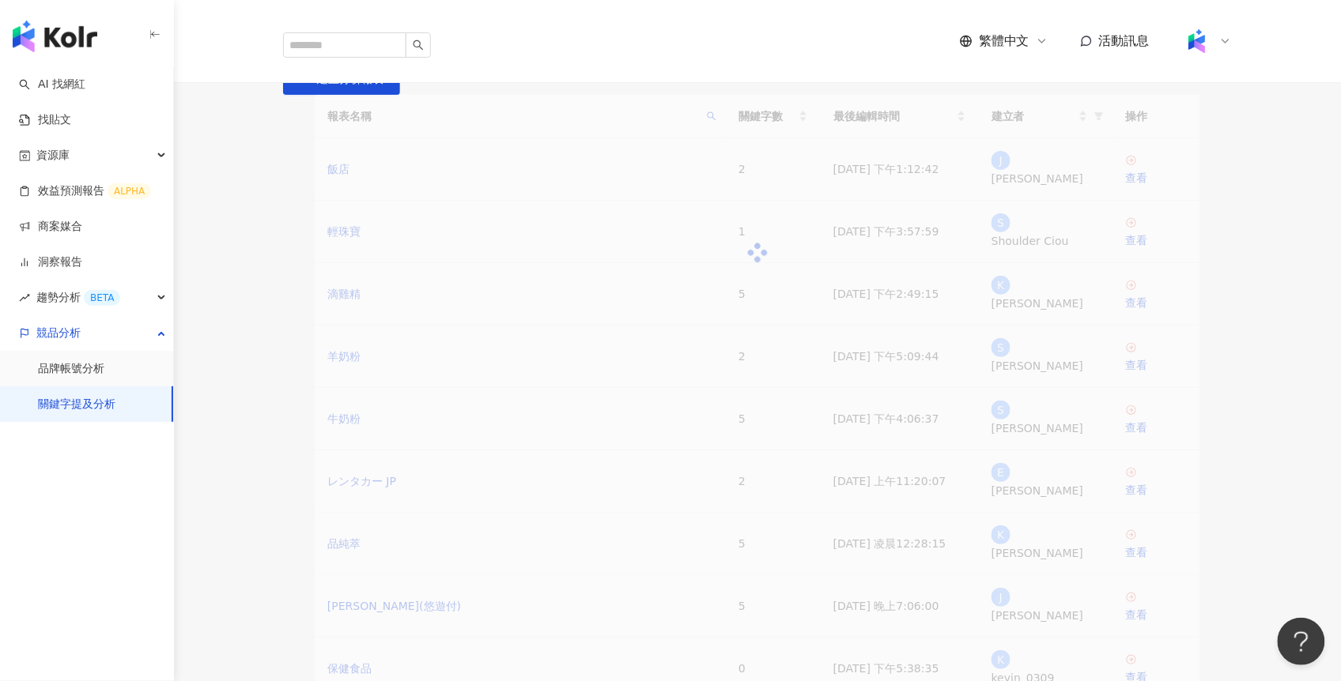
type input "**"
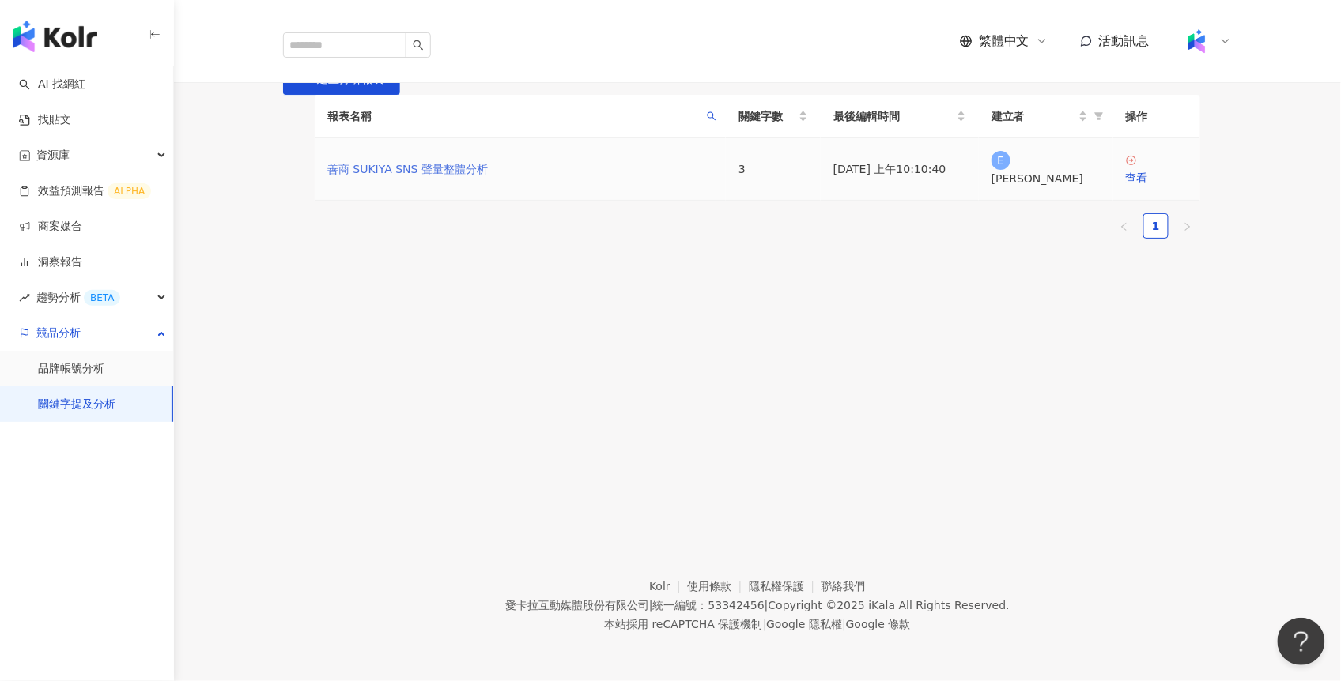
click at [450, 178] on link "善商 SUKIYA SNS 聲量整體分析" at bounding box center [407, 168] width 160 height 17
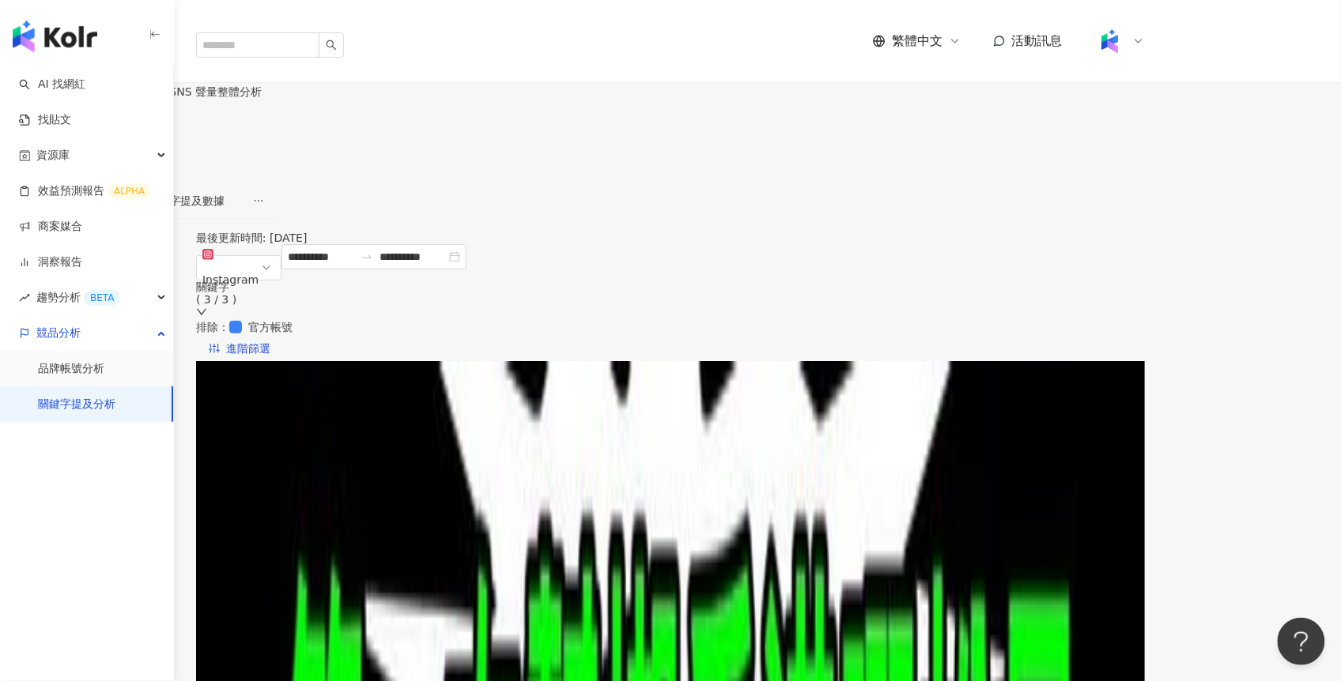
click at [1145, 35] on icon at bounding box center [1138, 41] width 13 height 13
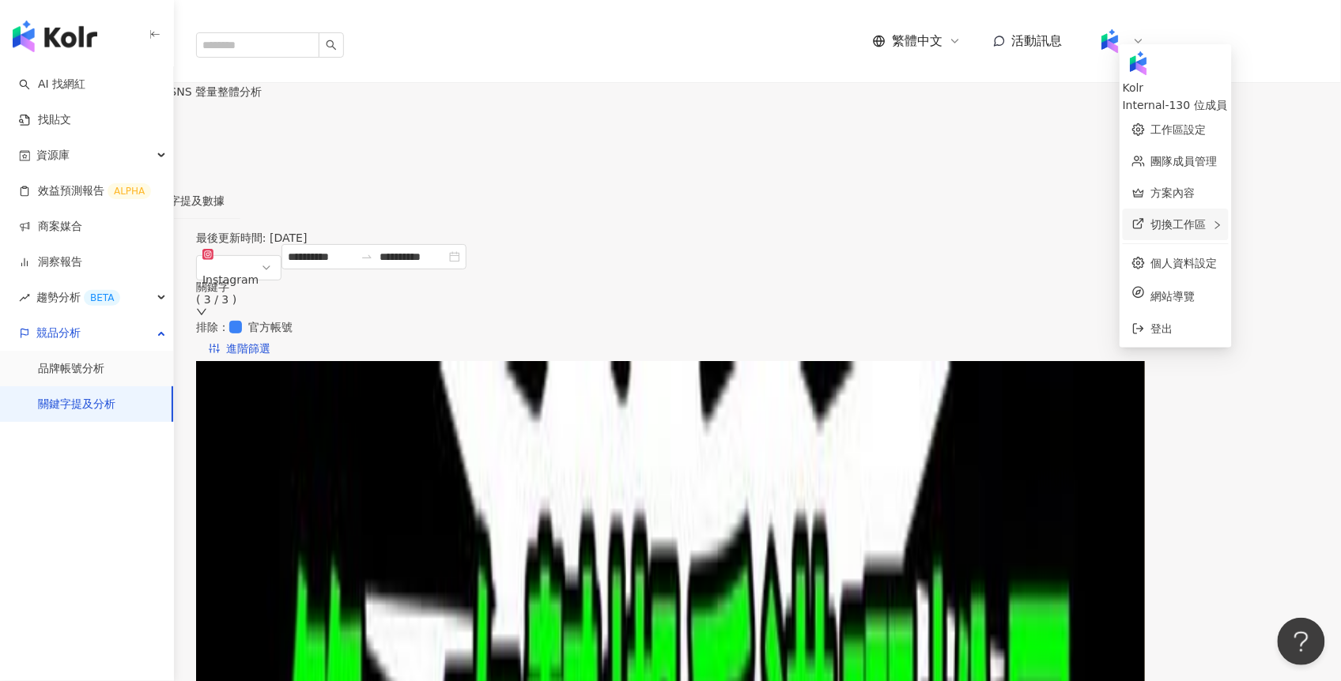
click at [1156, 220] on span "切換工作區" at bounding box center [1178, 224] width 55 height 13
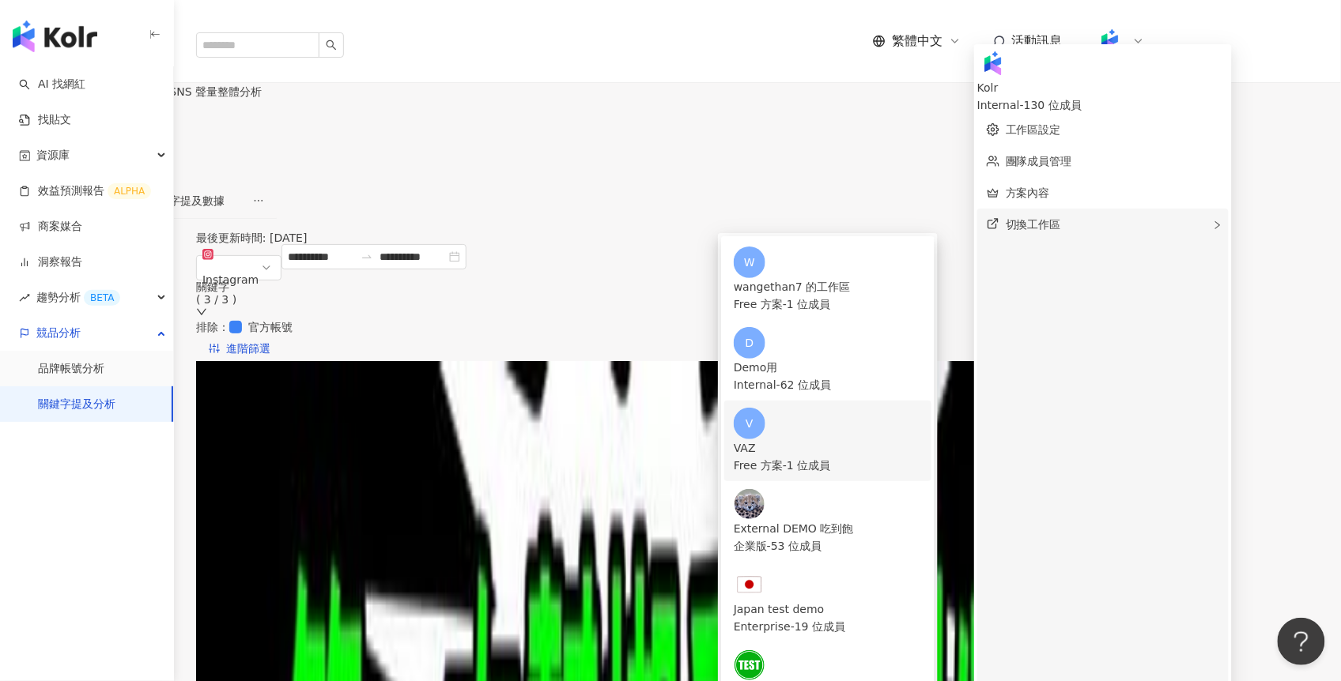
scroll to position [66, 0]
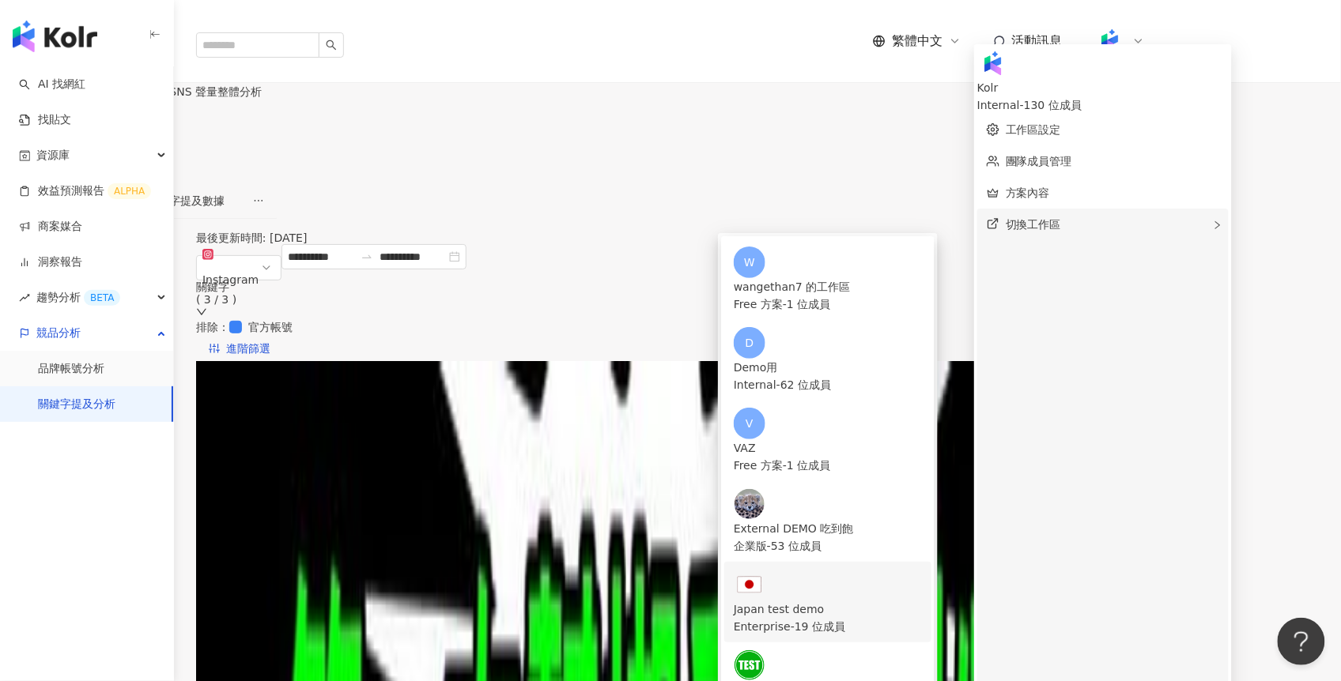
click at [884, 601] on div "Japan test demo" at bounding box center [828, 609] width 188 height 17
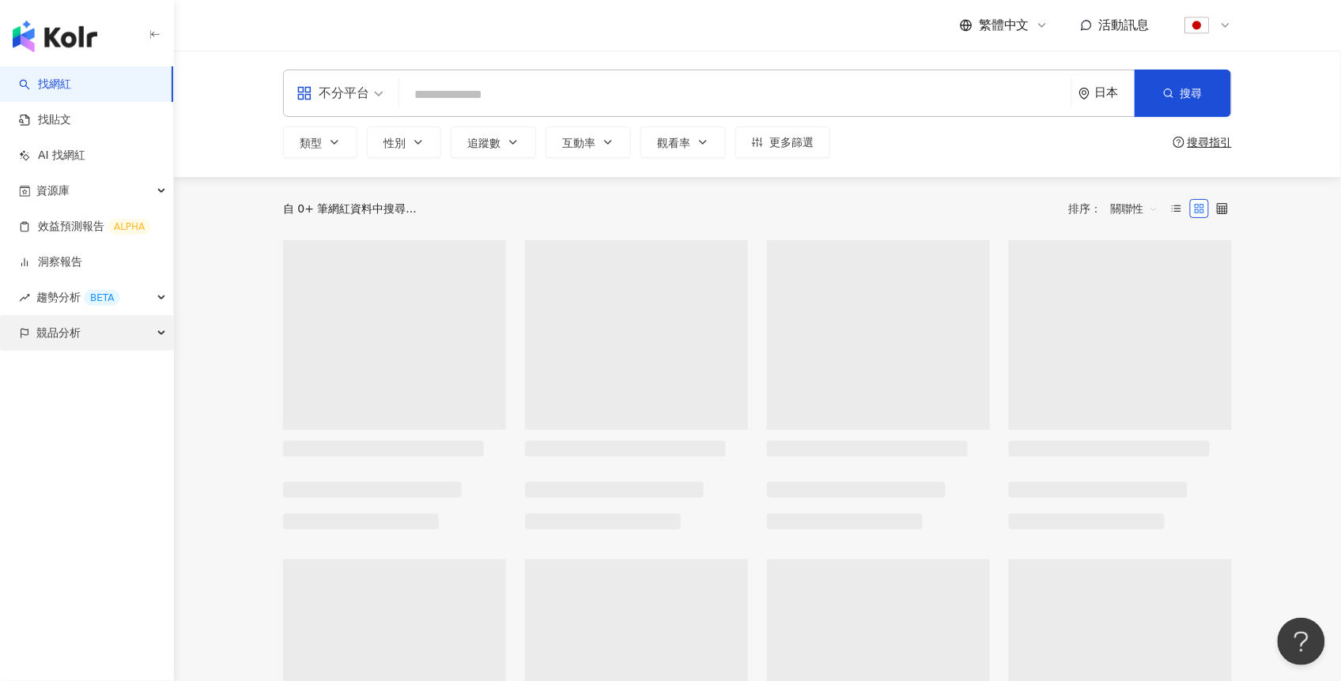
click at [76, 326] on span "競品分析" at bounding box center [58, 333] width 44 height 36
click at [71, 402] on link "關鍵字提及分析" at bounding box center [76, 405] width 77 height 16
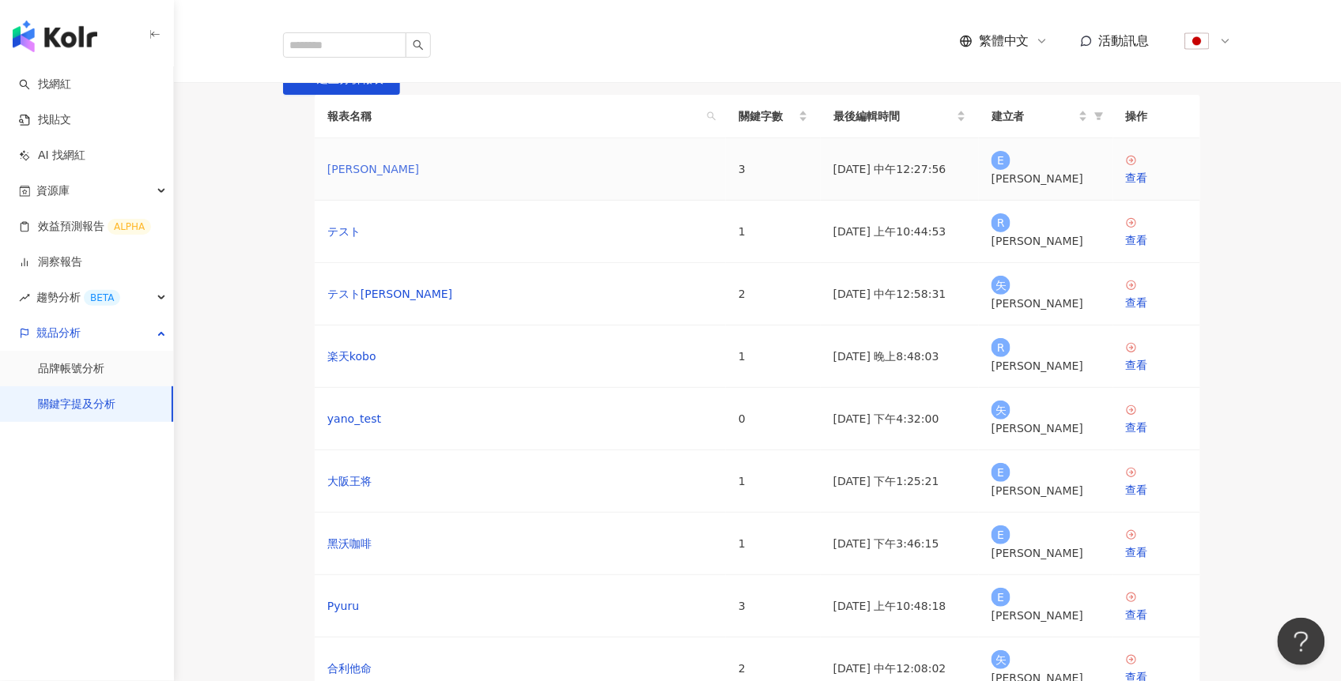
click at [382, 178] on link "Hama sushi" at bounding box center [373, 168] width 92 height 17
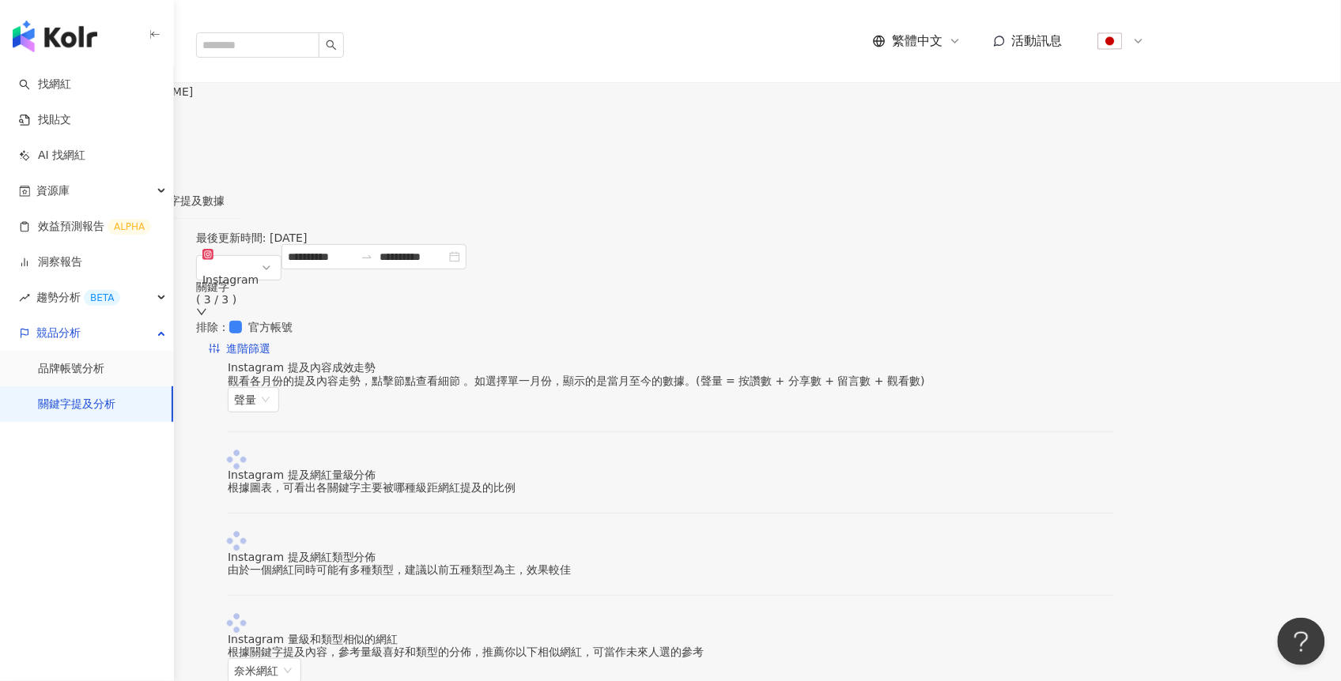
click at [1145, 35] on icon at bounding box center [1138, 41] width 13 height 13
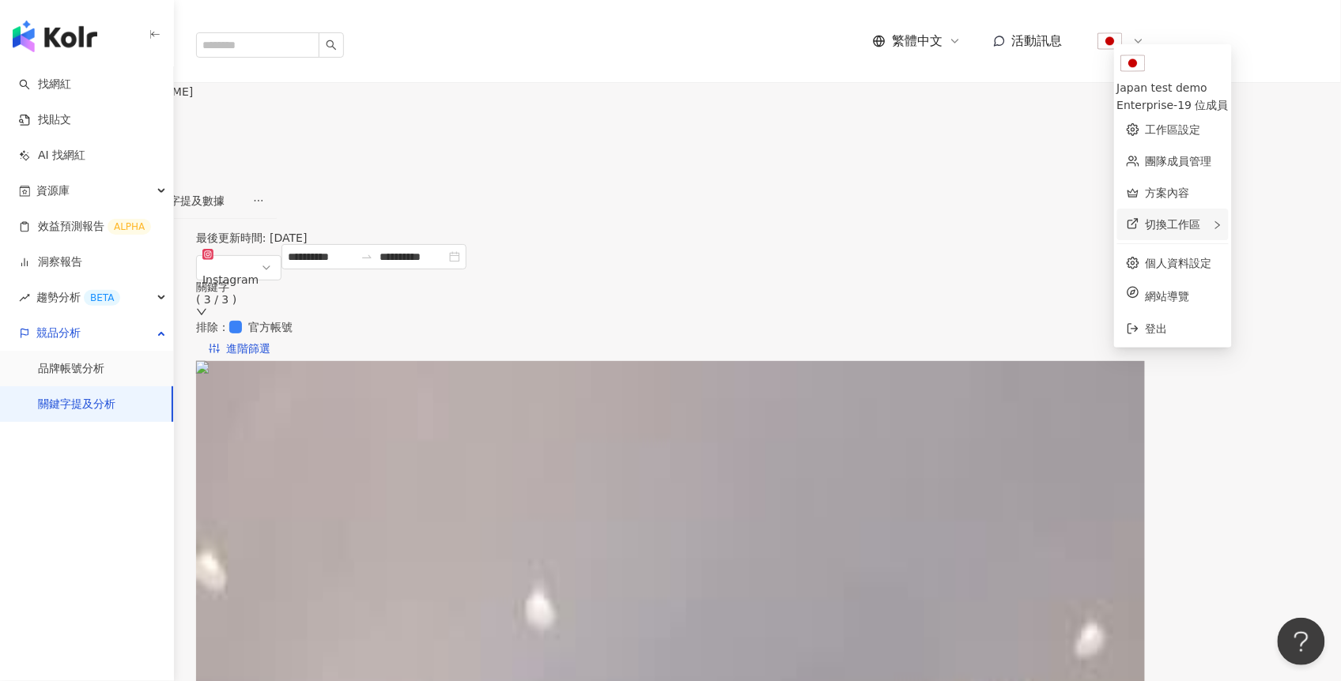
click at [1145, 218] on span "切換工作區" at bounding box center [1172, 224] width 55 height 13
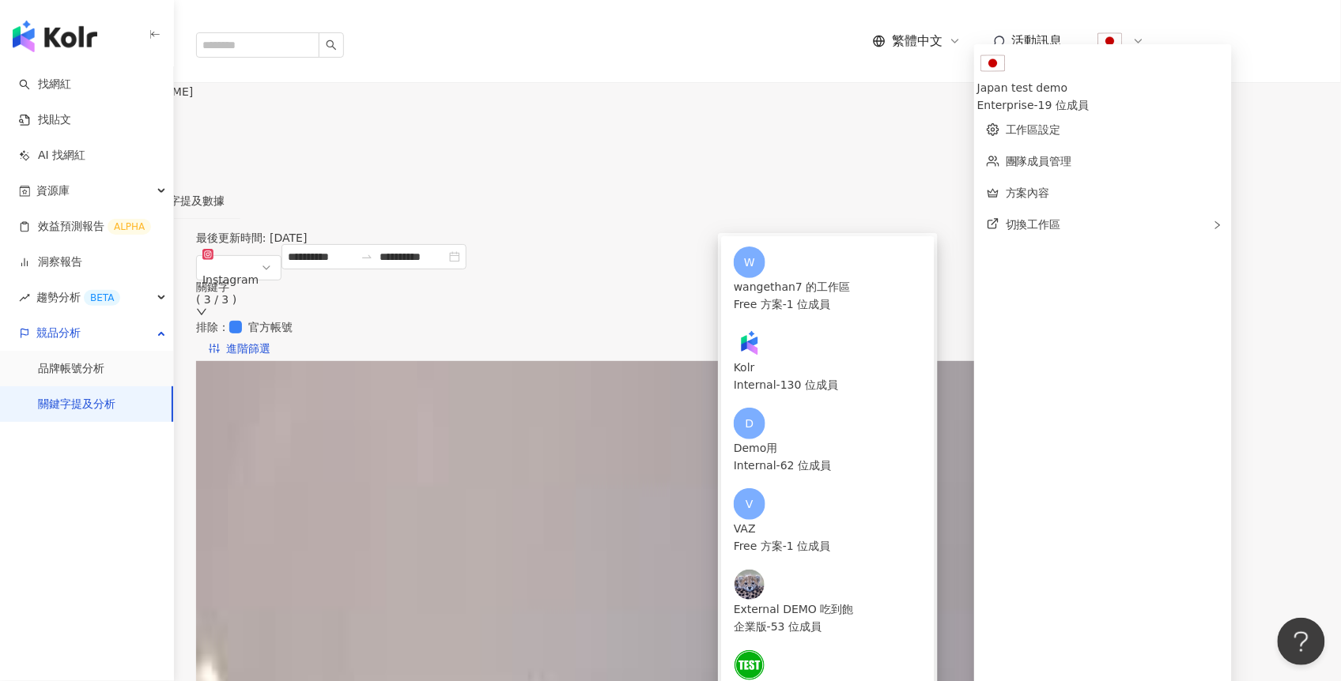
click at [193, 107] on div "Hama sushi 設定關鍵字" at bounding box center [96, 145] width 193 height 76
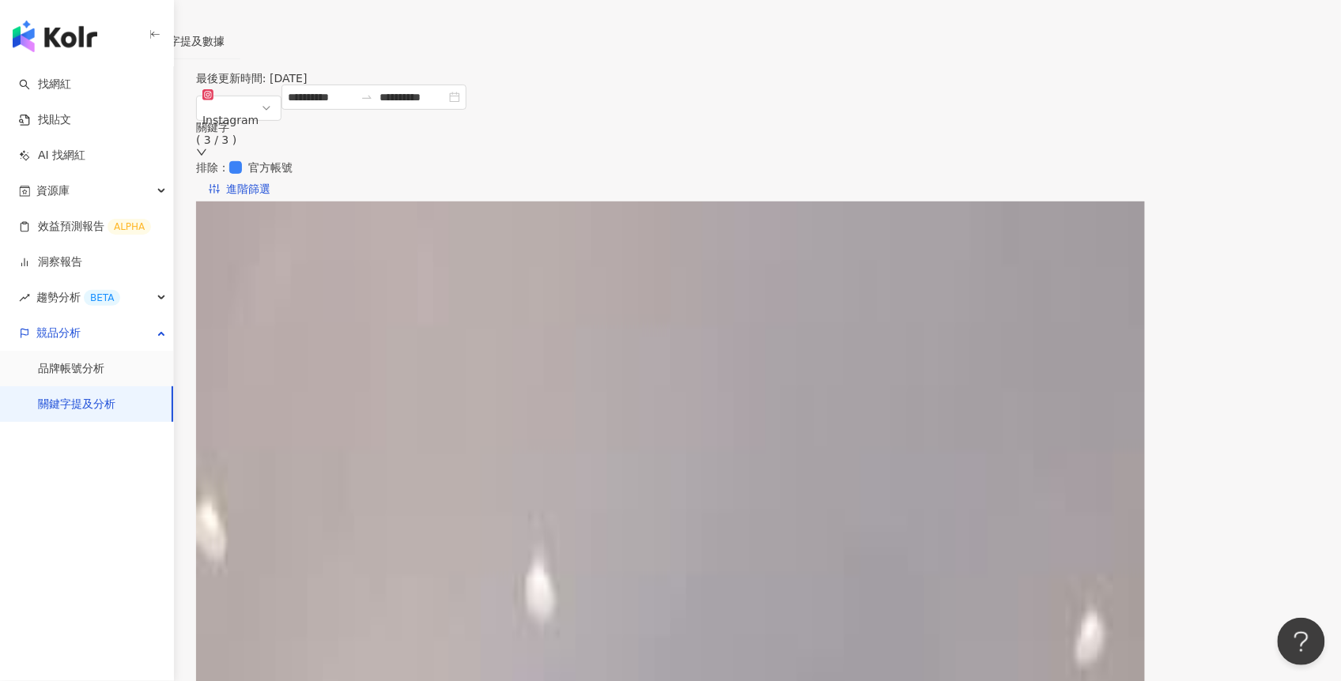
scroll to position [226, 0]
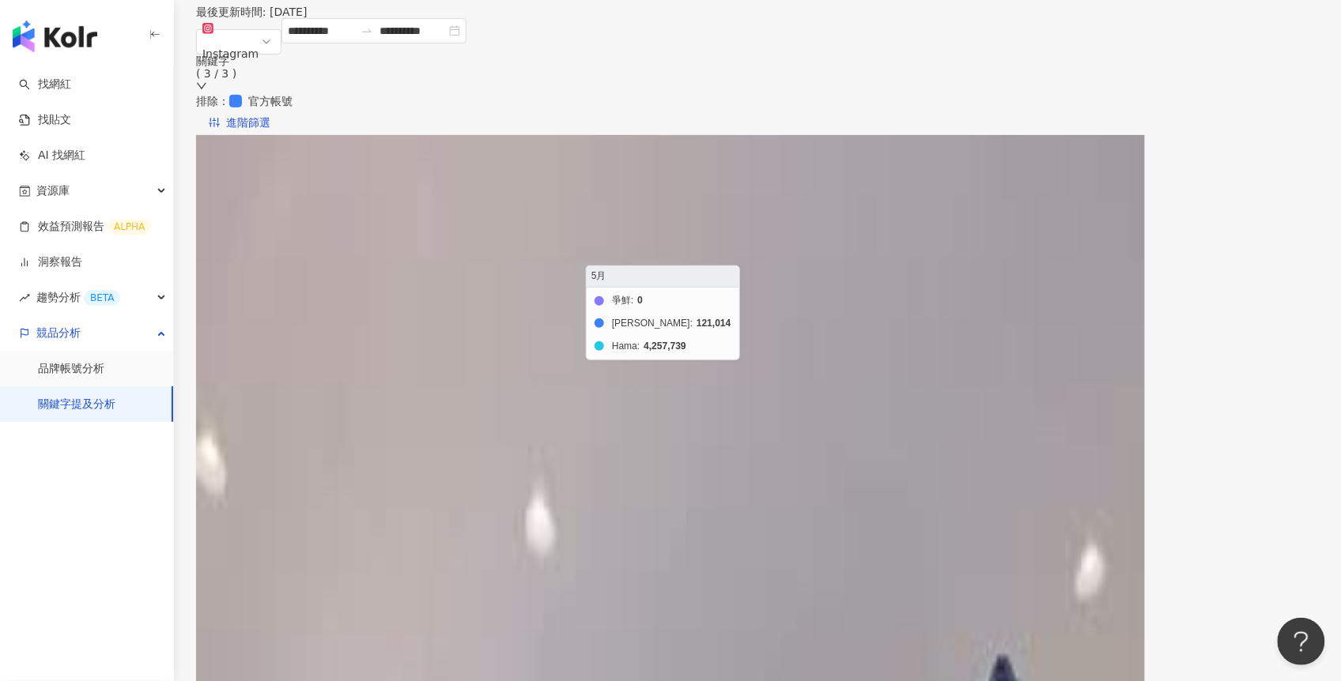
click at [776, 241] on foreignobject "爭鮮 Sushiro Hama" at bounding box center [683, 383] width 911 height 316
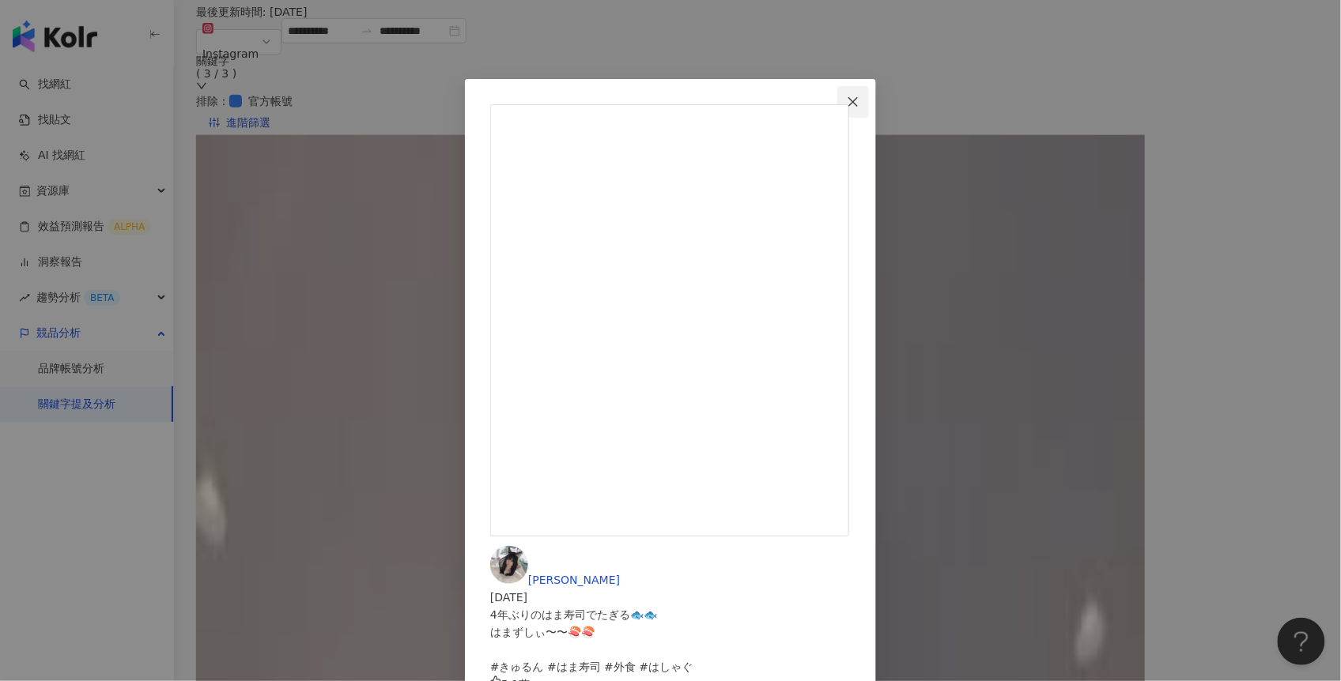
click at [869, 109] on button "Close" at bounding box center [853, 102] width 32 height 32
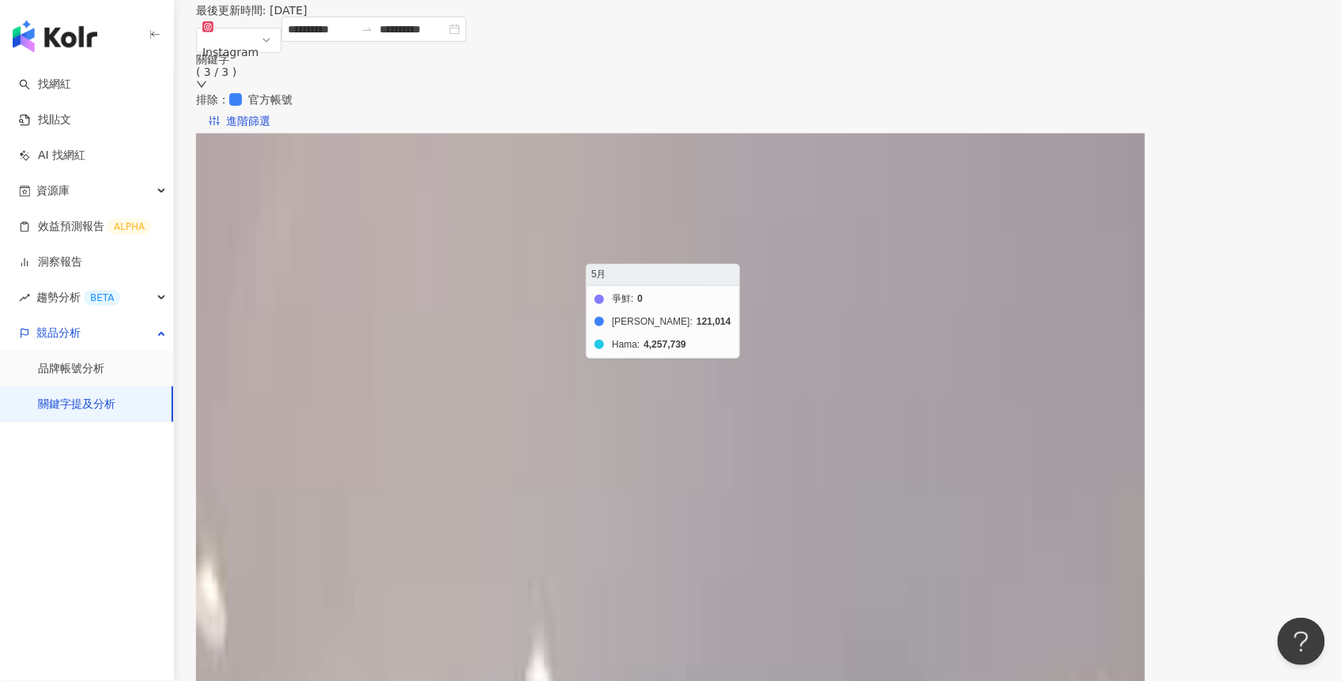
scroll to position [0, 0]
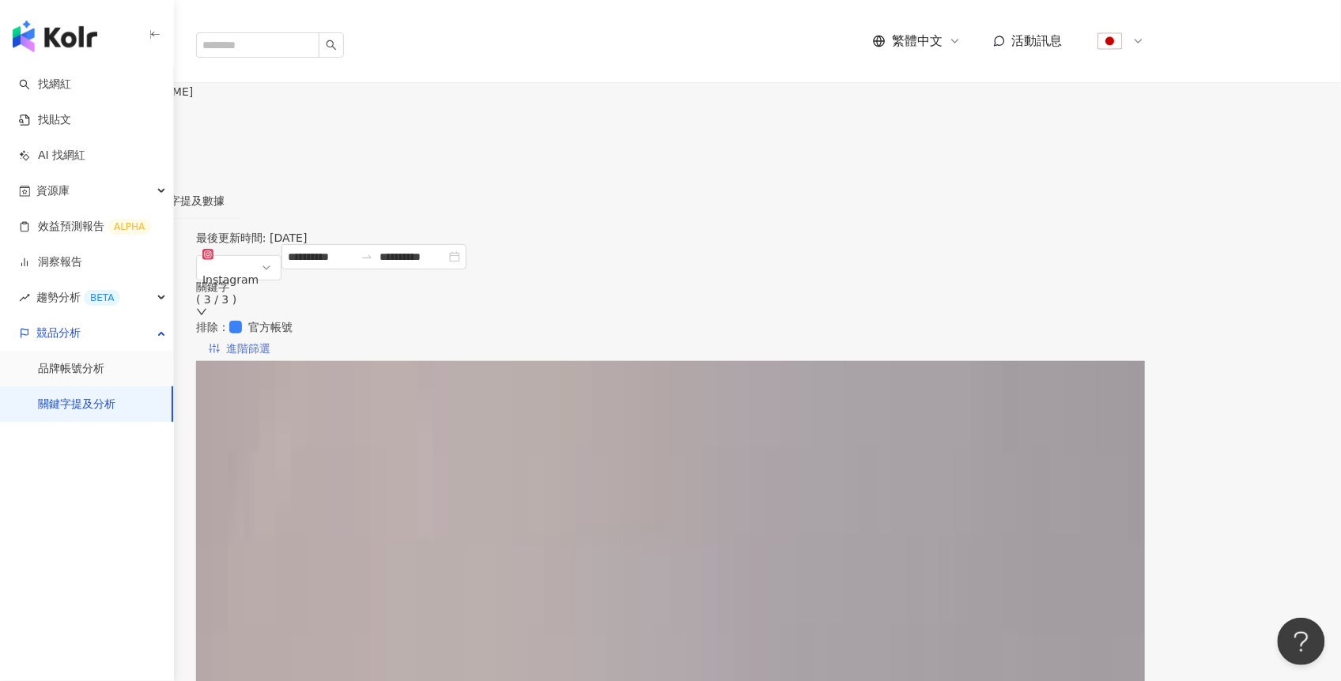
click at [270, 337] on span "進階篩選" at bounding box center [248, 349] width 44 height 25
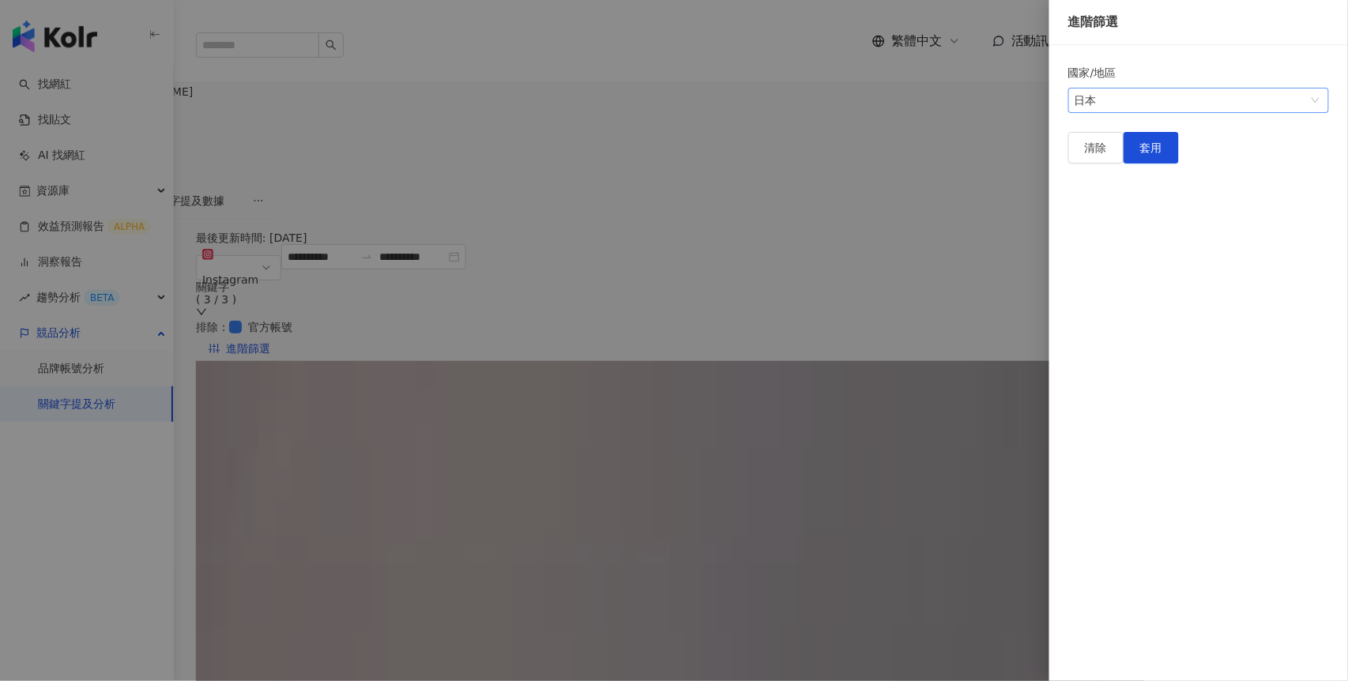
click at [1123, 104] on div "日本" at bounding box center [1191, 101] width 232 height 24
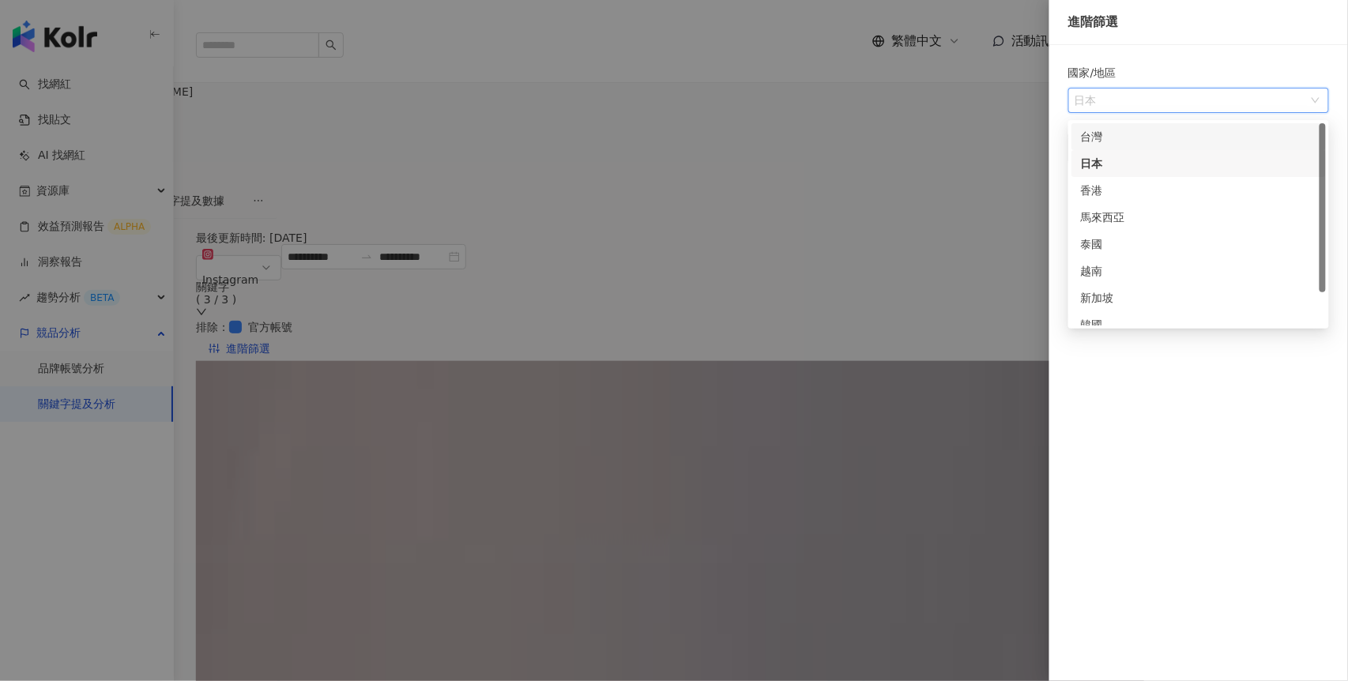
click at [1096, 144] on div "台灣" at bounding box center [1199, 136] width 236 height 17
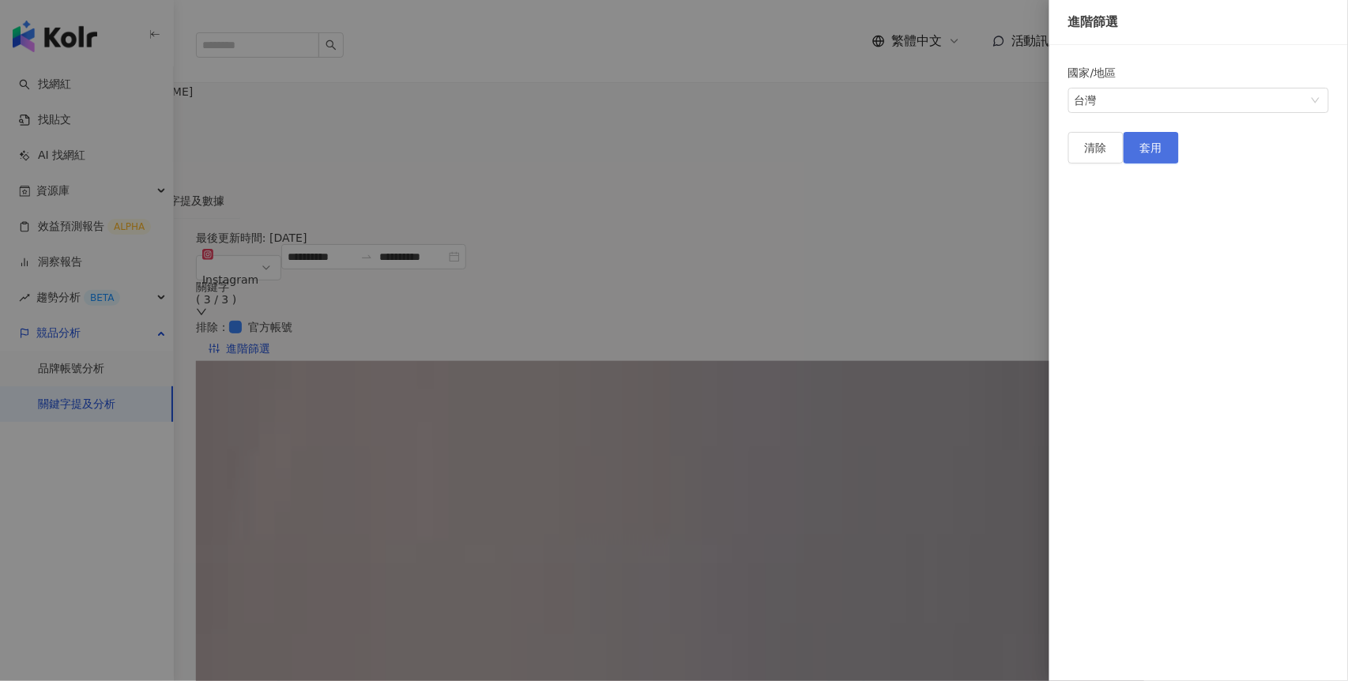
click at [1179, 164] on button "套用" at bounding box center [1151, 148] width 55 height 32
